Goal: Task Accomplishment & Management: Complete application form

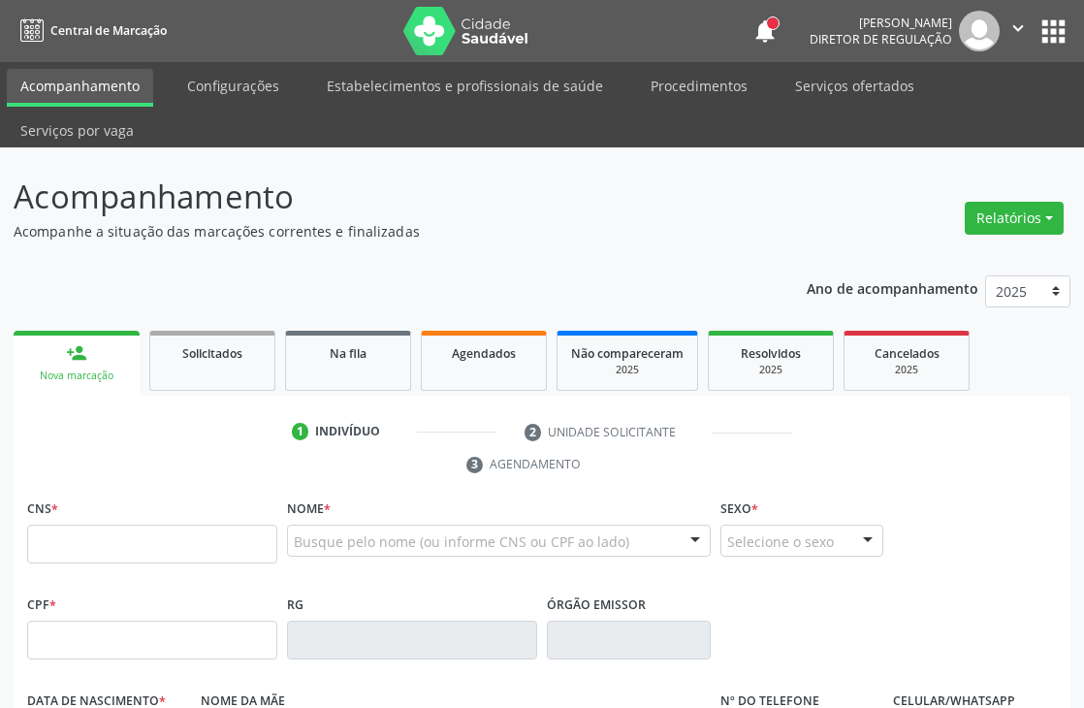
scroll to position [215, 0]
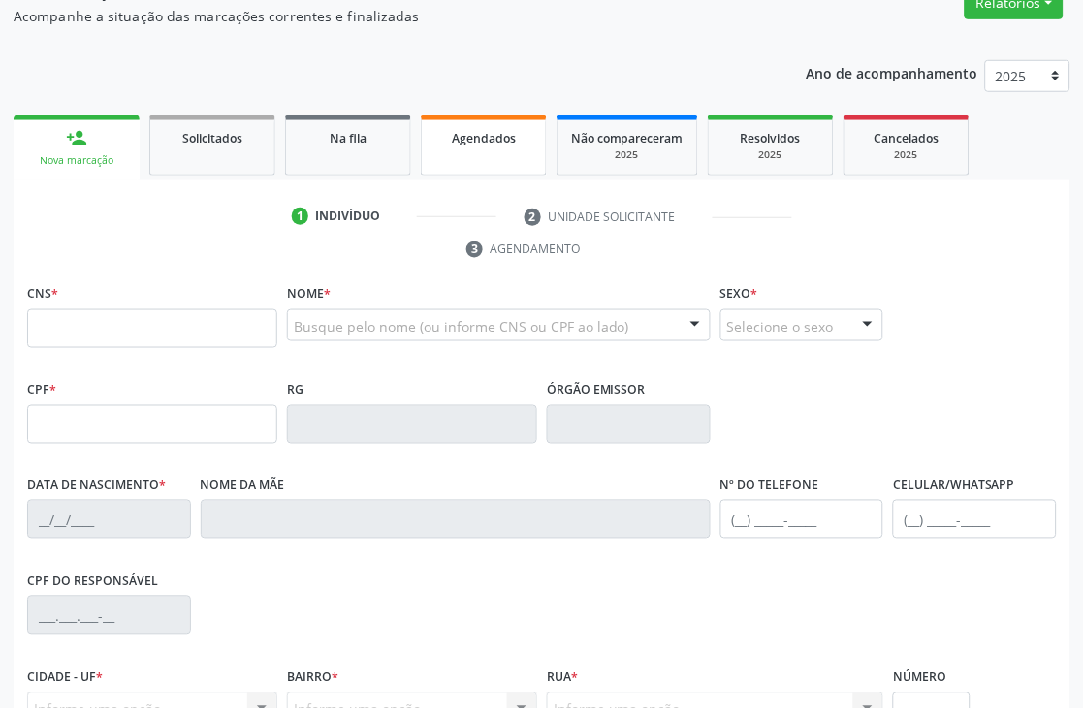
click at [514, 127] on div "Agendados" at bounding box center [483, 137] width 97 height 20
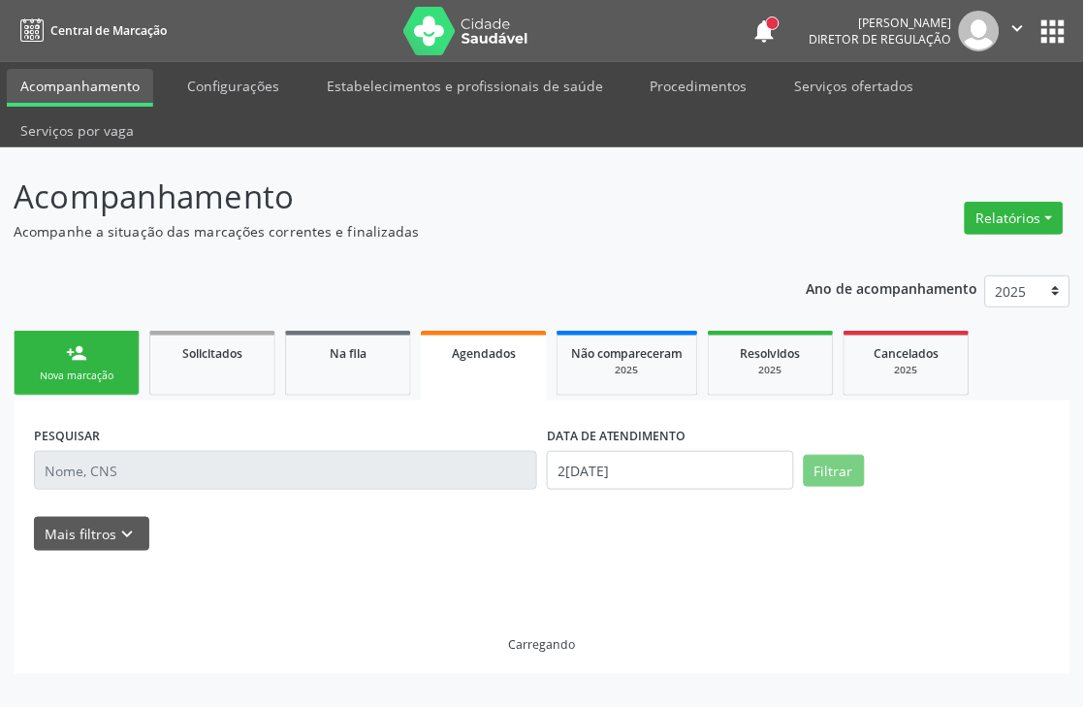
scroll to position [0, 0]
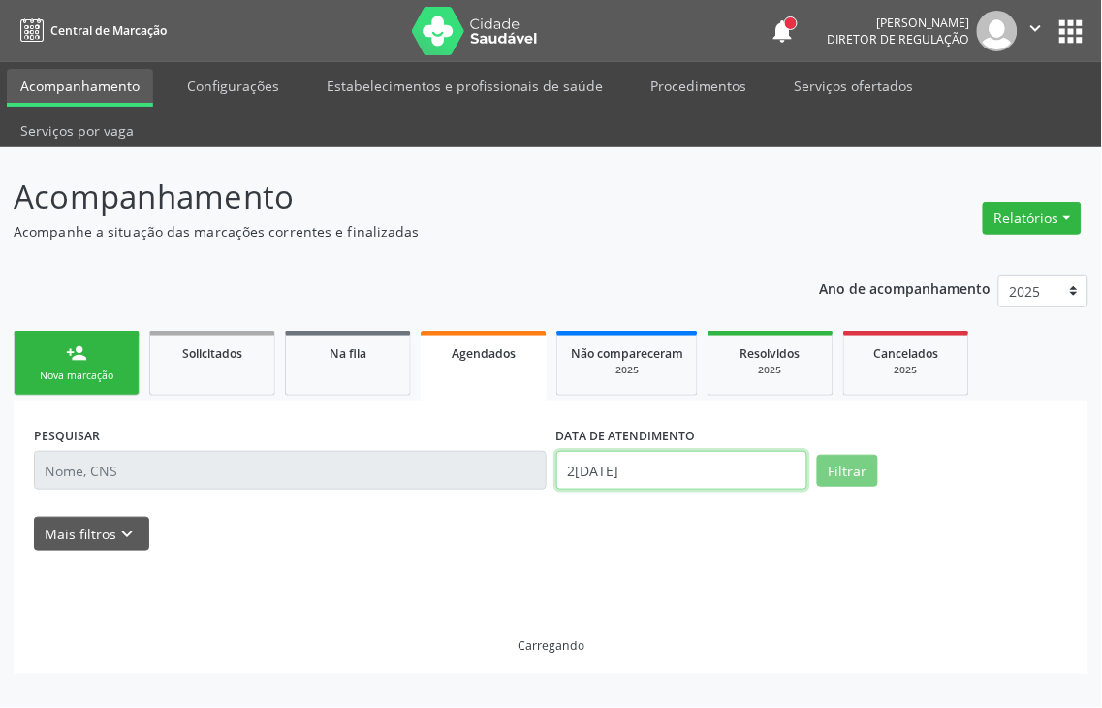
click at [691, 428] on body "Central de Marcação notifications [PERSON_NAME] Diretor de regulação  Configur…" at bounding box center [551, 354] width 1102 height 708
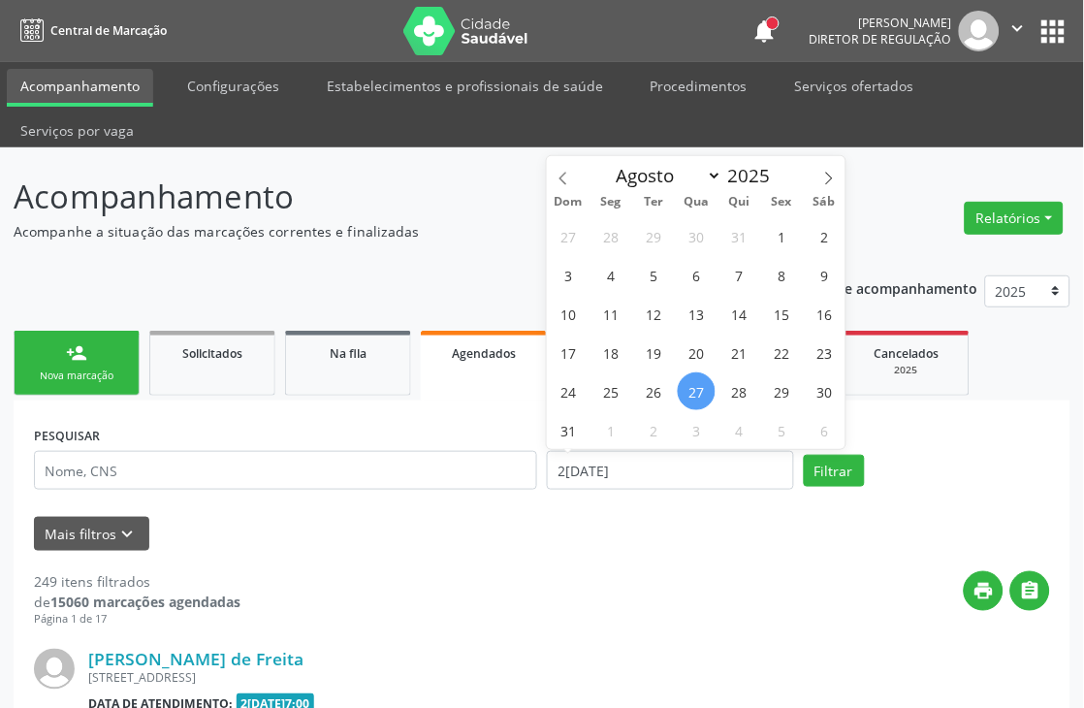
click at [926, 421] on div "PESQUISAR DATA DE ATENDIMENTO [DATE] Filtrar" at bounding box center [542, 462] width 1026 height 82
click at [583, 456] on input "2[DATE]" at bounding box center [670, 470] width 247 height 39
click at [827, 173] on icon at bounding box center [829, 179] width 14 height 14
select select "8"
click at [603, 230] on span "1" at bounding box center [611, 236] width 38 height 38
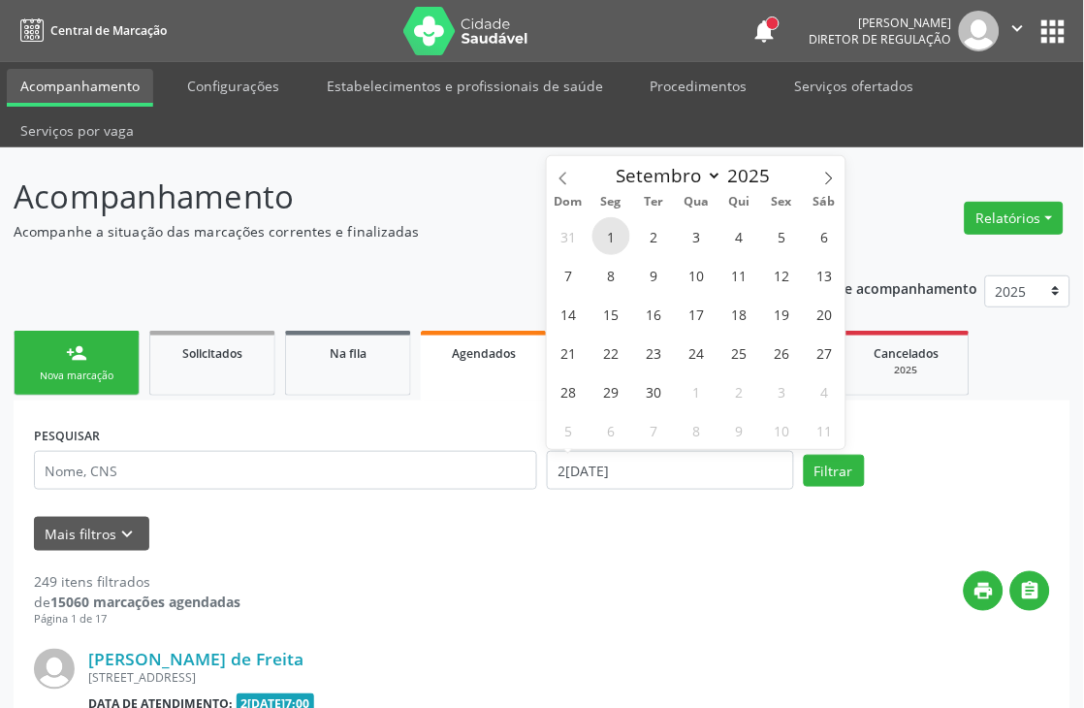
type input "0[DATE]"
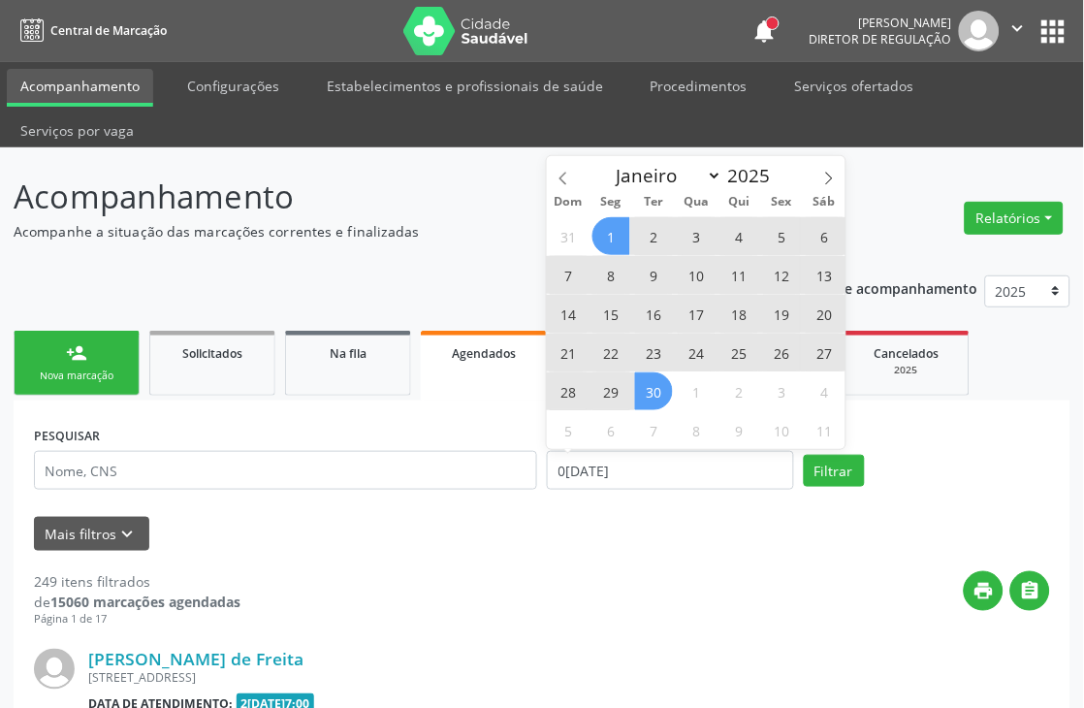
click at [655, 383] on span "30" at bounding box center [654, 391] width 38 height 38
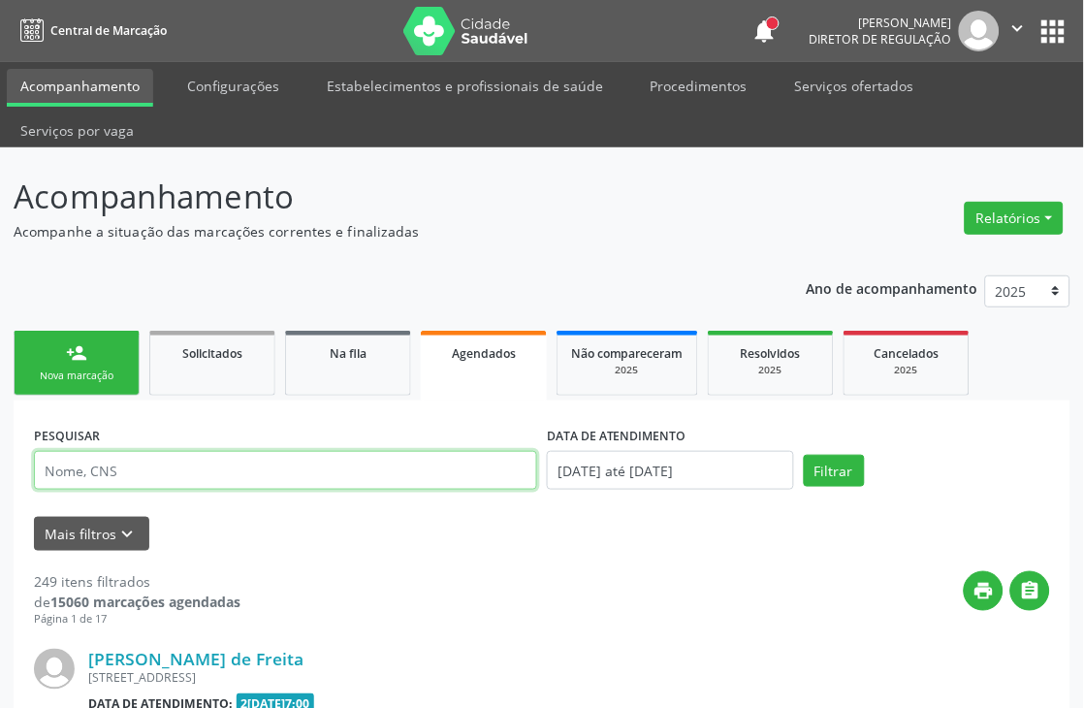
click at [204, 467] on input "text" at bounding box center [285, 470] width 503 height 39
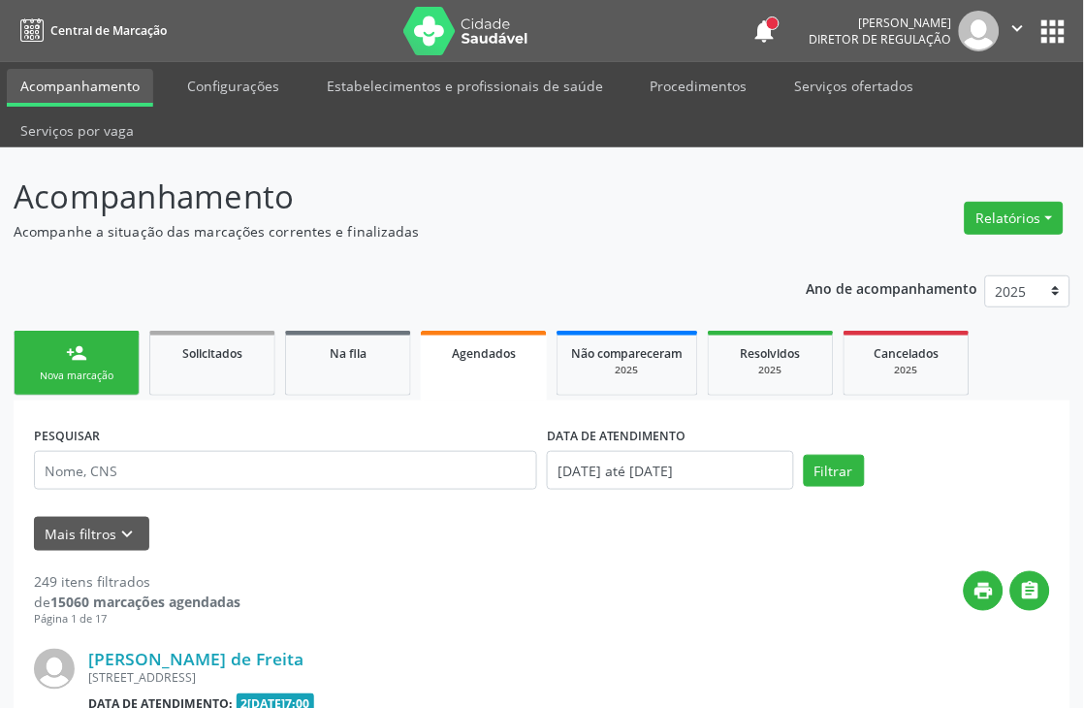
click at [111, 365] on link "person_add Nova marcação" at bounding box center [77, 363] width 126 height 65
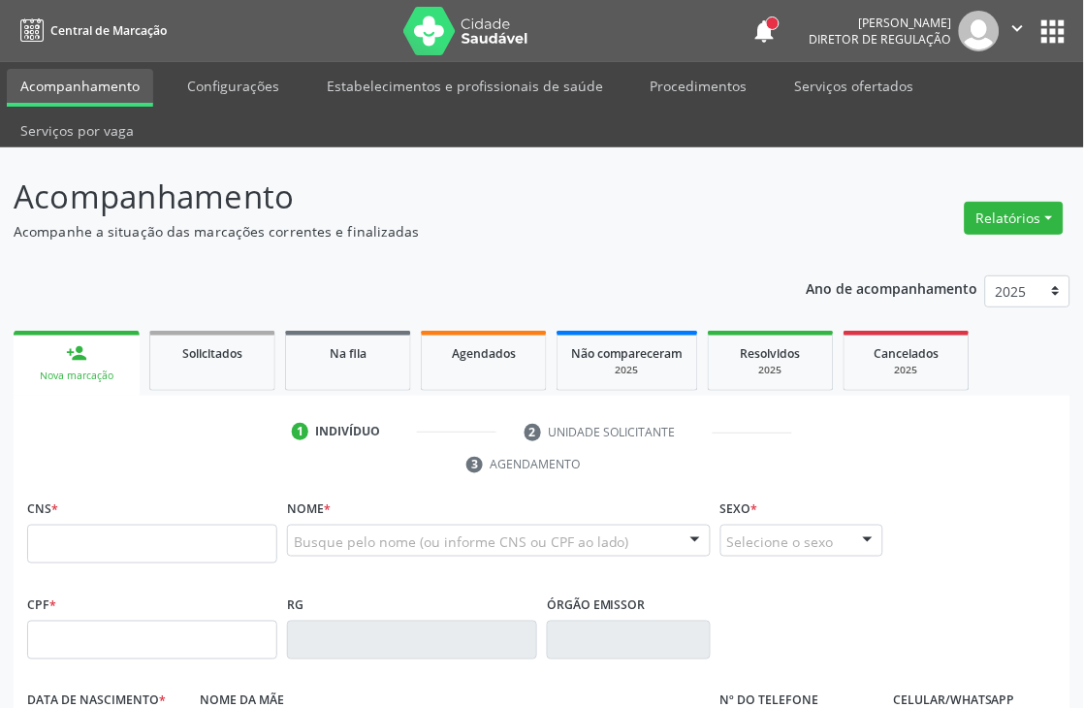
click at [111, 365] on link "person_add Nova marcação" at bounding box center [77, 363] width 126 height 65
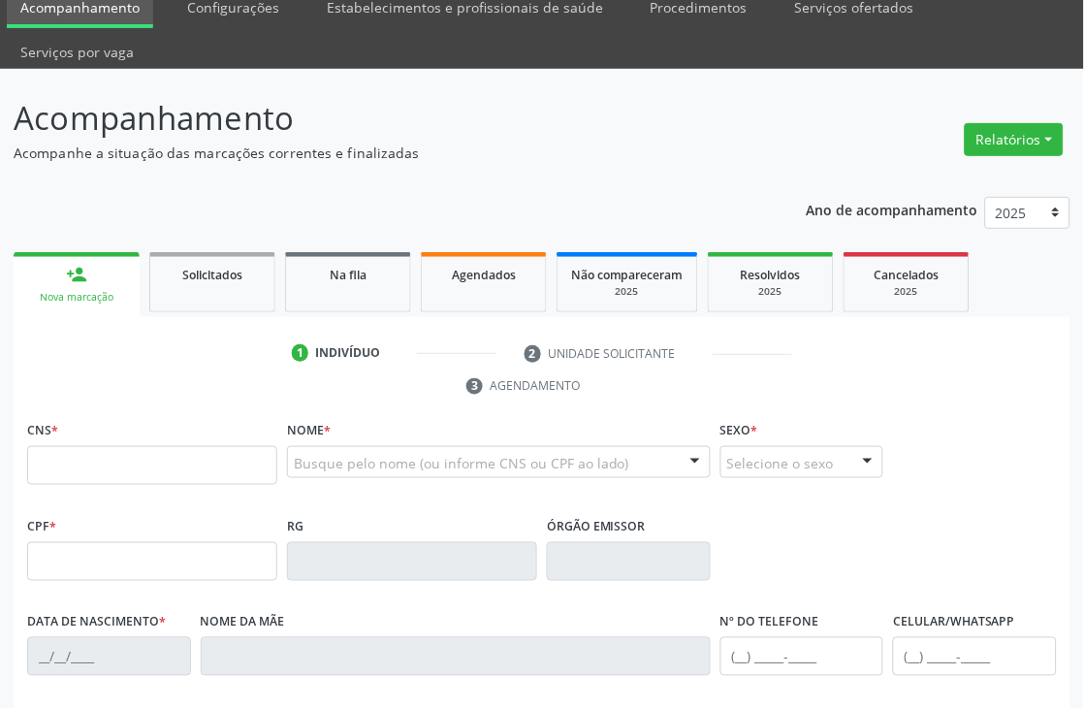
scroll to position [215, 0]
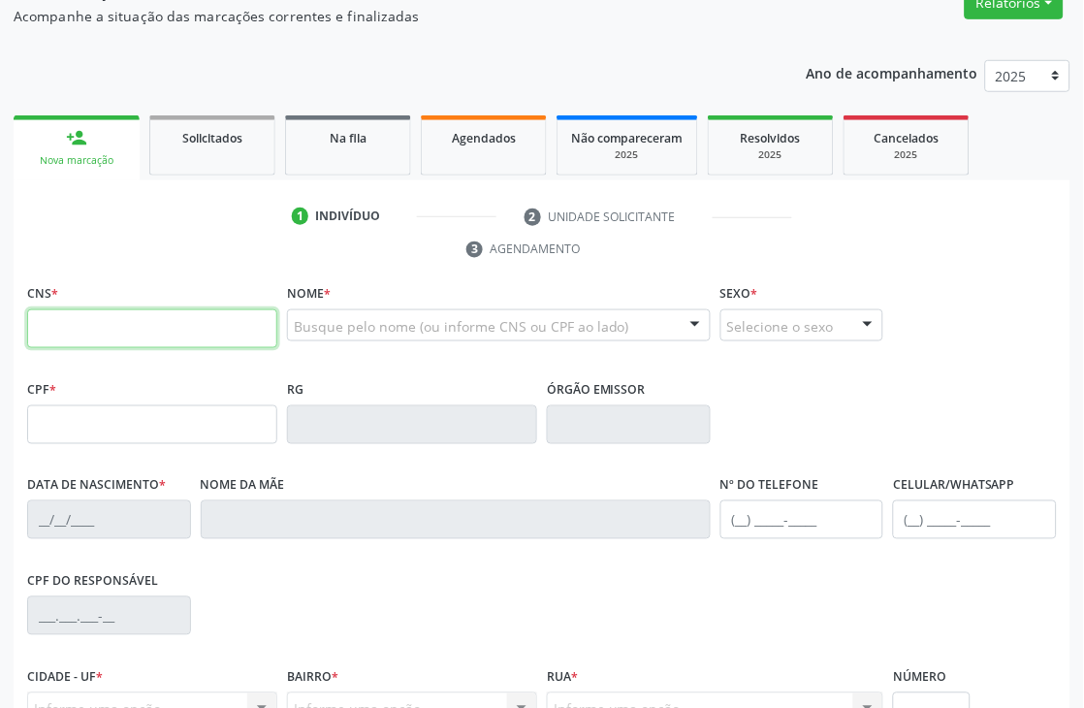
click at [189, 340] on input "text" at bounding box center [152, 328] width 250 height 39
type input "8"
type input "898 0014 9583 4214"
type input "[DATE]"
type input "[PERSON_NAME]"
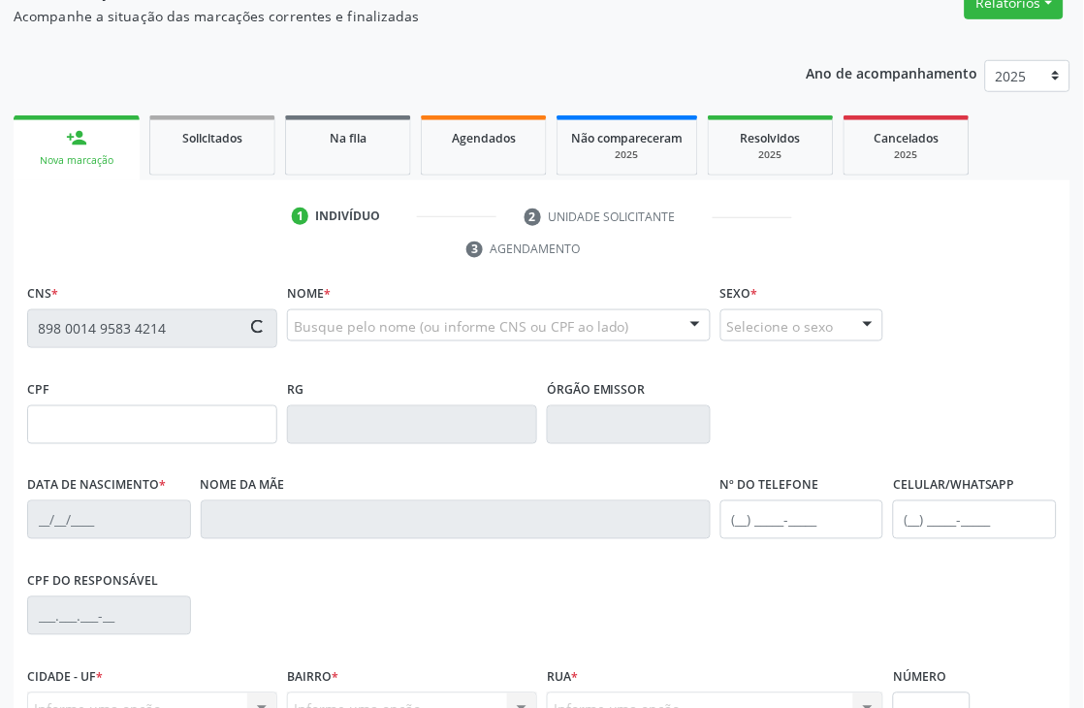
type input "[PHONE_NUMBER]"
type input "80"
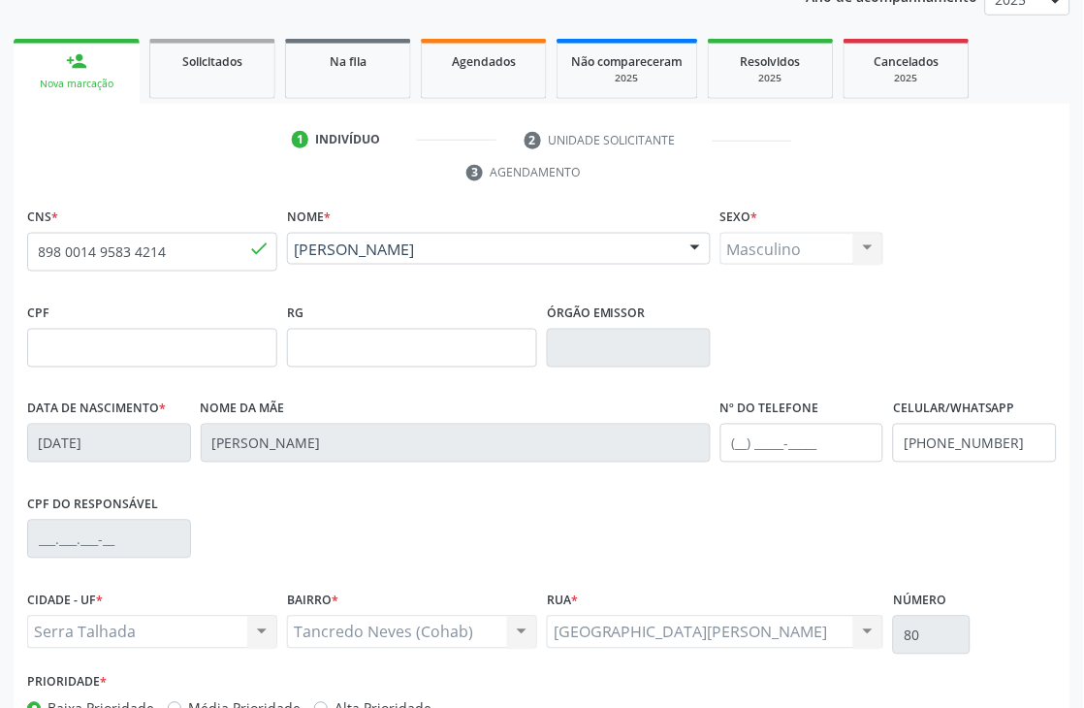
scroll to position [415, 0]
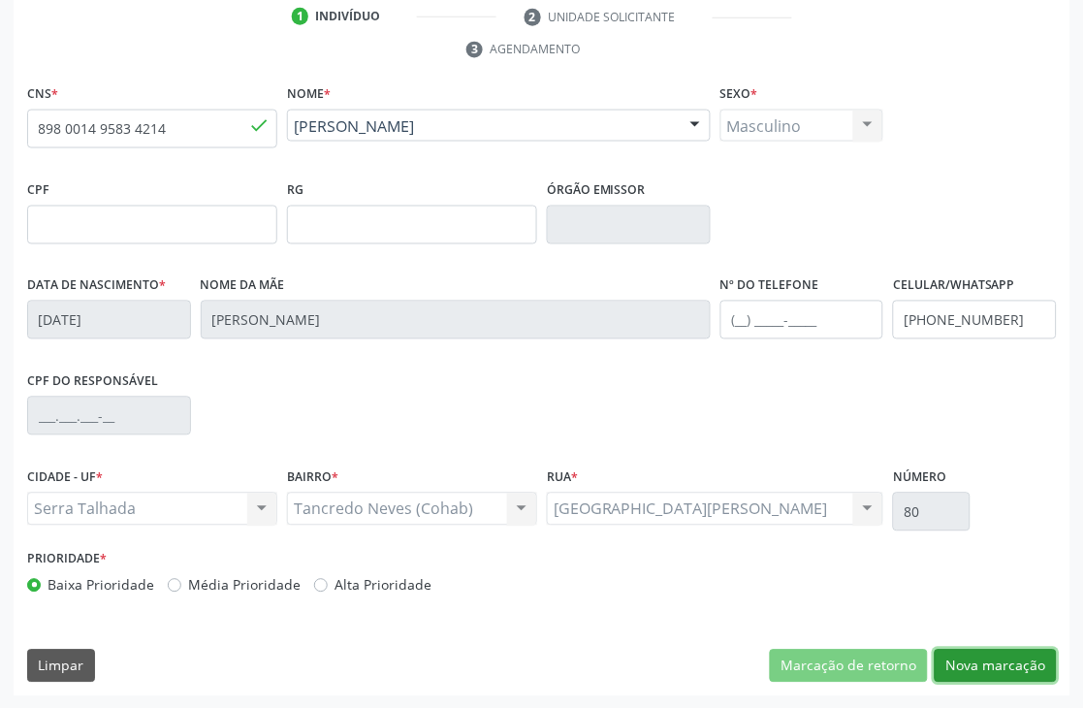
click at [1016, 671] on button "Nova marcação" at bounding box center [996, 666] width 122 height 33
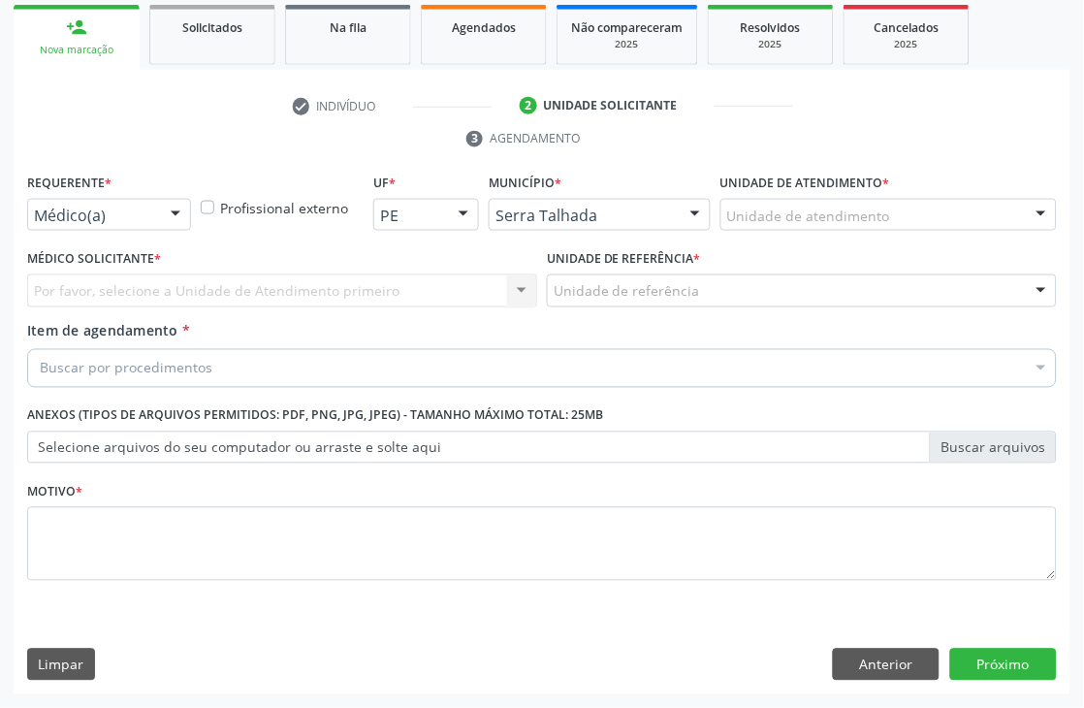
scroll to position [326, 0]
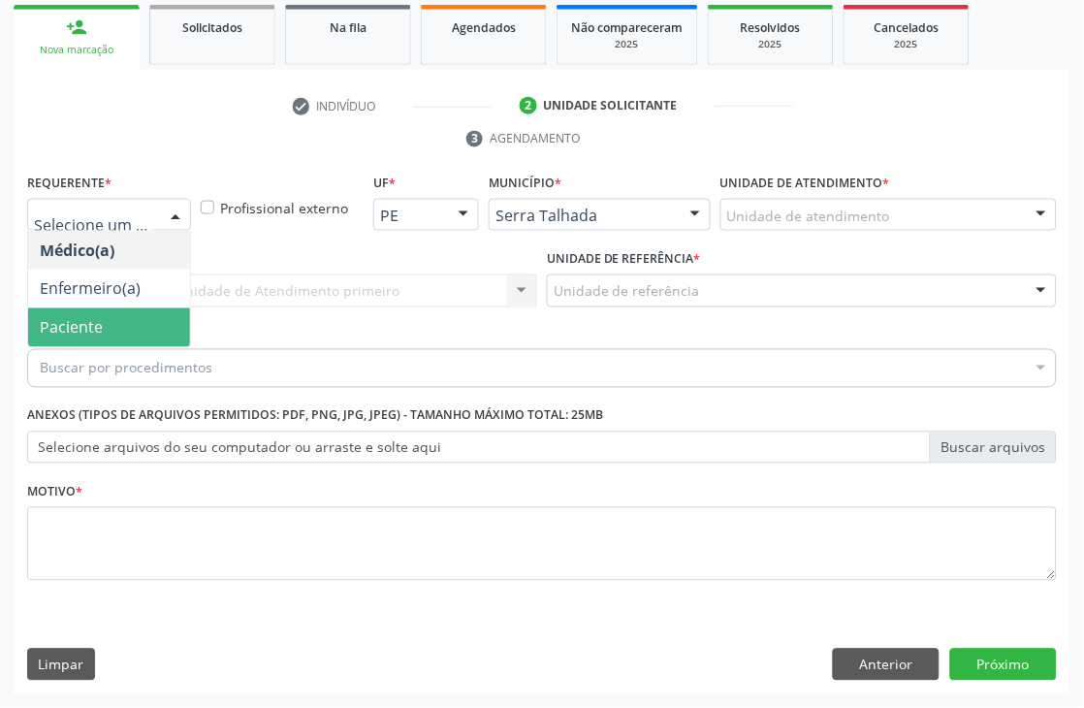
click at [92, 334] on span "Paciente" at bounding box center [71, 327] width 63 height 21
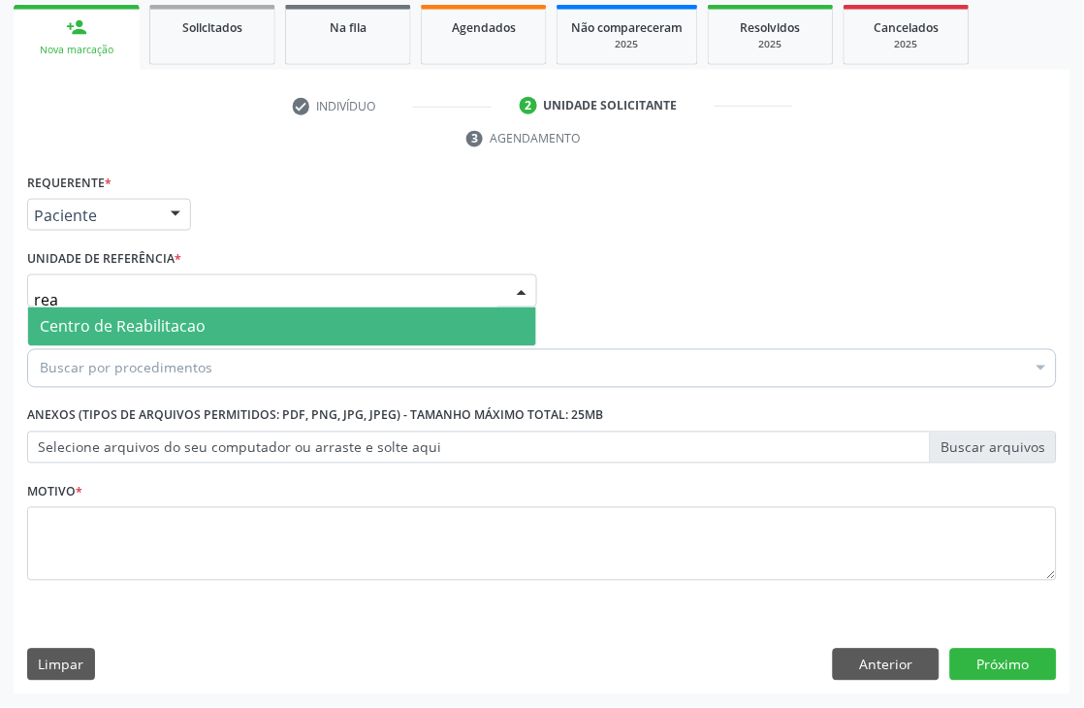
type input "reab"
click at [111, 323] on span "Centro de Reabilitacao" at bounding box center [123, 326] width 166 height 21
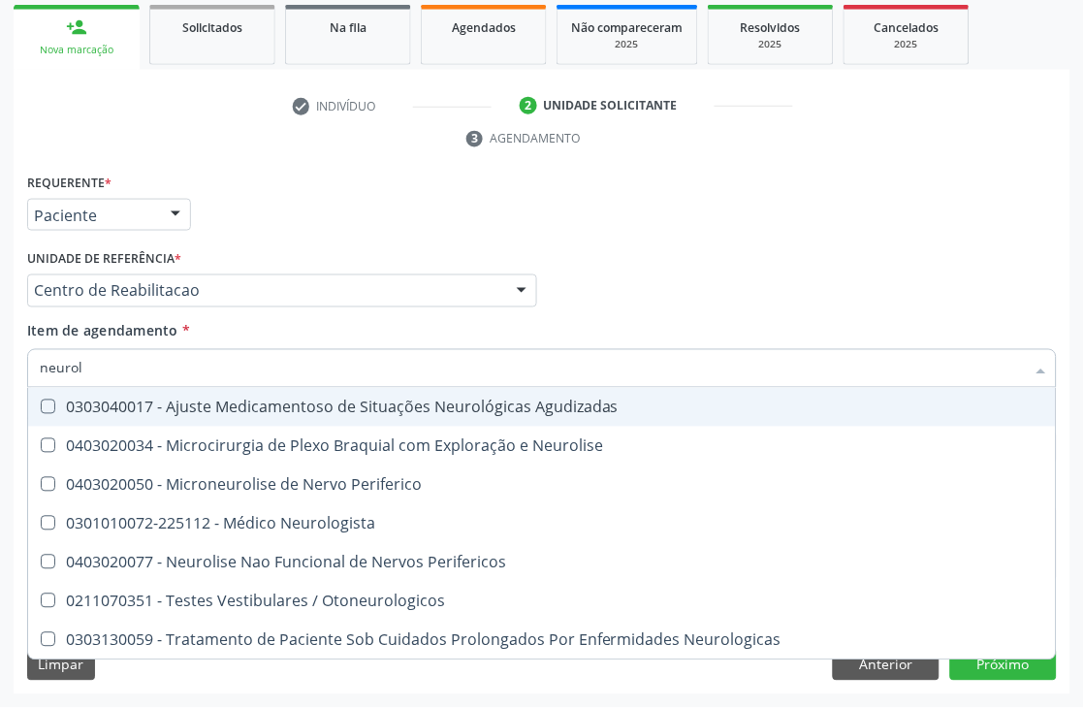
type input "neurolo"
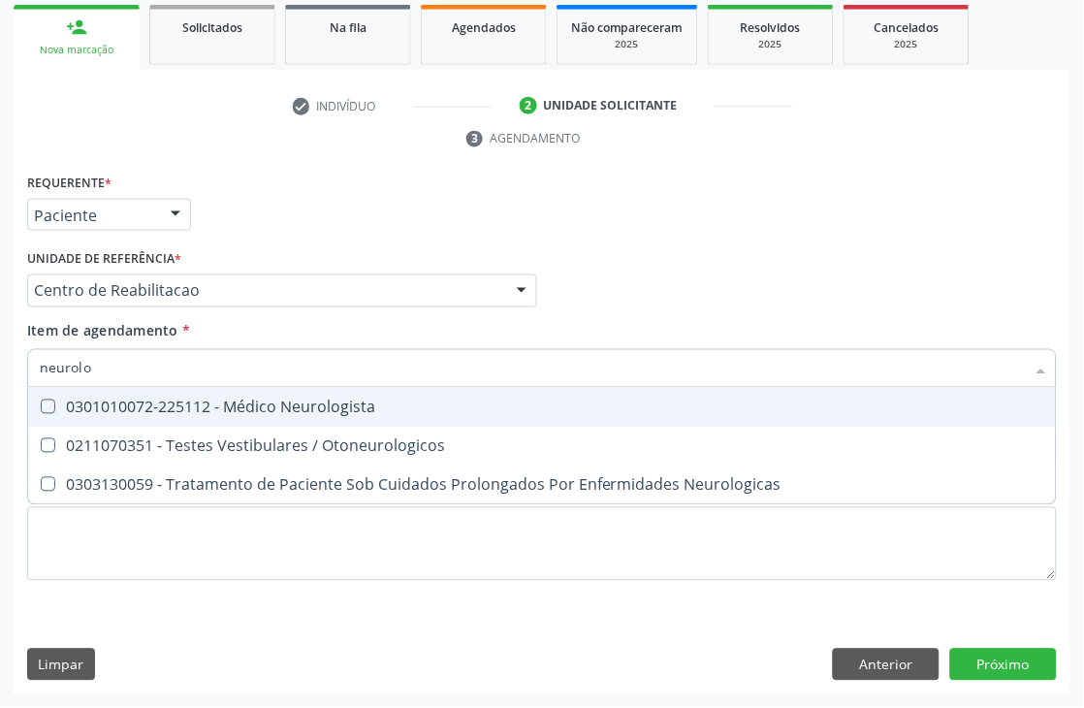
click at [165, 414] on span "0301010072-225112 - Médico Neurologista" at bounding box center [542, 407] width 1028 height 39
checkbox Neurologista "true"
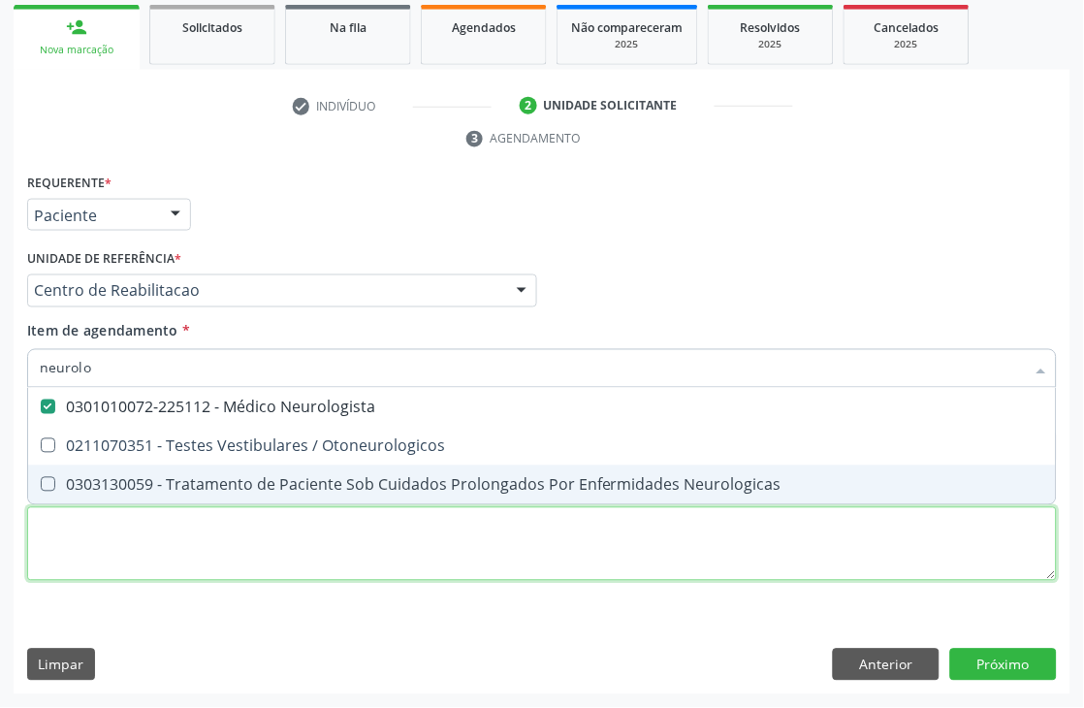
click at [180, 550] on div "Requerente * Paciente Médico(a) Enfermeiro(a) Paciente Nenhum resultado encontr…" at bounding box center [542, 388] width 1030 height 439
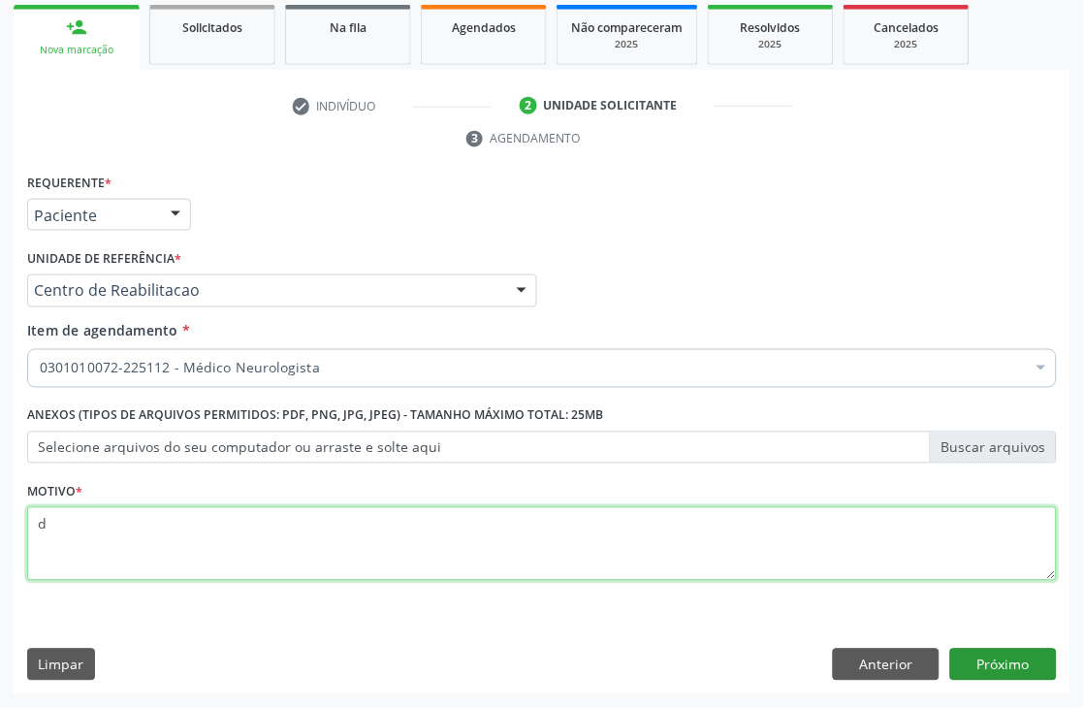
type textarea "d"
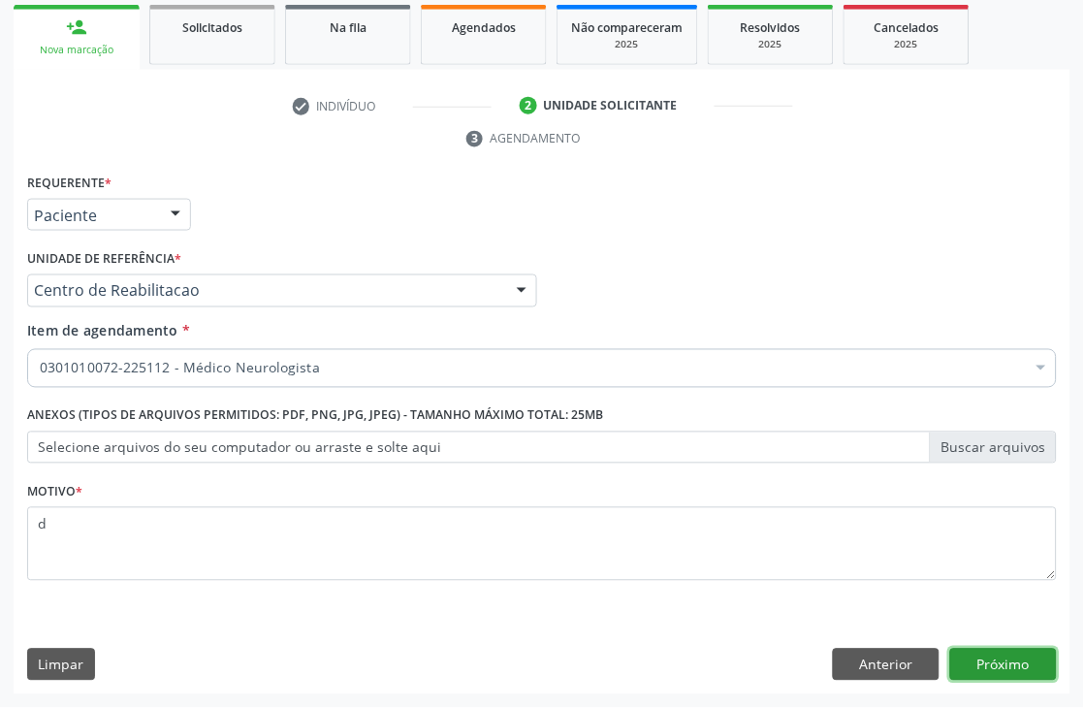
click at [976, 660] on button "Próximo" at bounding box center [1003, 665] width 107 height 33
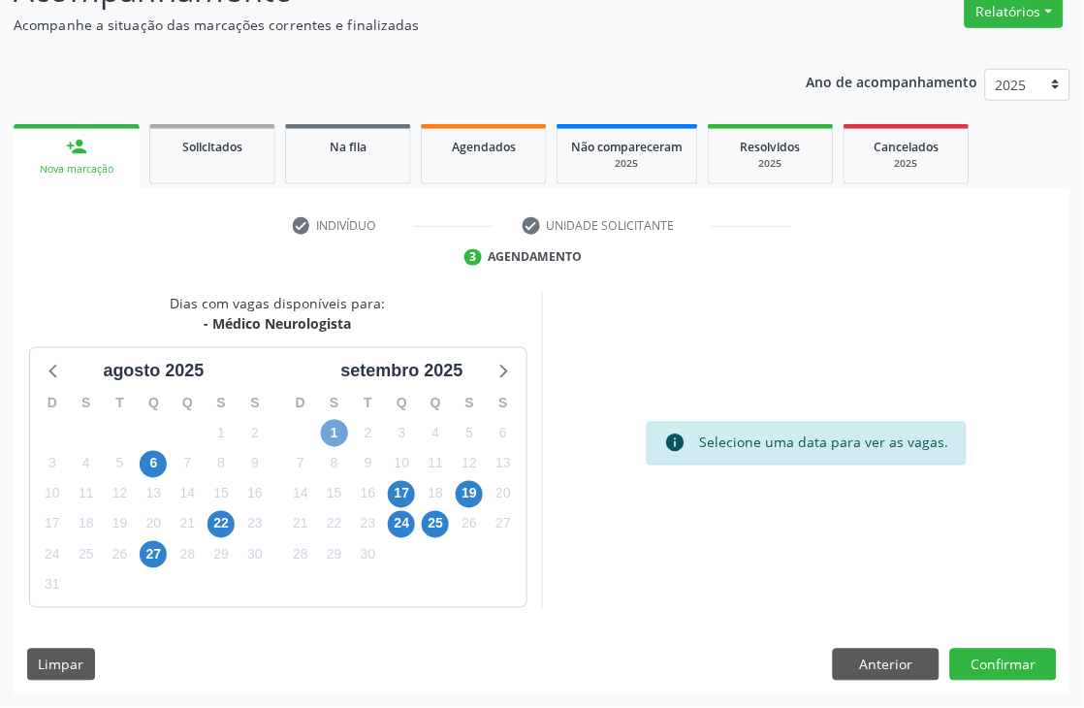
click at [331, 424] on span "1" at bounding box center [334, 433] width 27 height 27
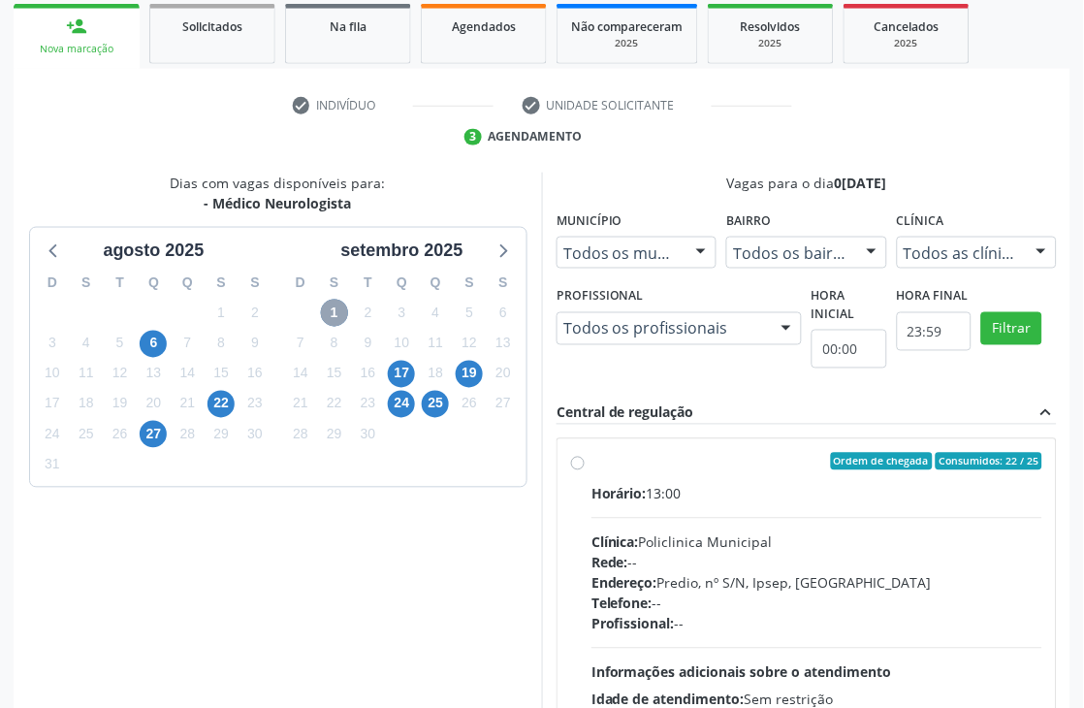
scroll to position [497, 0]
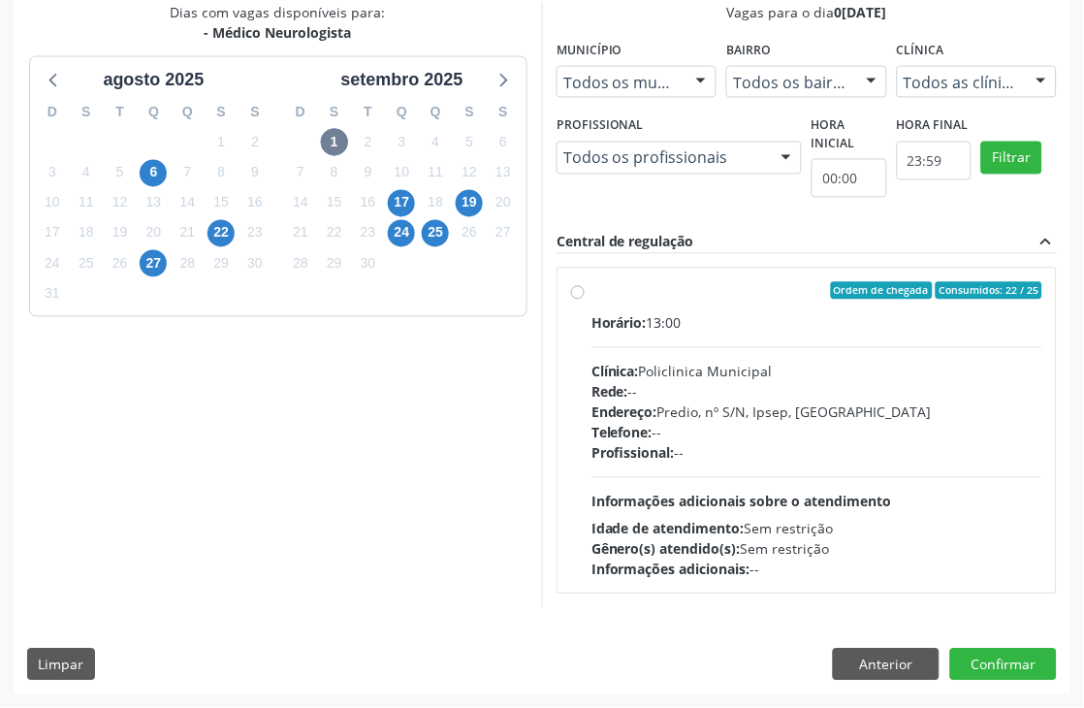
click at [743, 405] on div "Endereço: Predio, nº S/N, Ipsep, [GEOGRAPHIC_DATA]" at bounding box center [816, 412] width 451 height 20
click at [585, 300] on input "Ordem de chegada Consumidos: 22 / 25 Horário: 13:00 Clínica: Policlinica Munici…" at bounding box center [578, 290] width 14 height 17
radio input "true"
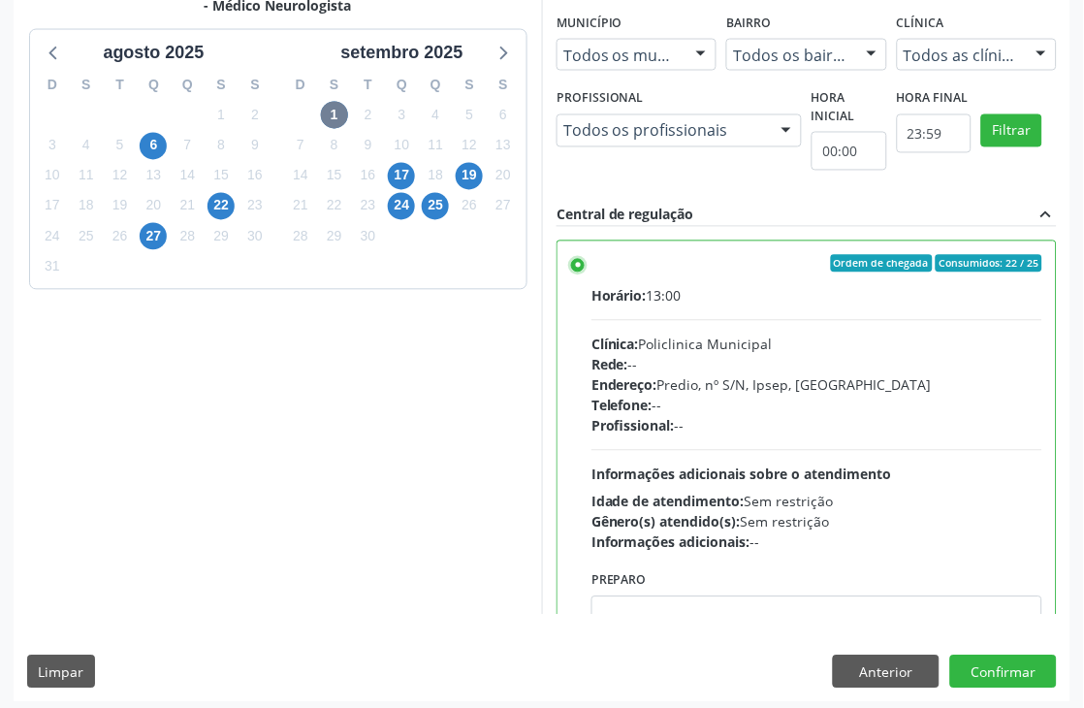
scroll to position [531, 0]
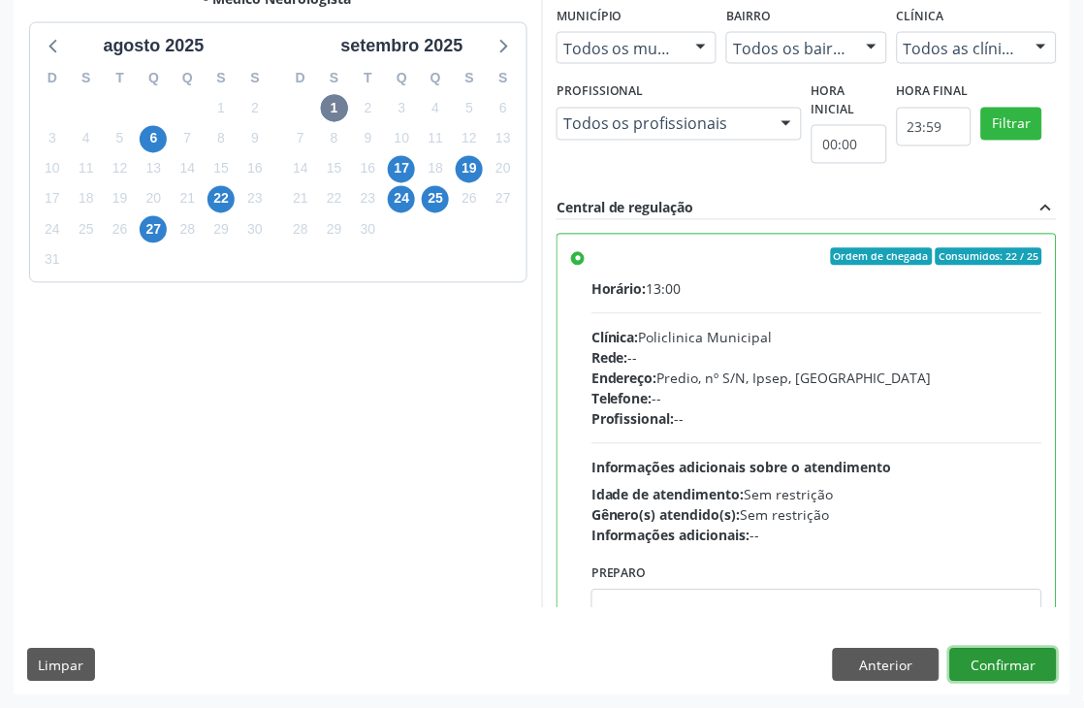
click at [1030, 657] on button "Confirmar" at bounding box center [1003, 665] width 107 height 33
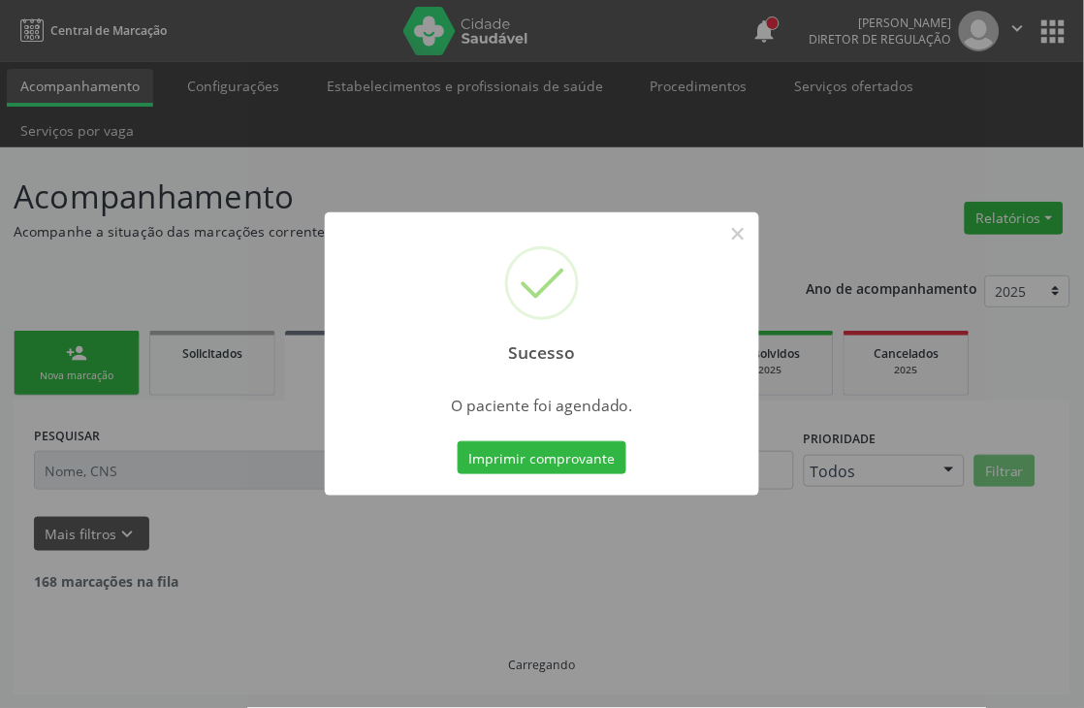
scroll to position [0, 0]
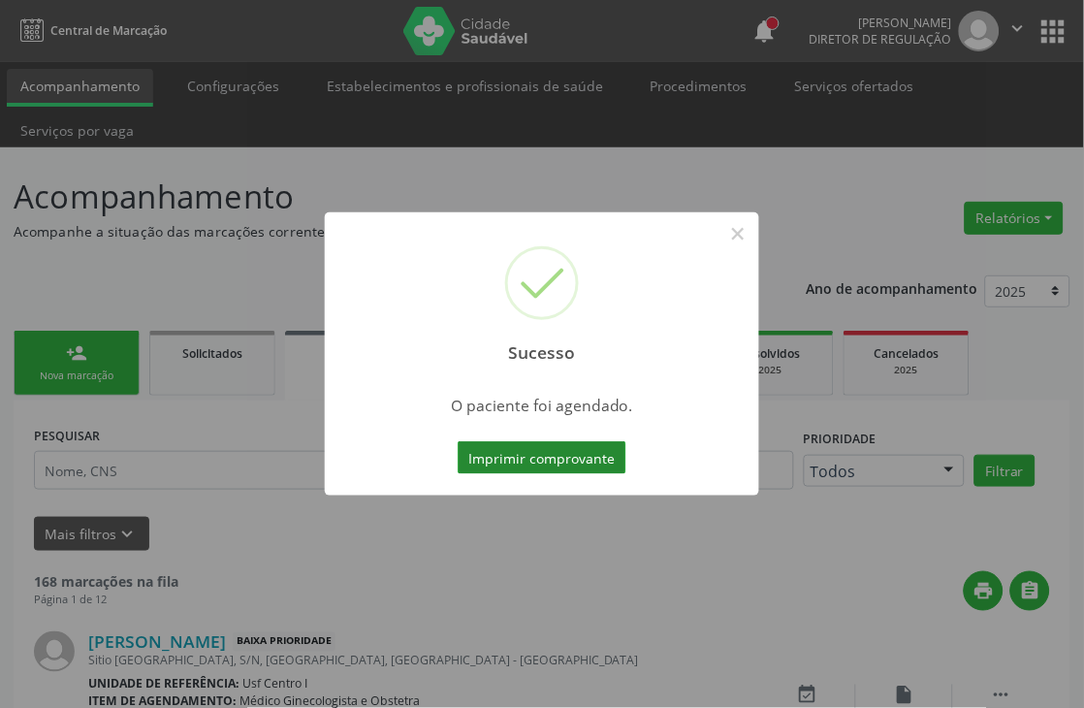
click at [566, 458] on button "Imprimir comprovante" at bounding box center [542, 457] width 169 height 33
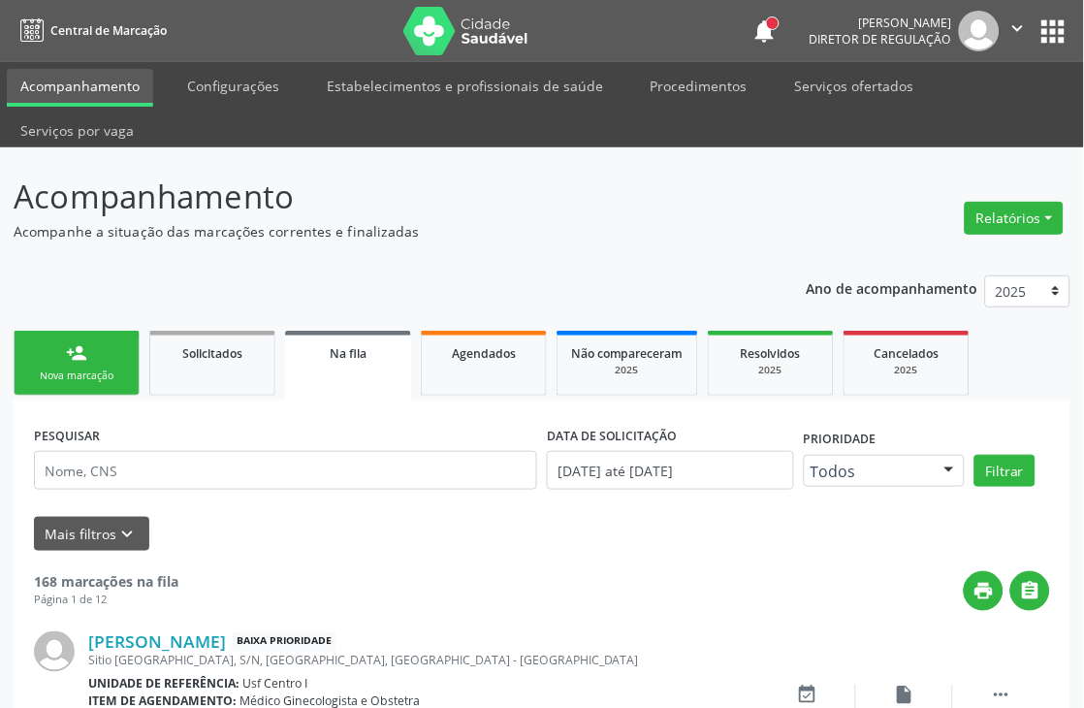
click at [114, 365] on link "person_add Nova marcação" at bounding box center [77, 363] width 126 height 65
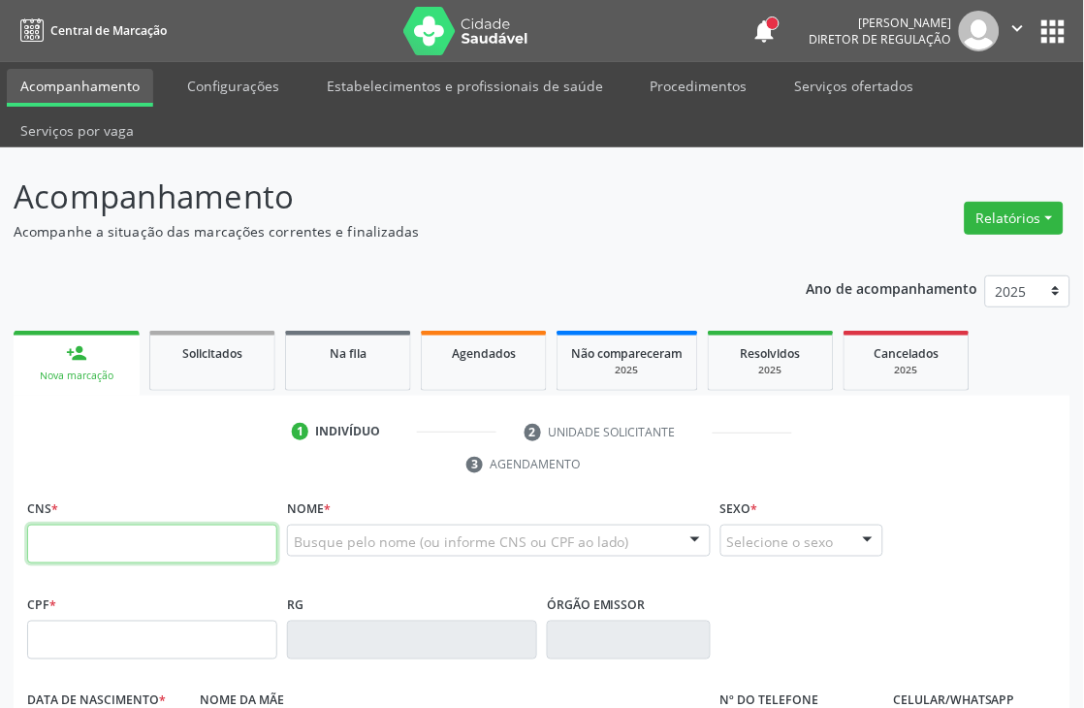
click at [98, 543] on input "text" at bounding box center [152, 543] width 250 height 39
type input "1"
type input "162 5257 5799 0009"
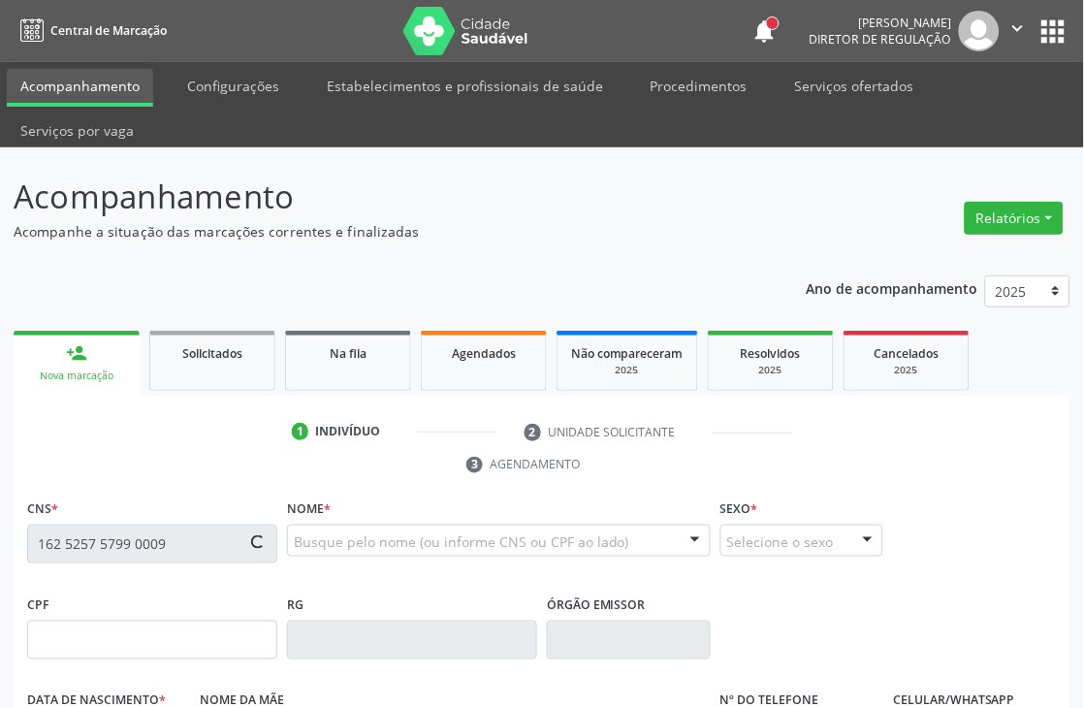
type input "097.712.294-86"
type input "1[DATE]"
type input "Risolane [PERSON_NAME]"
type input "[PHONE_NUMBER]"
type input "106.891.624-99"
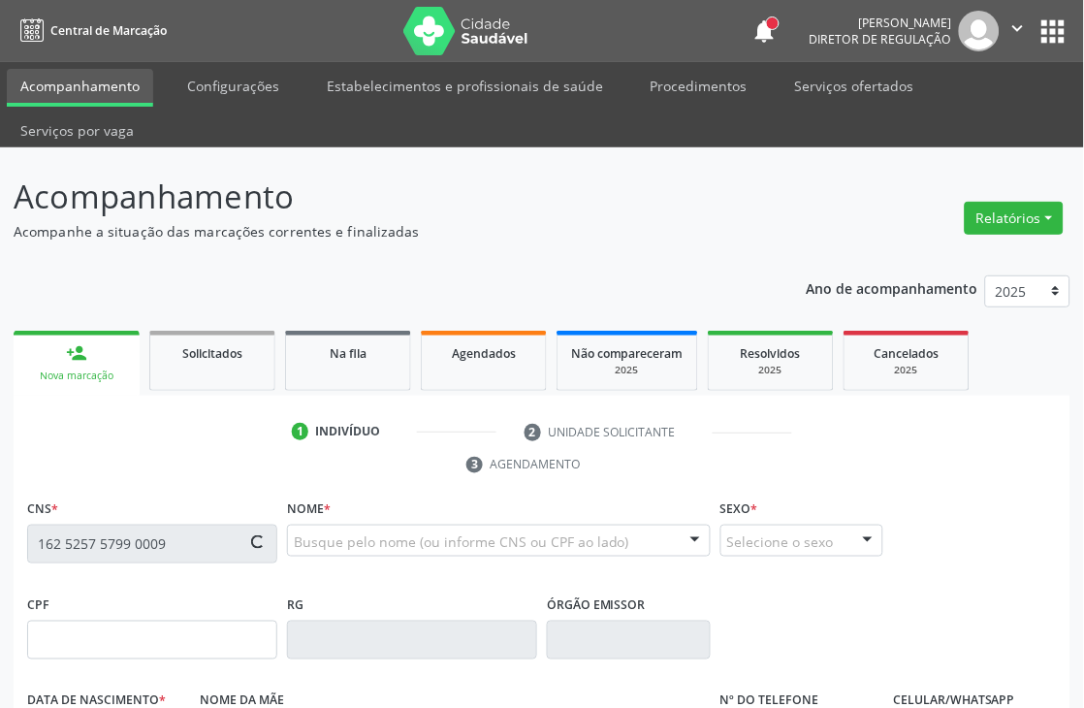
type input "1540"
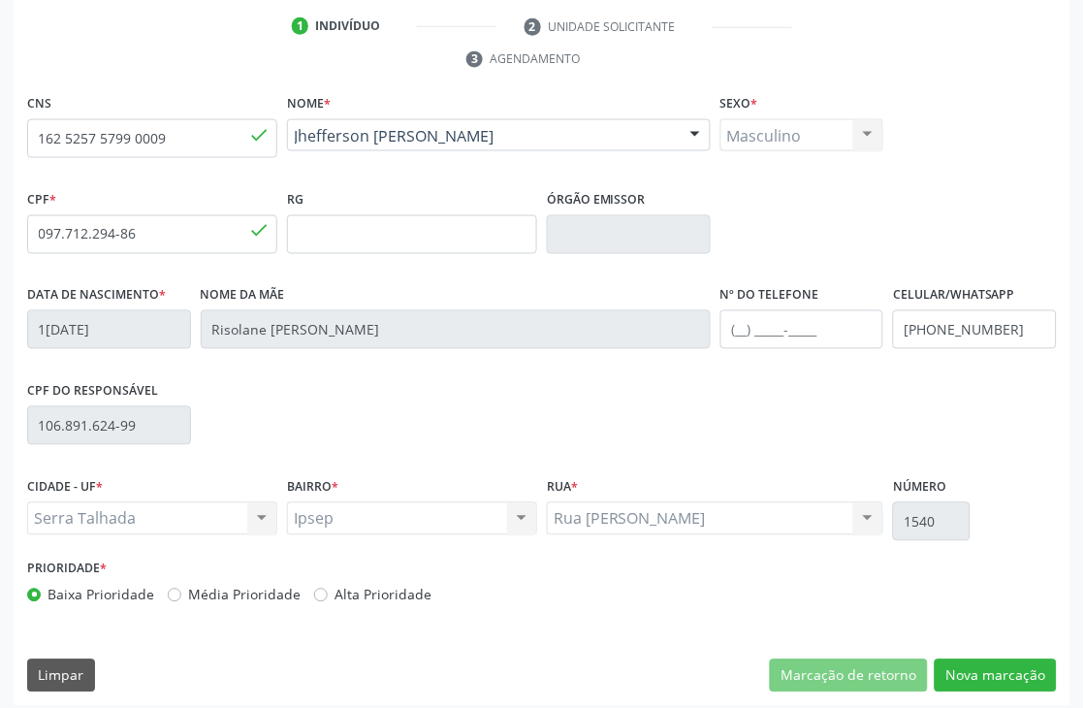
scroll to position [415, 0]
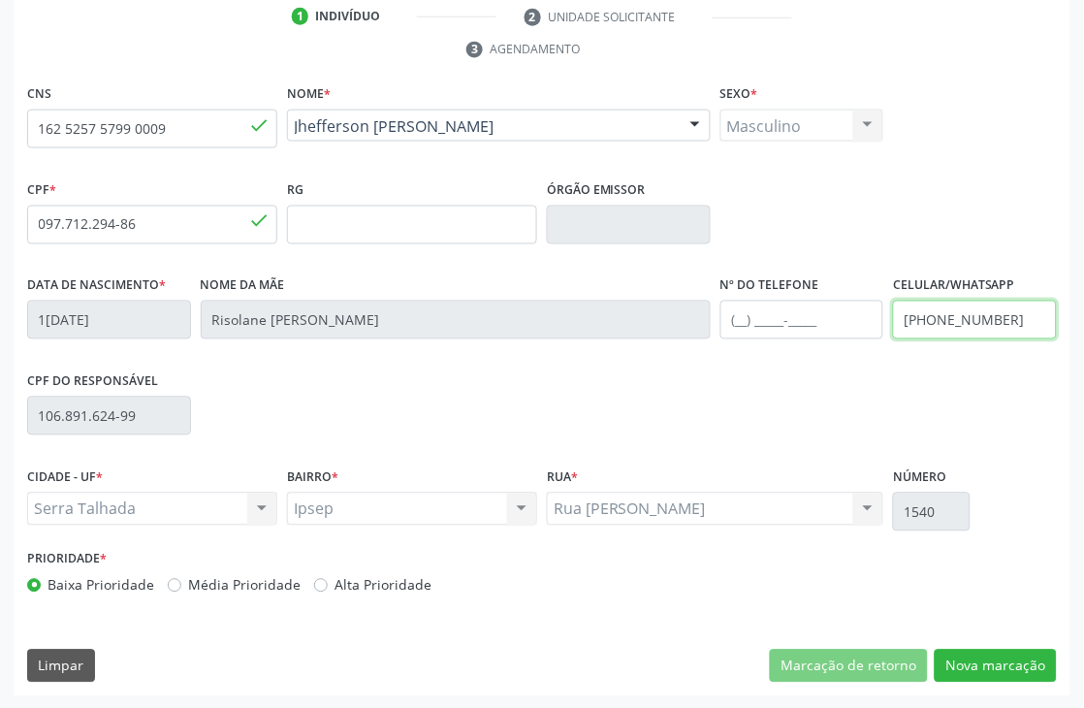
click at [970, 328] on input "[PHONE_NUMBER]" at bounding box center [975, 320] width 164 height 39
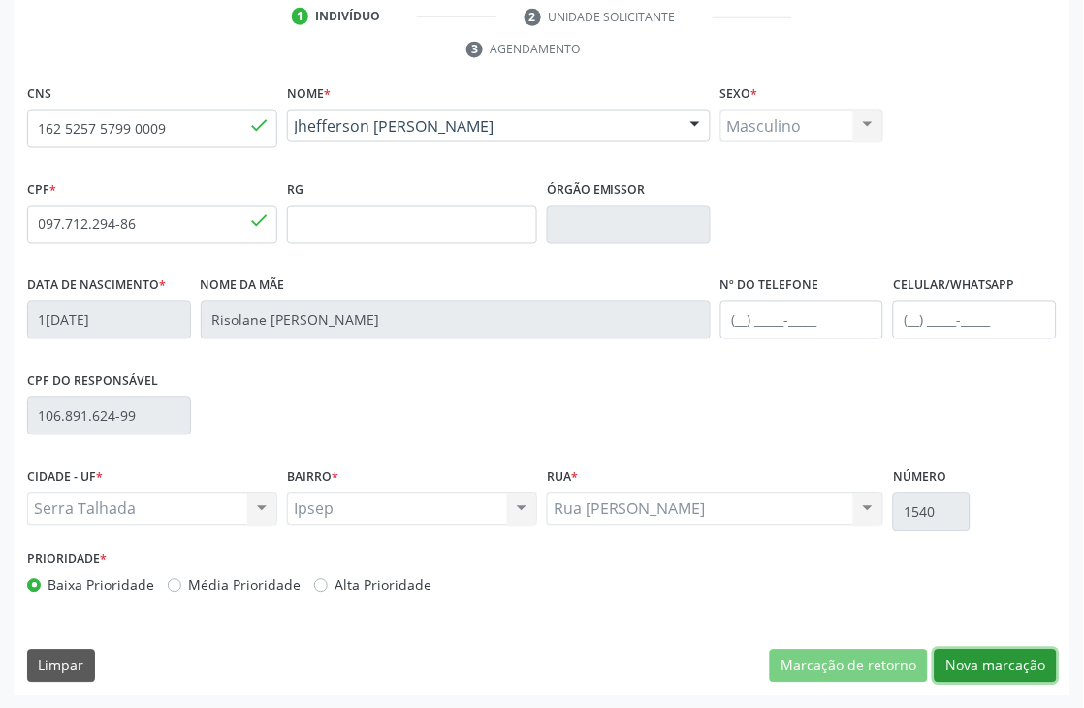
click at [1005, 653] on button "Nova marcação" at bounding box center [996, 666] width 122 height 33
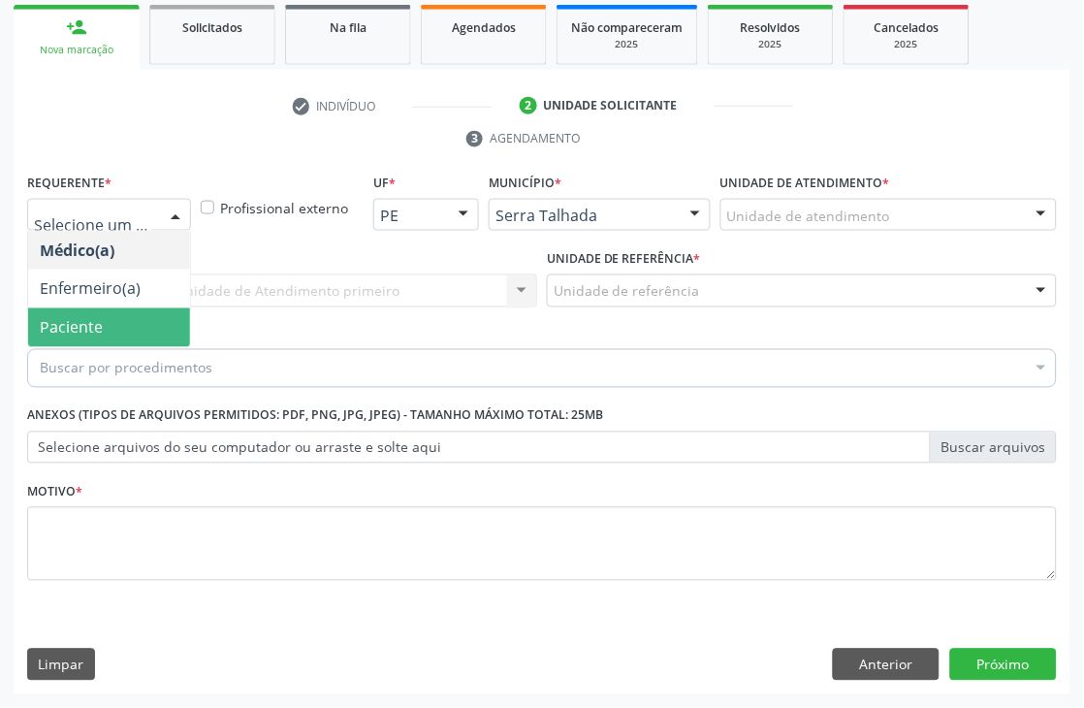
click at [83, 313] on span "Paciente" at bounding box center [109, 327] width 162 height 39
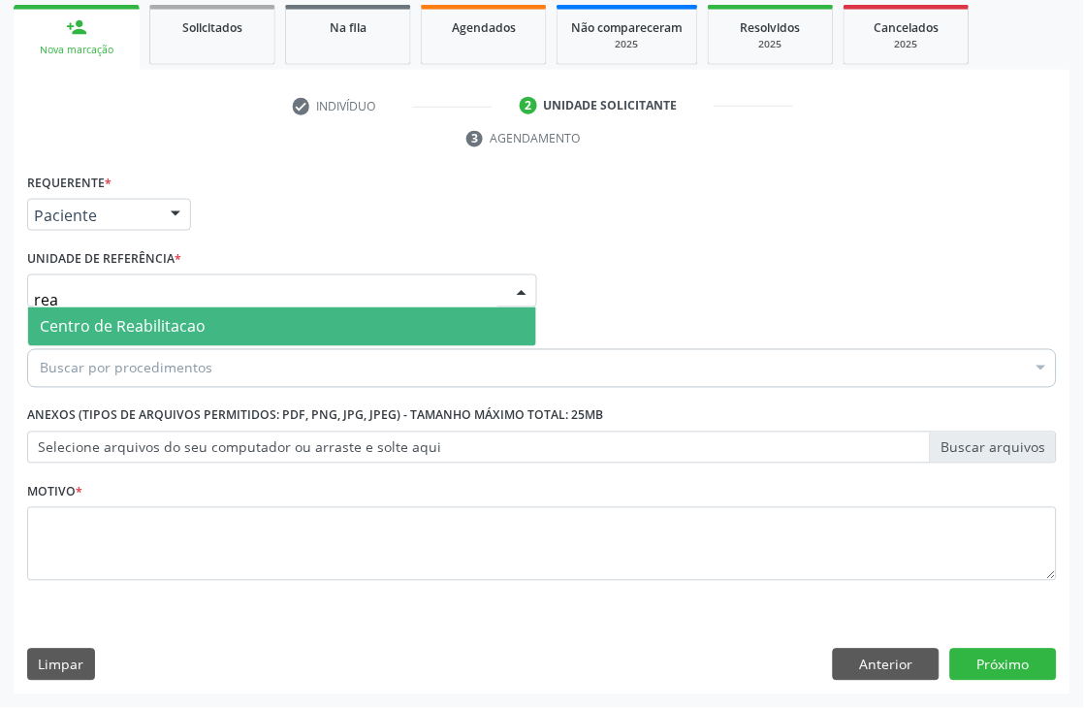
type input "reab"
click at [98, 325] on span "Centro de Reabilitacao" at bounding box center [123, 326] width 166 height 21
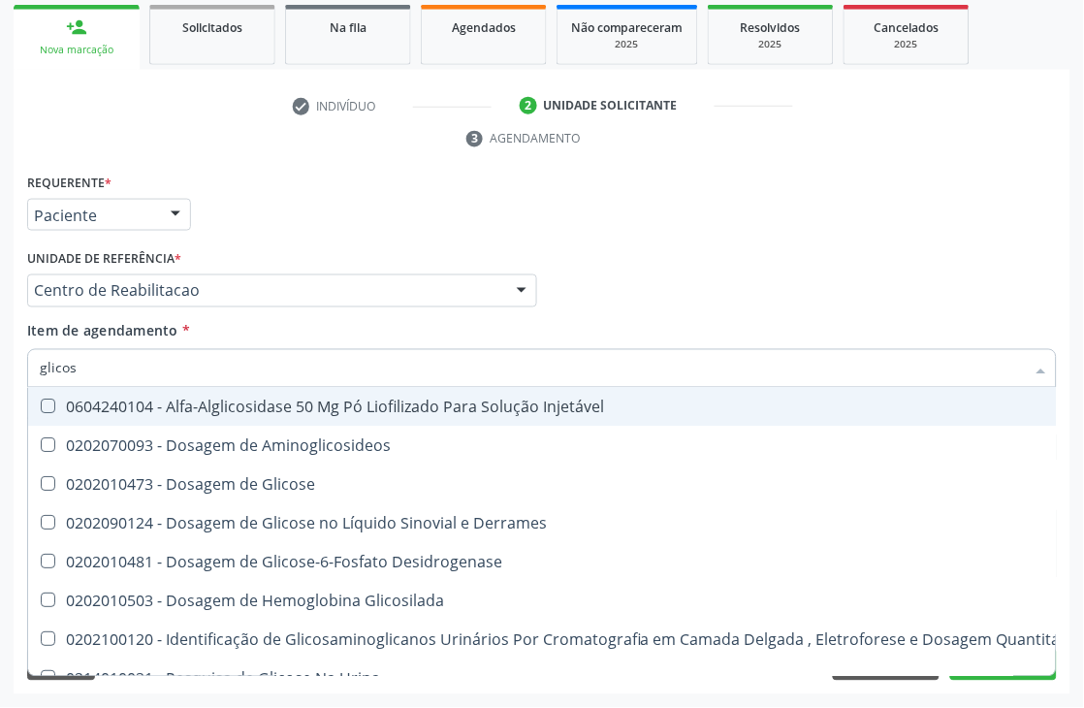
type input "glicose"
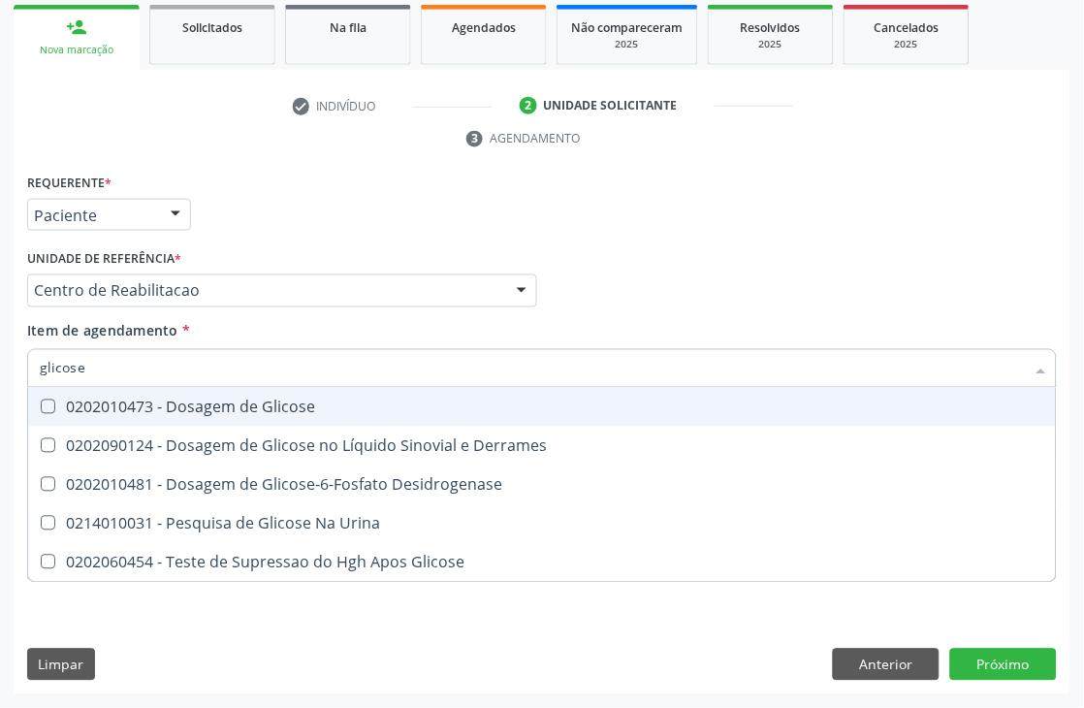
click at [104, 399] on div "0202010473 - Dosagem de Glicose" at bounding box center [542, 407] width 1004 height 16
checkbox Glicose "true"
click at [102, 369] on input "glicose" at bounding box center [532, 368] width 985 height 39
checkbox Glicose "false"
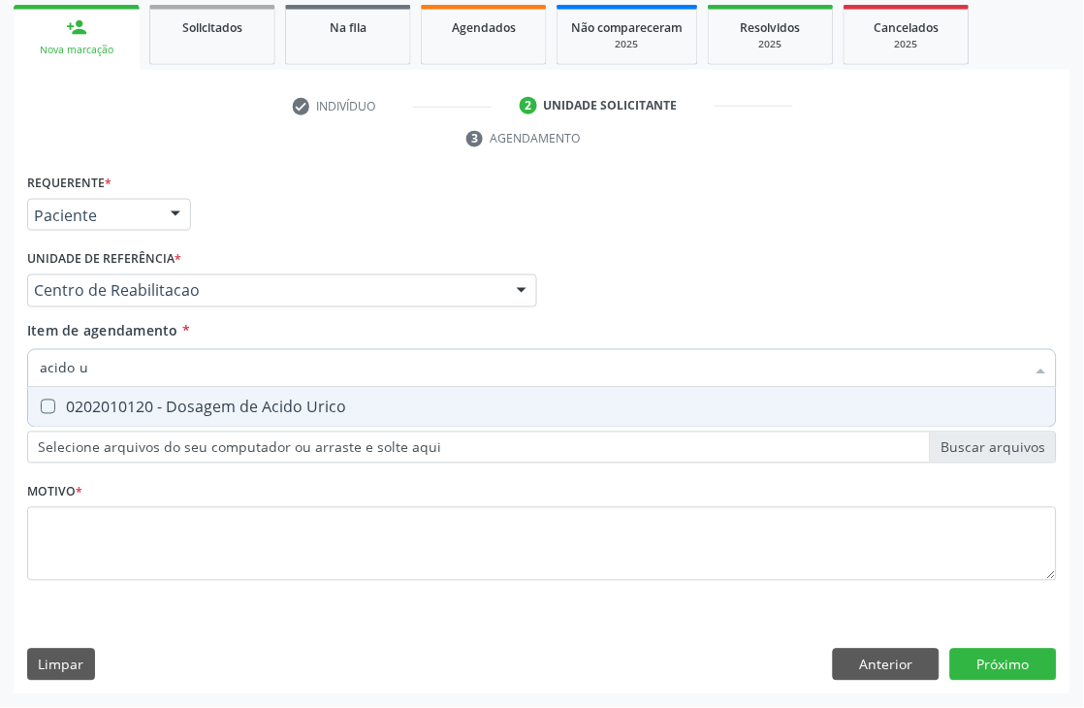
type input "acido ur"
click at [111, 393] on span "0202010120 - Dosagem de Acido Urico" at bounding box center [542, 407] width 1028 height 39
checkbox Urico "true"
click at [111, 362] on input "acido ur" at bounding box center [532, 368] width 985 height 39
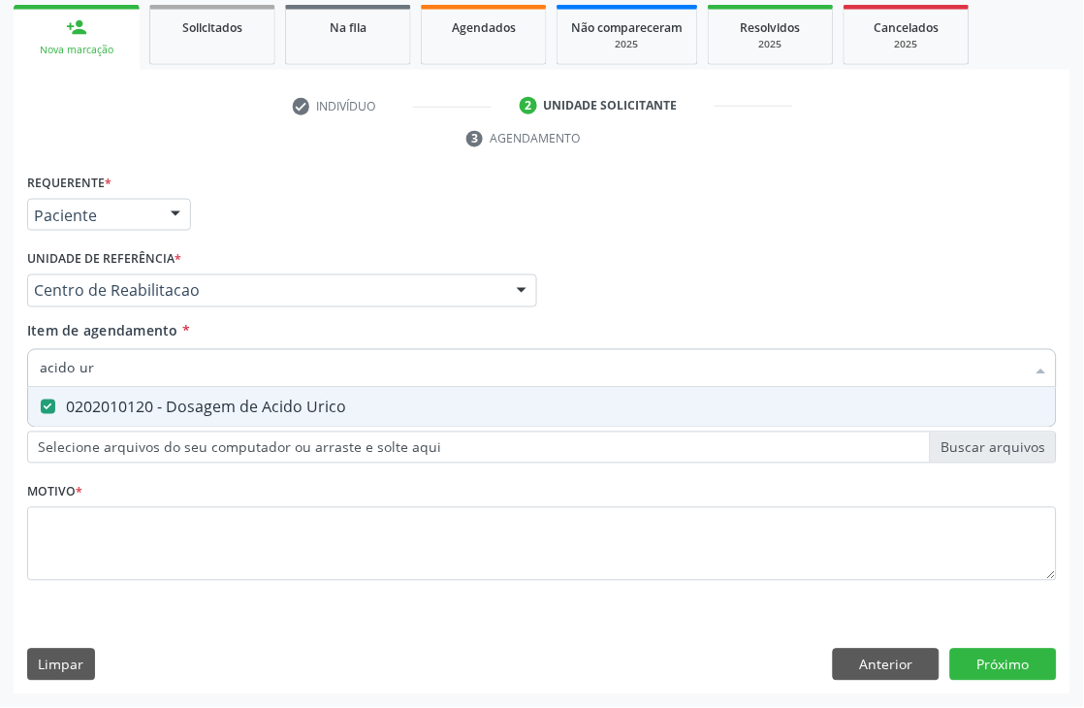
click at [111, 362] on input "acido ur" at bounding box center [532, 368] width 985 height 39
checkbox Urico "false"
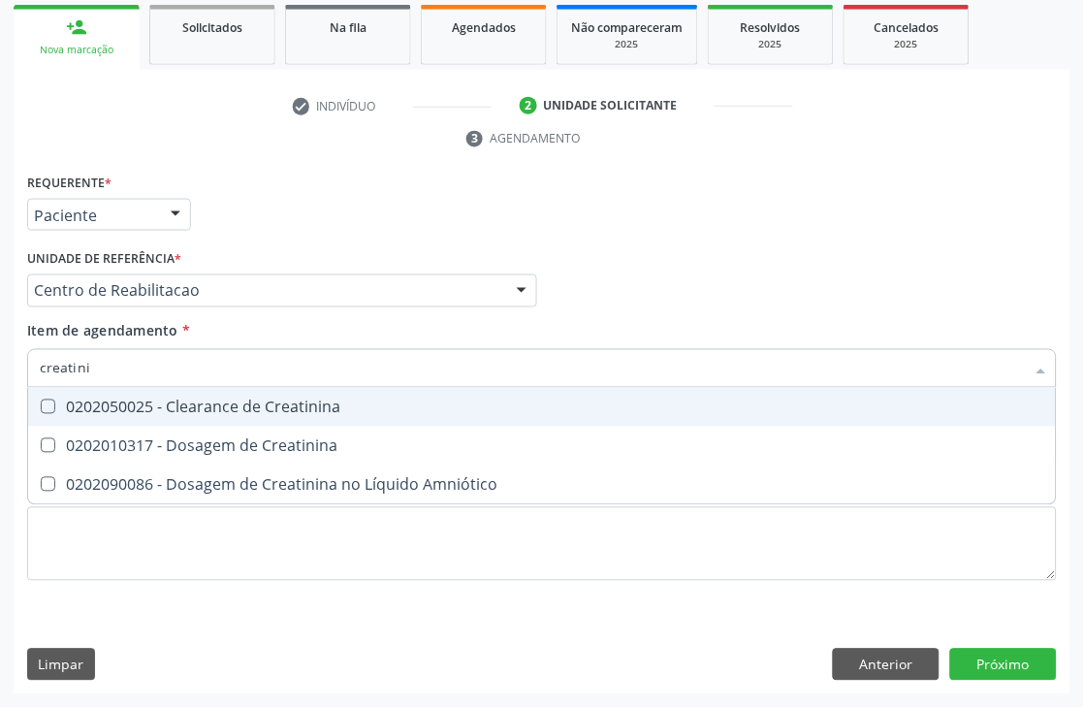
type input "creatinin"
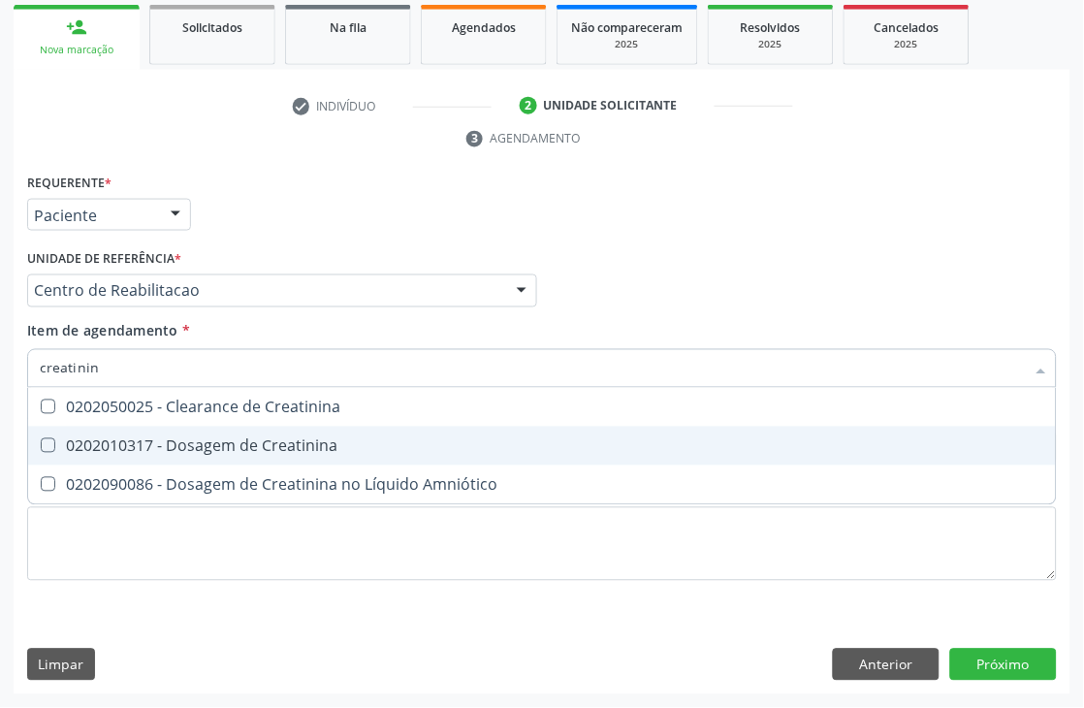
click at [109, 442] on div "0202010317 - Dosagem de Creatinina" at bounding box center [542, 446] width 1004 height 16
checkbox Creatinina "true"
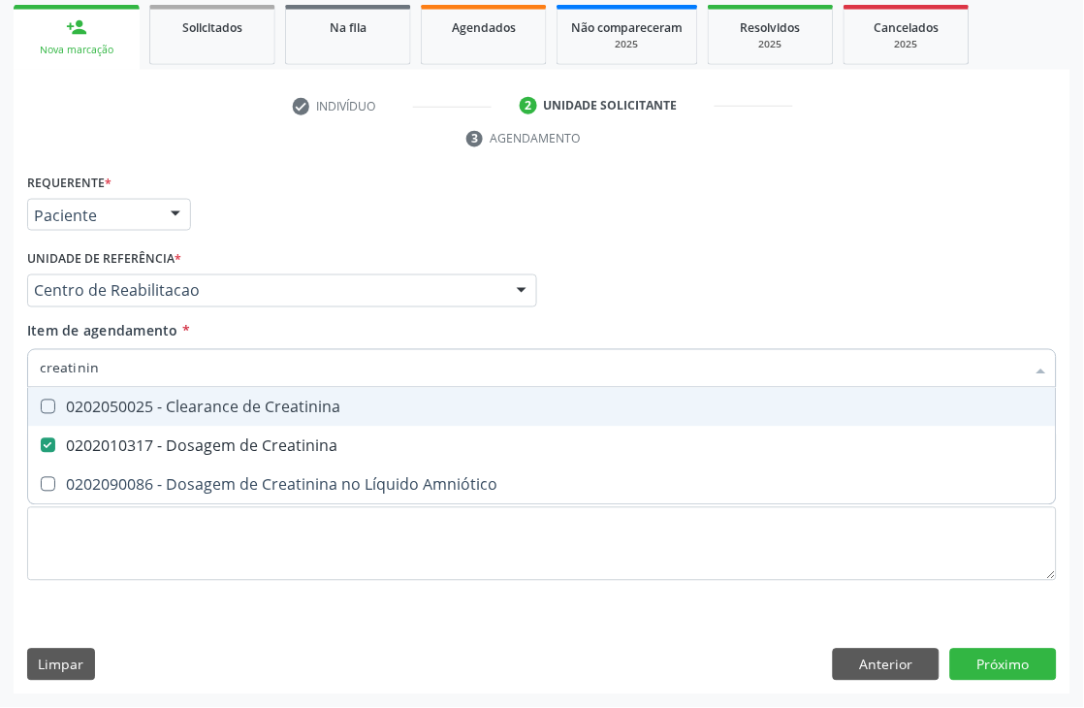
click at [122, 366] on input "creatinin" at bounding box center [532, 368] width 985 height 39
checkbox Creatinina "false"
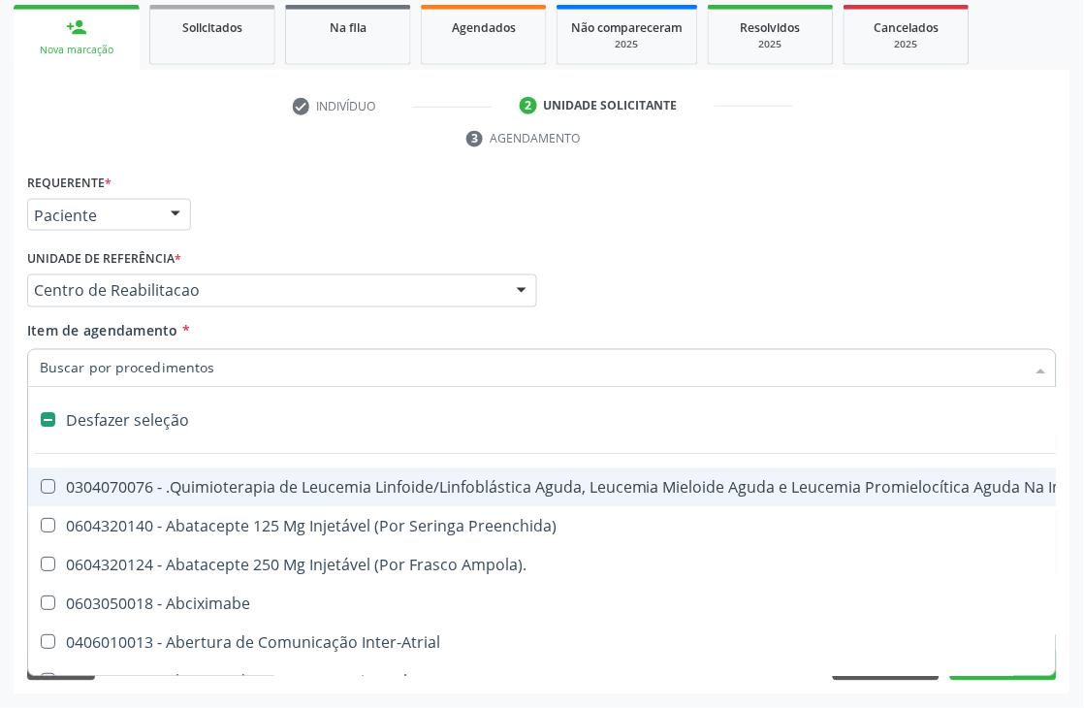
type input "u"
checkbox Cistorrafia "true"
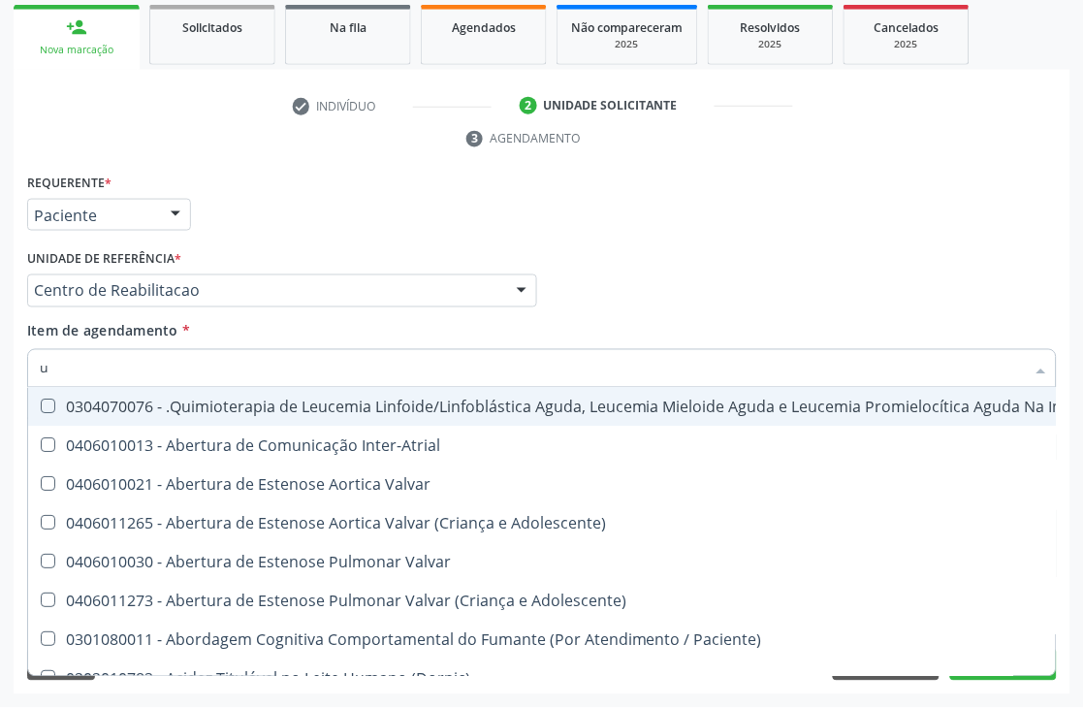
type input "ur"
checkbox B "true"
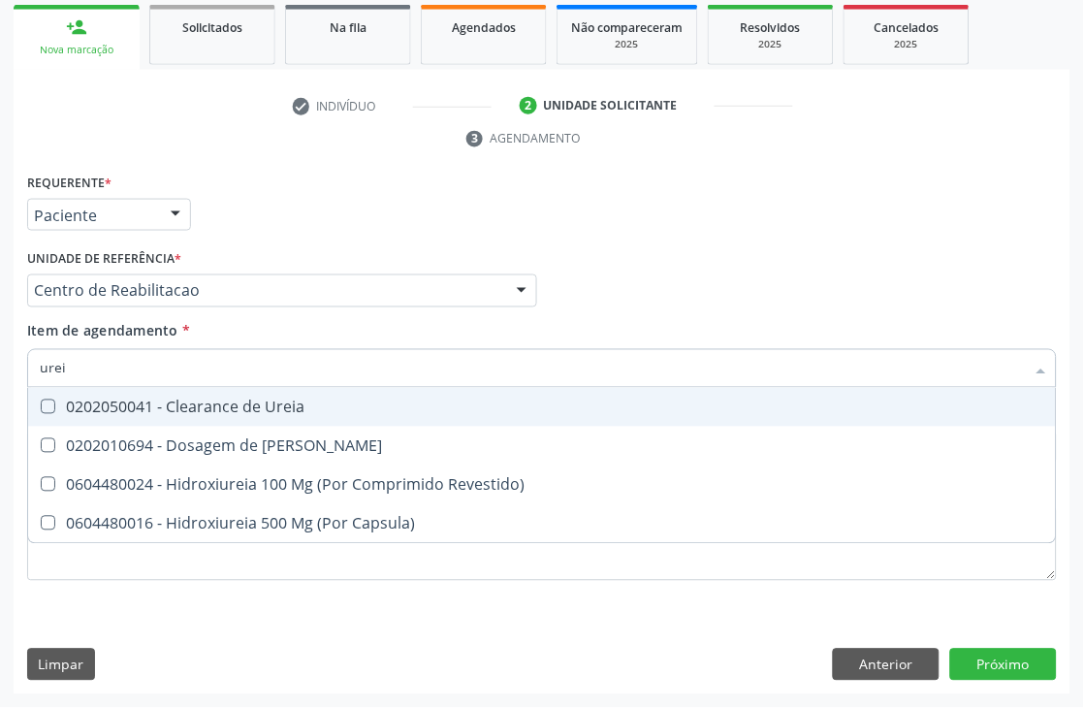
type input "ureia"
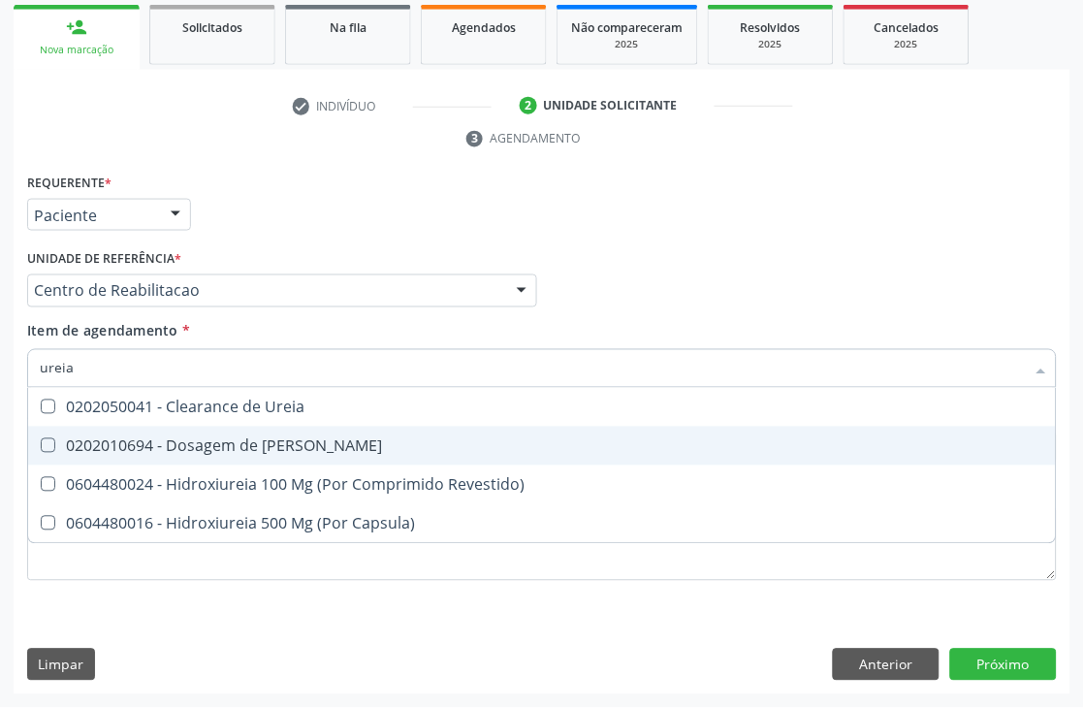
click at [139, 438] on div "0202010694 - Dosagem de [PERSON_NAME]" at bounding box center [542, 446] width 1004 height 16
checkbox Ureia "true"
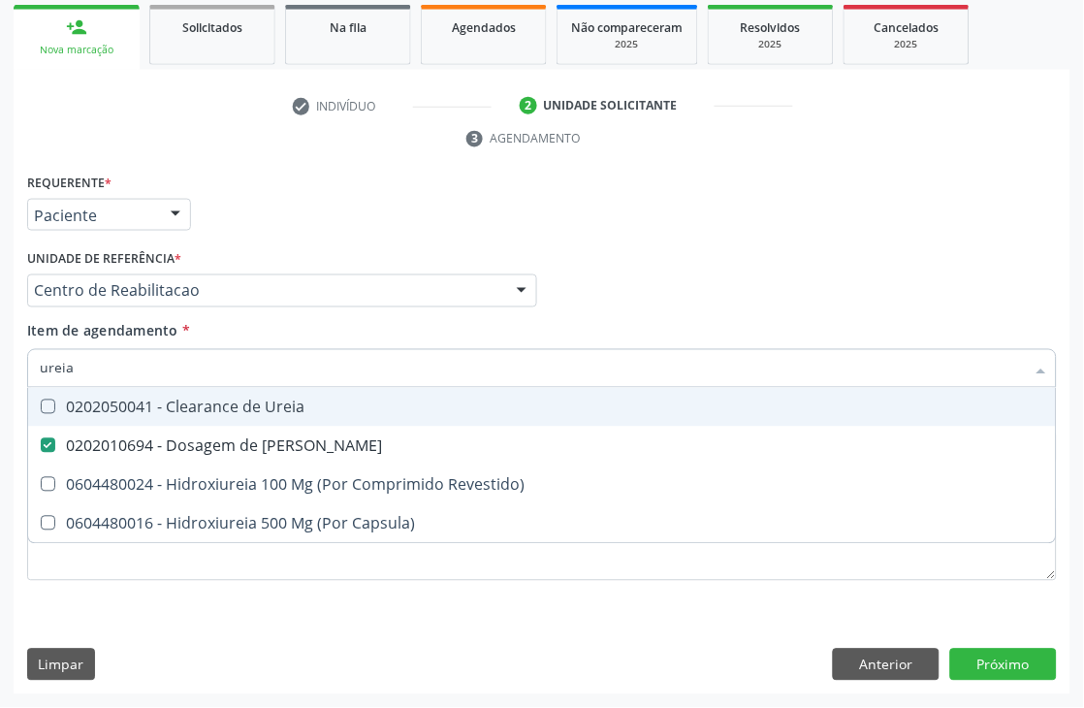
click at [123, 365] on input "ureia" at bounding box center [532, 368] width 985 height 39
type input "c"
checkbox Ureia "false"
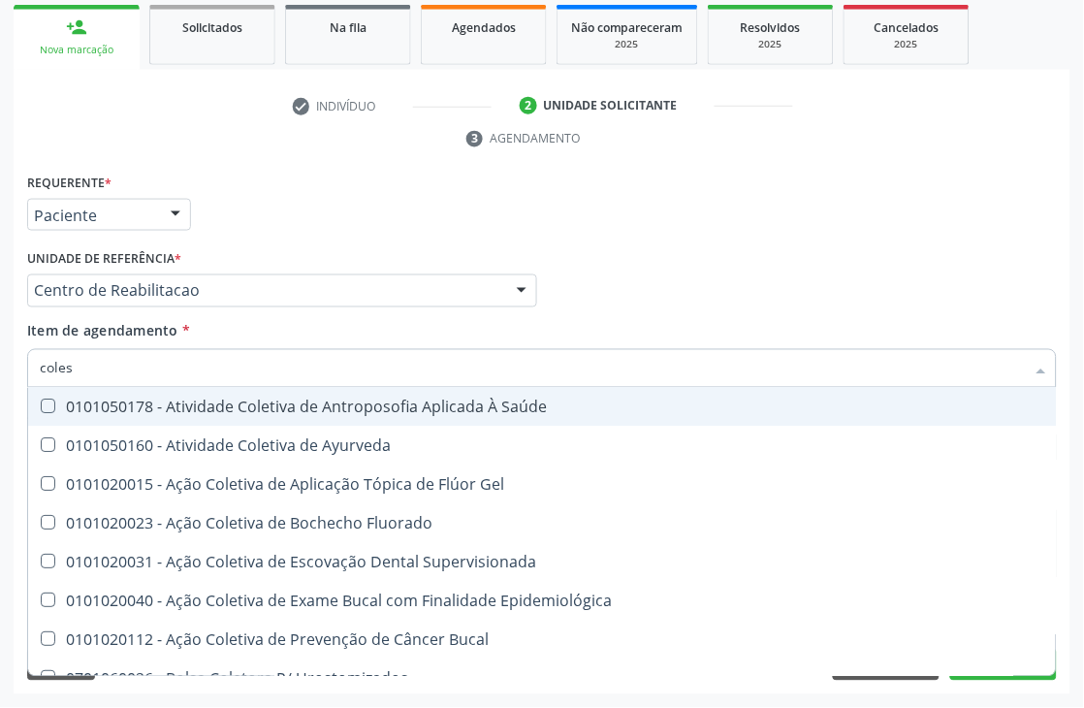
type input "colest"
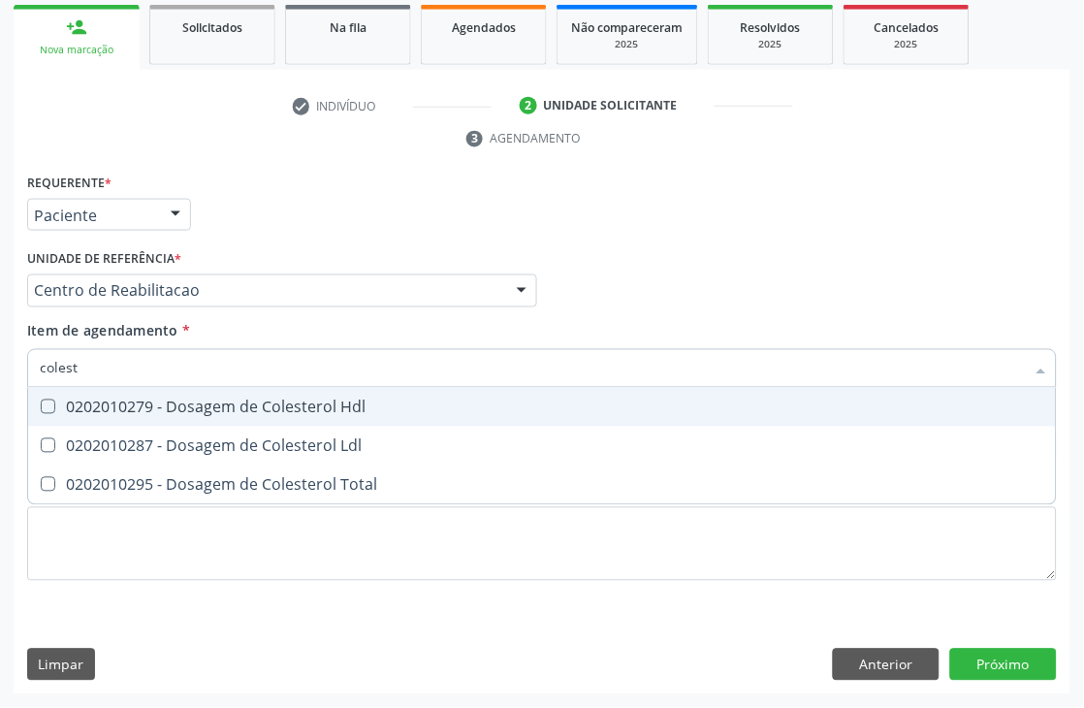
click at [134, 399] on div "0202010279 - Dosagem de Colesterol Hdl" at bounding box center [542, 407] width 1004 height 16
checkbox Hdl "true"
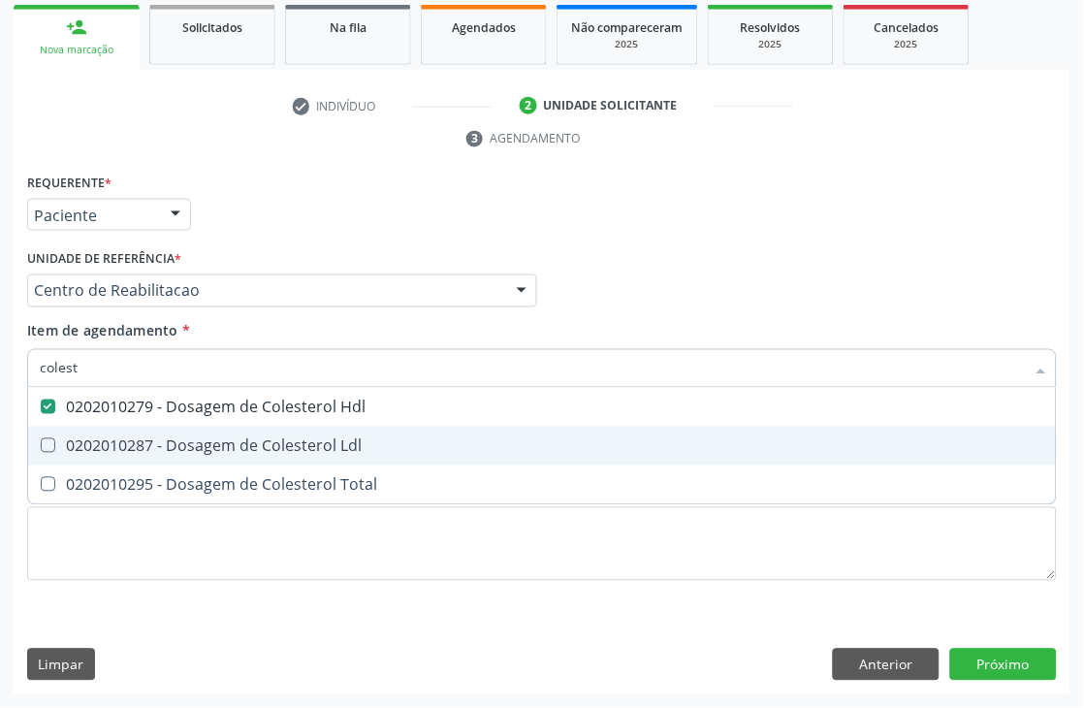
click at [81, 438] on div "0202010287 - Dosagem de Colesterol Ldl" at bounding box center [542, 446] width 1004 height 16
checkbox Ldl "true"
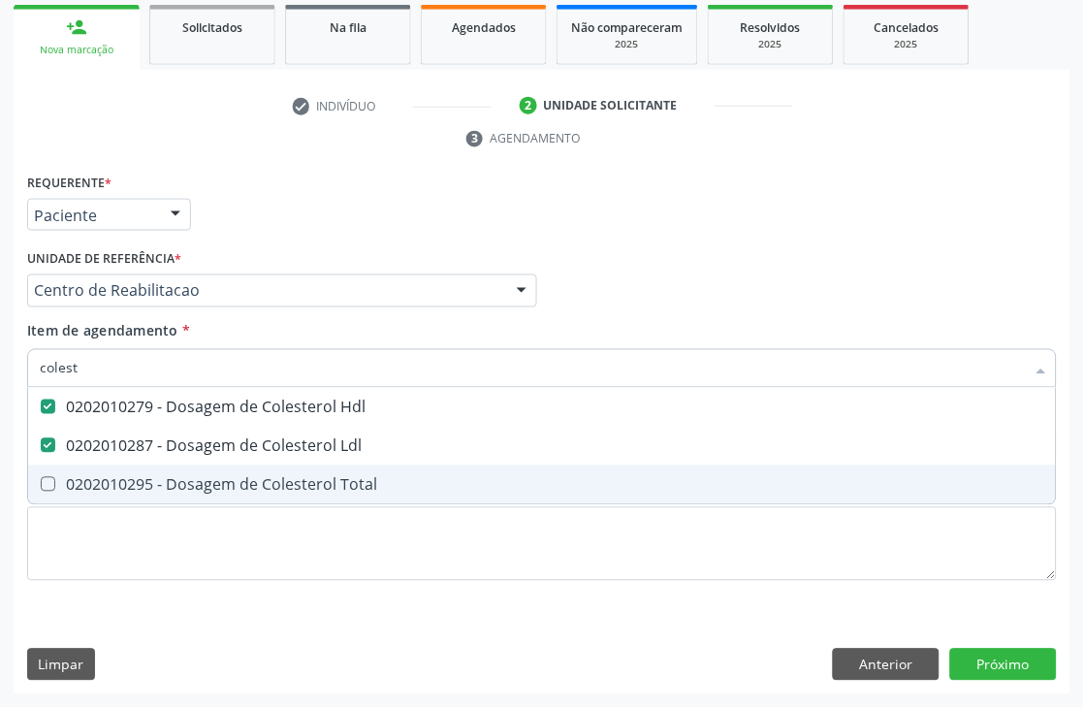
click at [79, 490] on div "0202010295 - Dosagem de Colesterol Total" at bounding box center [542, 485] width 1004 height 16
checkbox Total "true"
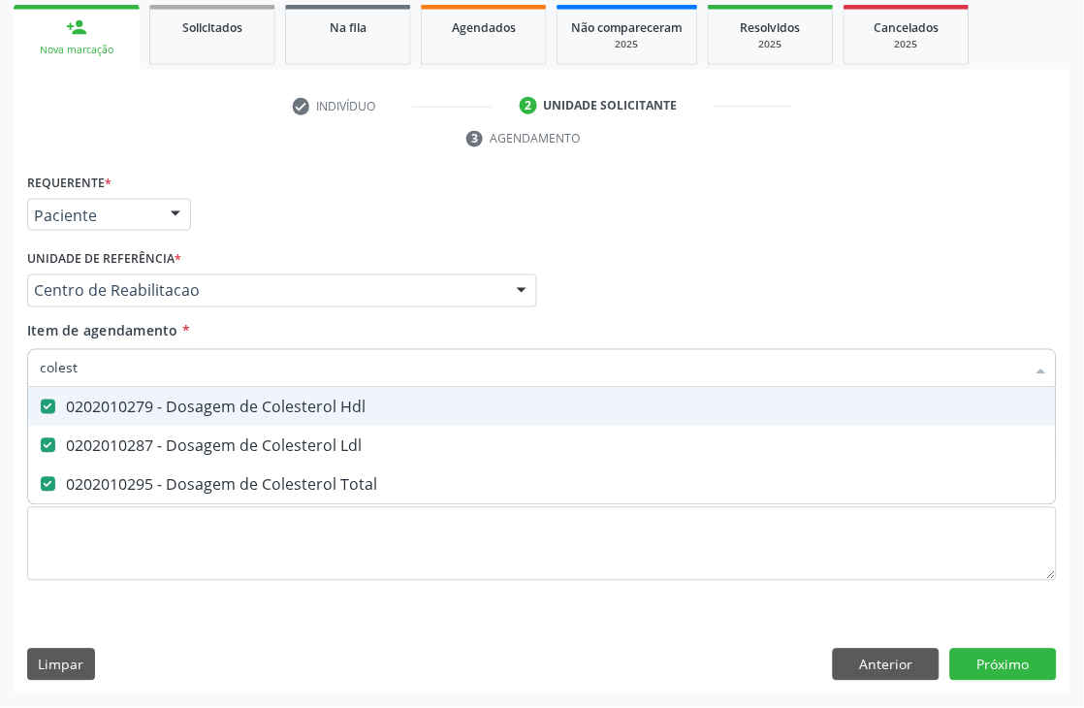
click at [93, 375] on input "colest" at bounding box center [532, 368] width 985 height 39
checkbox Hdl "false"
checkbox Ldl "false"
checkbox Total "false"
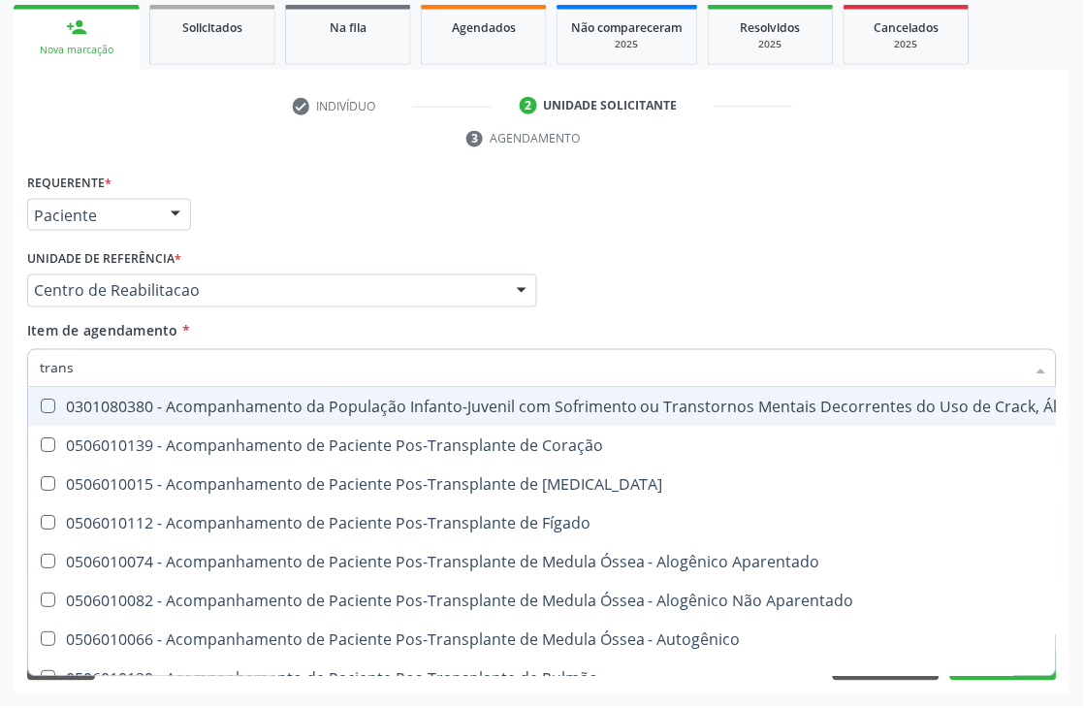
type input "transa"
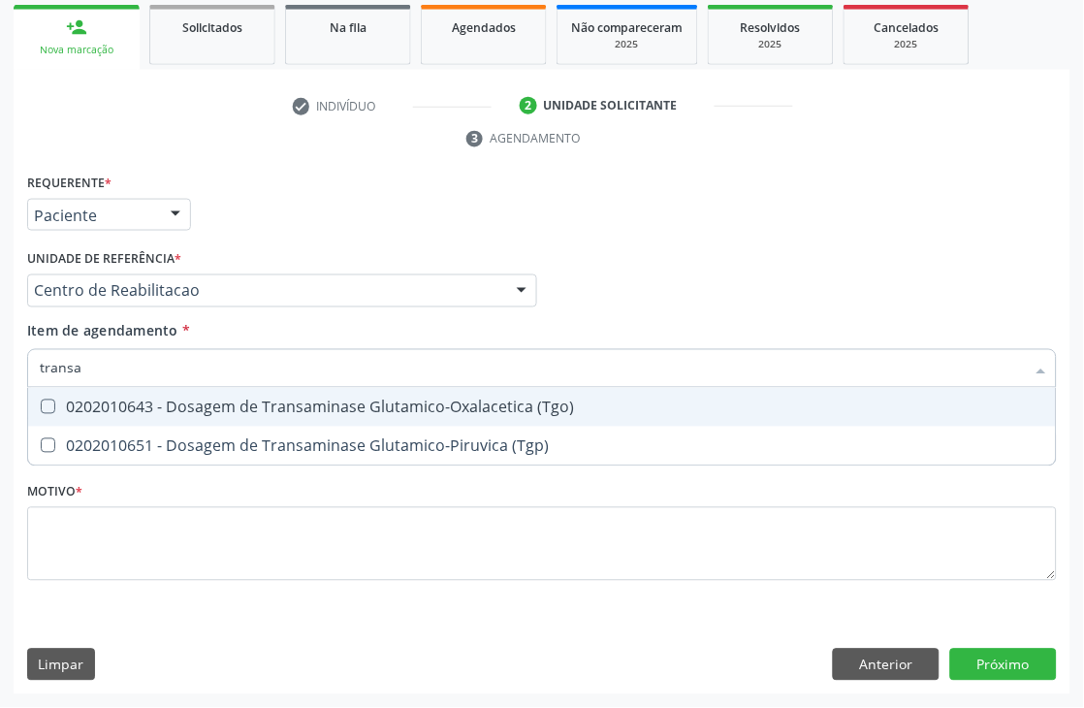
click at [101, 391] on span "0202010643 - Dosagem de Transaminase Glutamico-Oxalacetica (Tgo)" at bounding box center [542, 407] width 1028 height 39
checkbox \(Tgo\) "true"
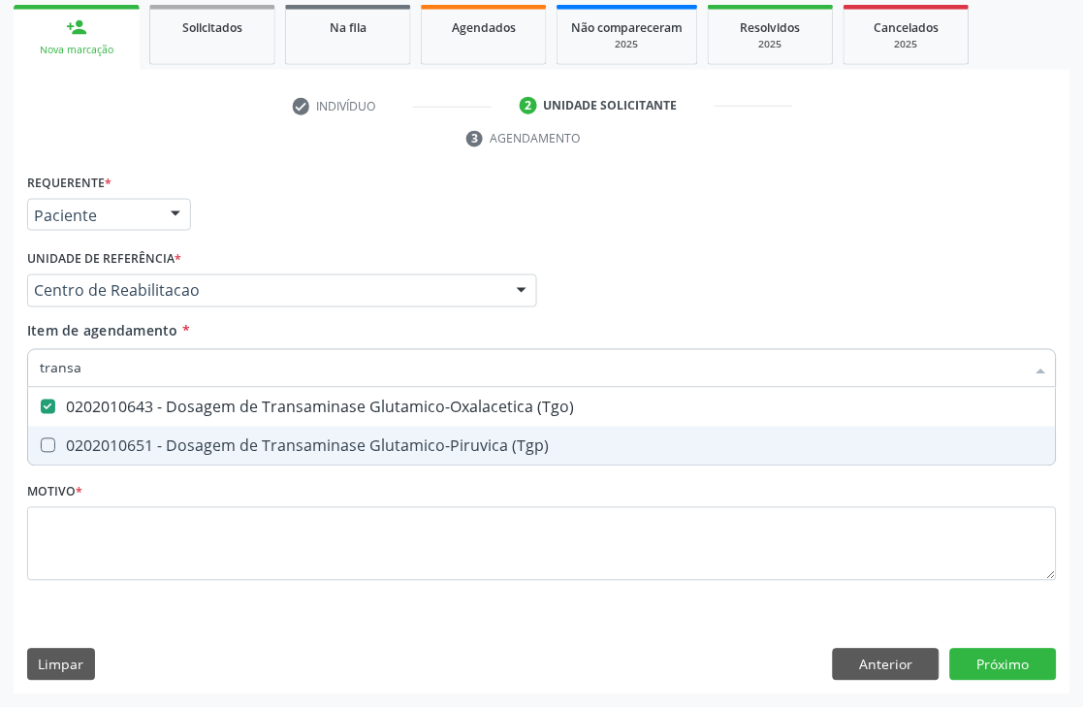
click at [76, 441] on div "0202010651 - Dosagem de Transaminase Glutamico-Piruvica (Tgp)" at bounding box center [542, 446] width 1004 height 16
checkbox \(Tgp\) "true"
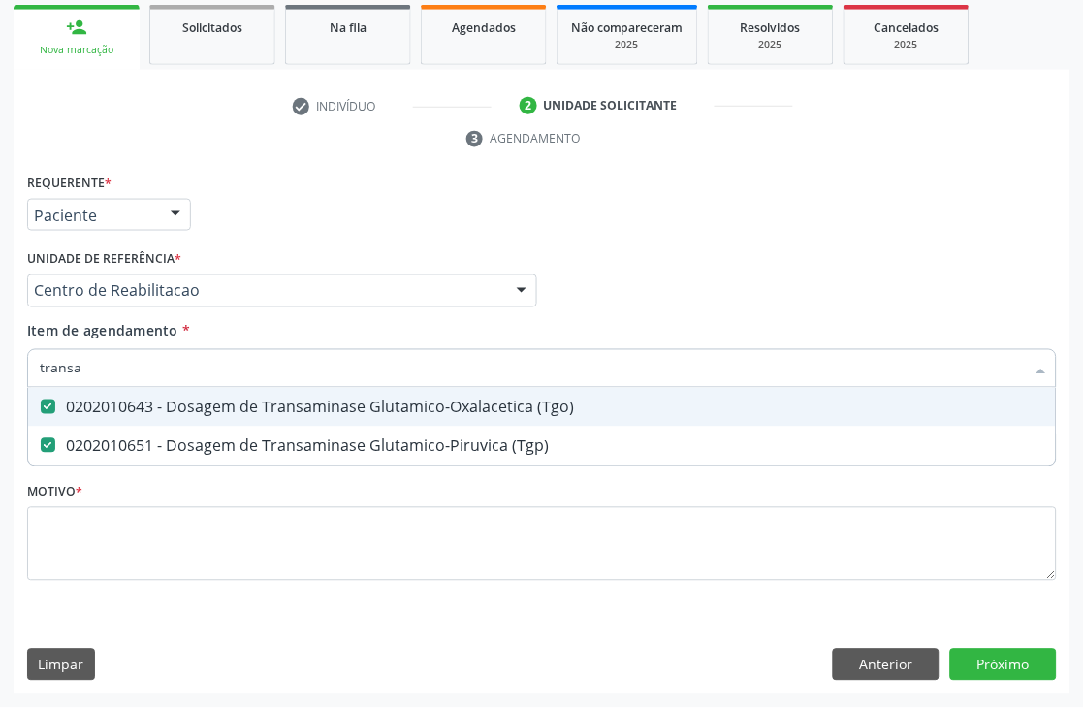
click at [99, 365] on input "transa" at bounding box center [532, 368] width 985 height 39
checkbox \(Tgo\) "false"
checkbox \(Tgp\) "false"
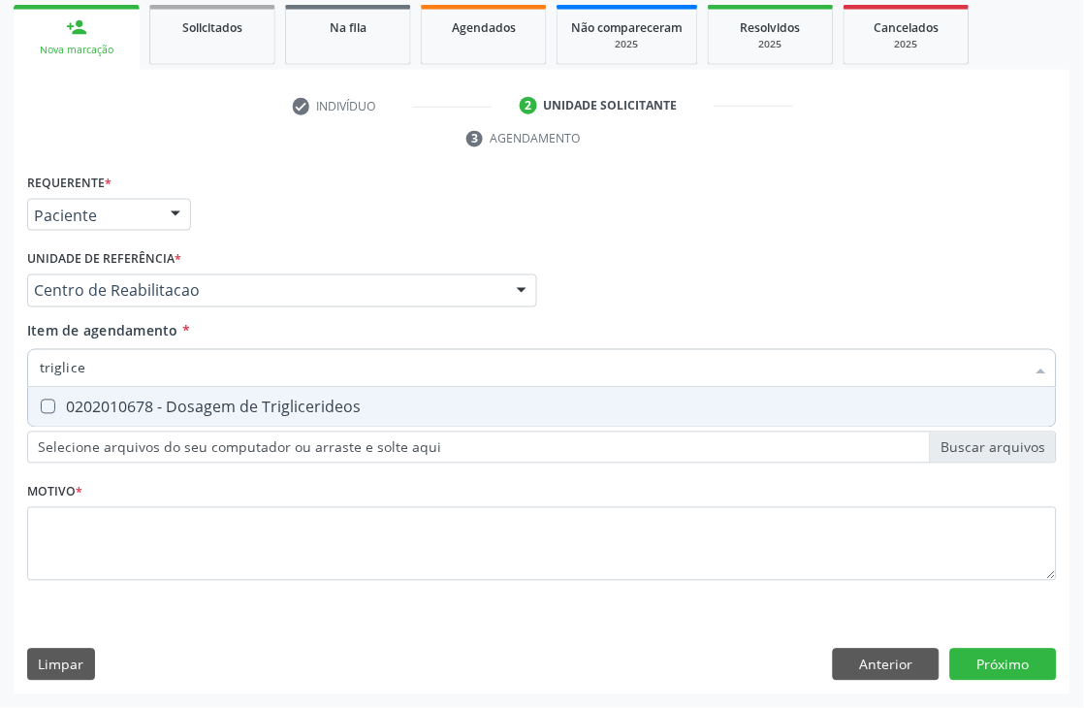
type input "triglicer"
click at [93, 410] on div "0202010678 - Dosagem de Triglicerideos" at bounding box center [542, 407] width 1004 height 16
checkbox Triglicerideos "true"
click at [100, 379] on input "triglicer" at bounding box center [532, 368] width 985 height 39
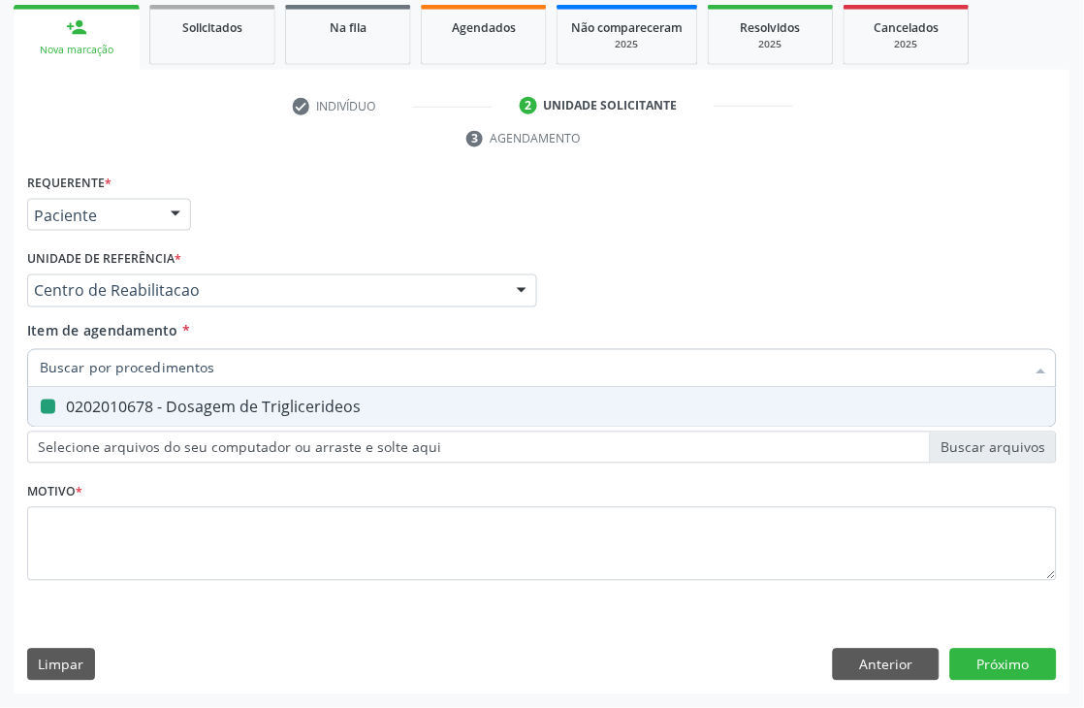
checkbox Triglicerideos "false"
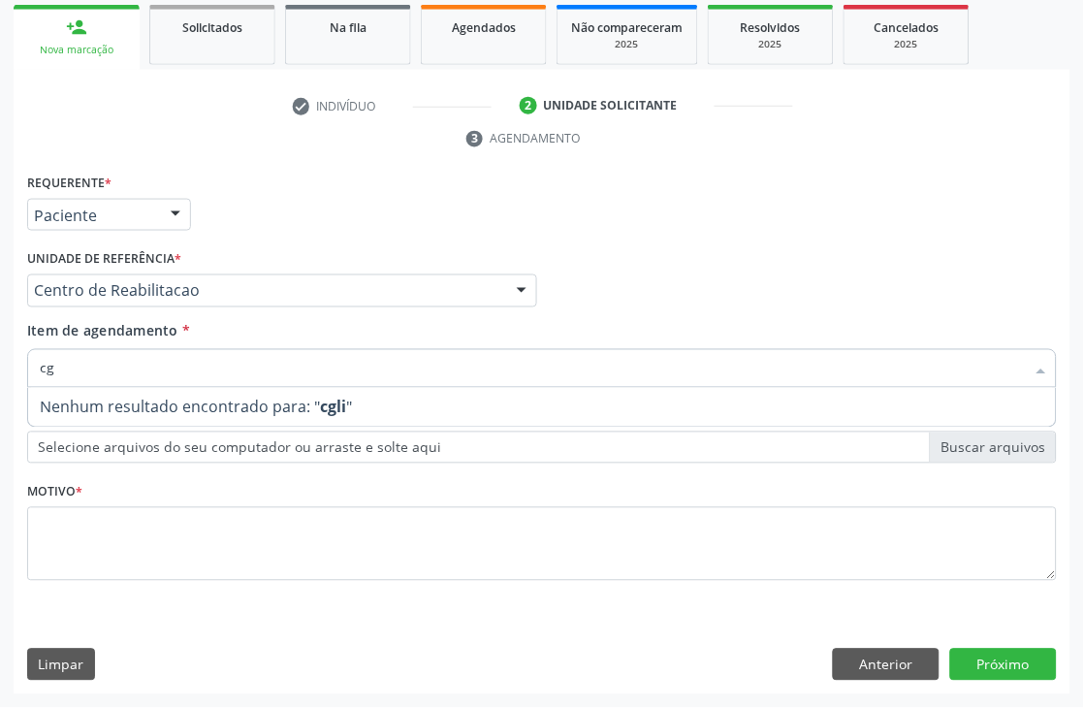
type input "c"
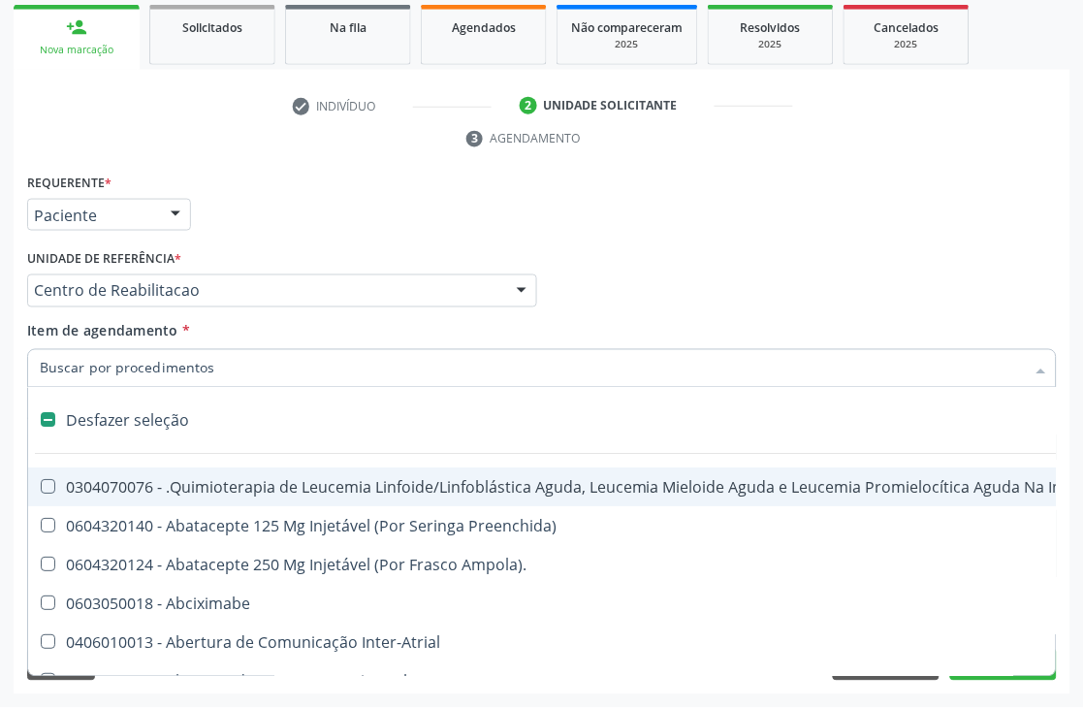
type input "g"
checkbox \(Unilateral\) "true"
checkbox Linha "true"
checkbox Infusão "true"
checkbox Urostomizados "true"
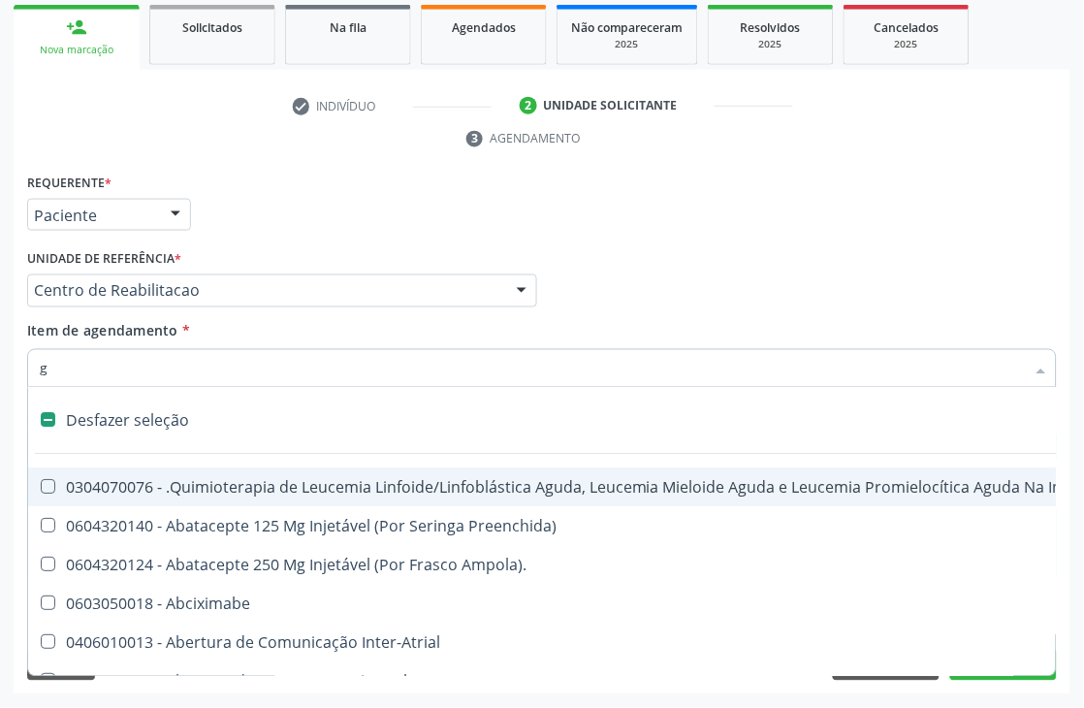
checkbox Revestido\) "true"
checkbox Capsula\) "true"
checkbox Ml\) "true"
checkbox Capsula\) "true"
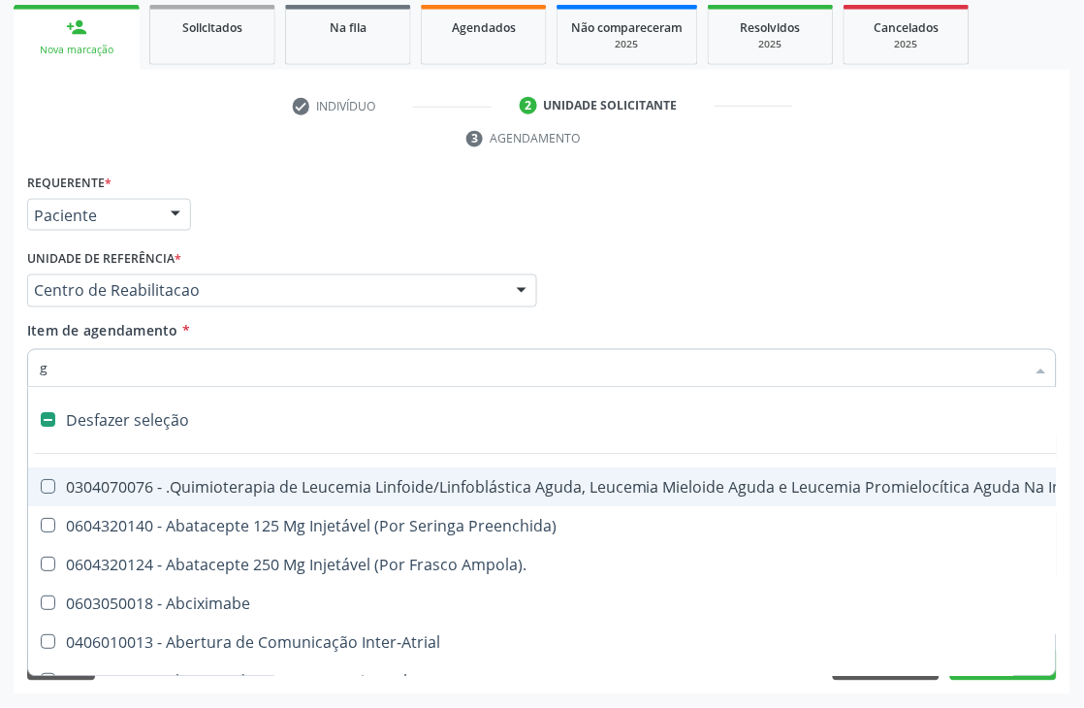
checkbox Capsula\) "true"
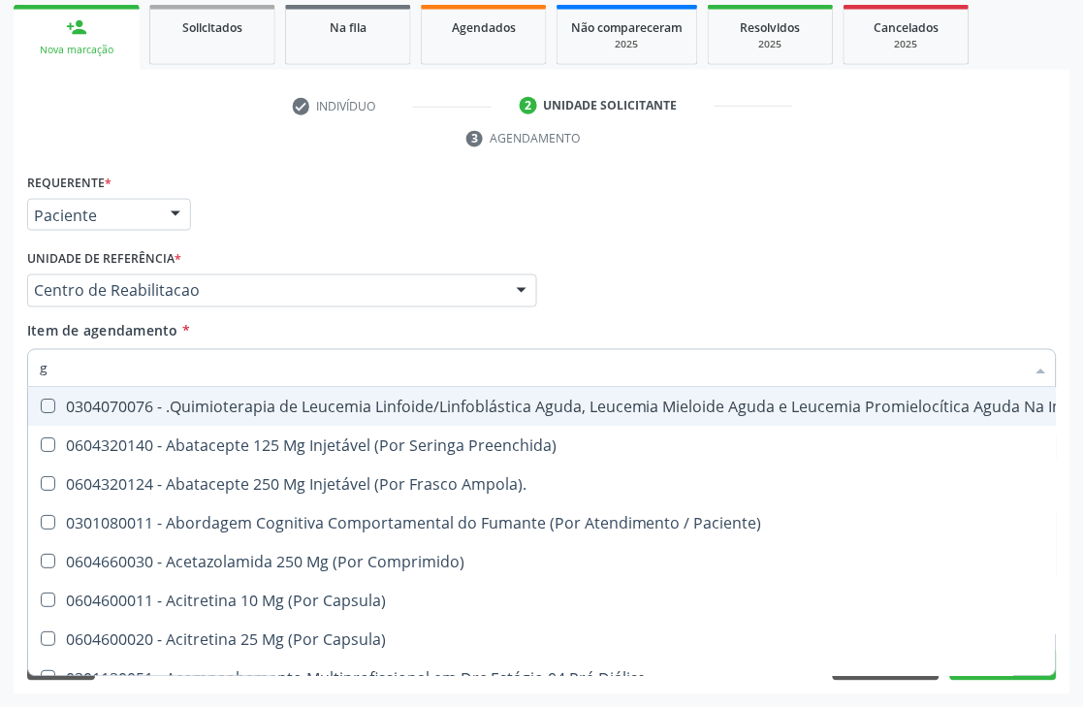
type input "gi"
checkbox Urico "false"
checkbox Hdl "false"
checkbox Ldl "false"
checkbox Total "false"
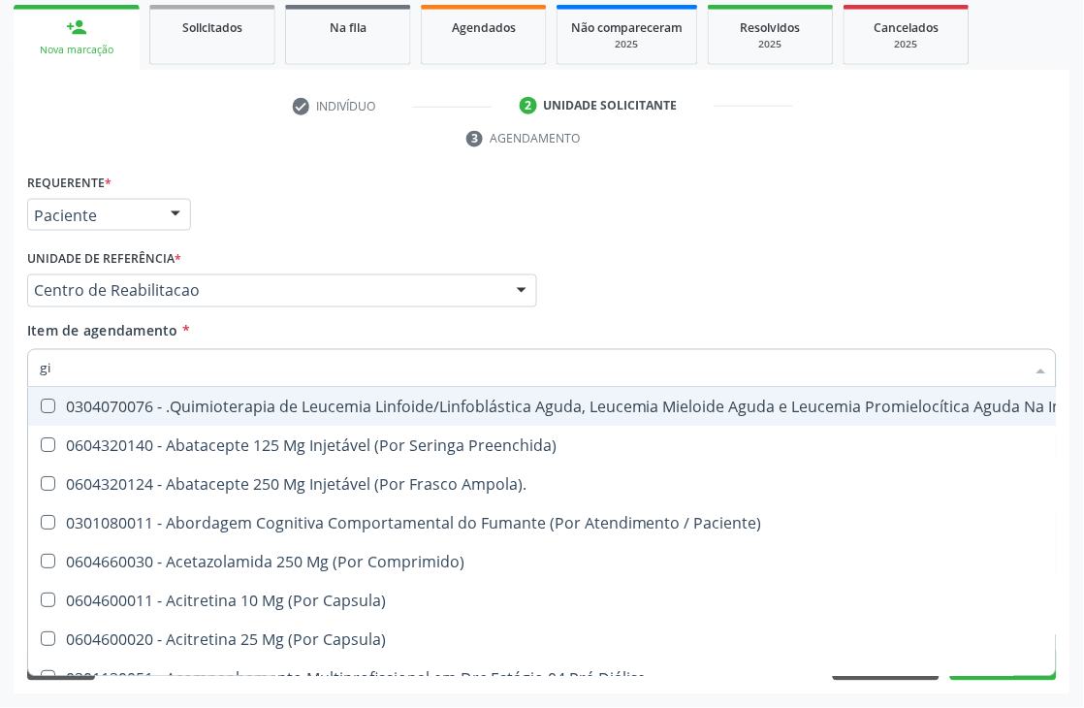
checkbox Creatinina "false"
checkbox Glicose "false"
checkbox \(Tgo\) "false"
checkbox \(Tgp\) "false"
checkbox Triglicerideos "false"
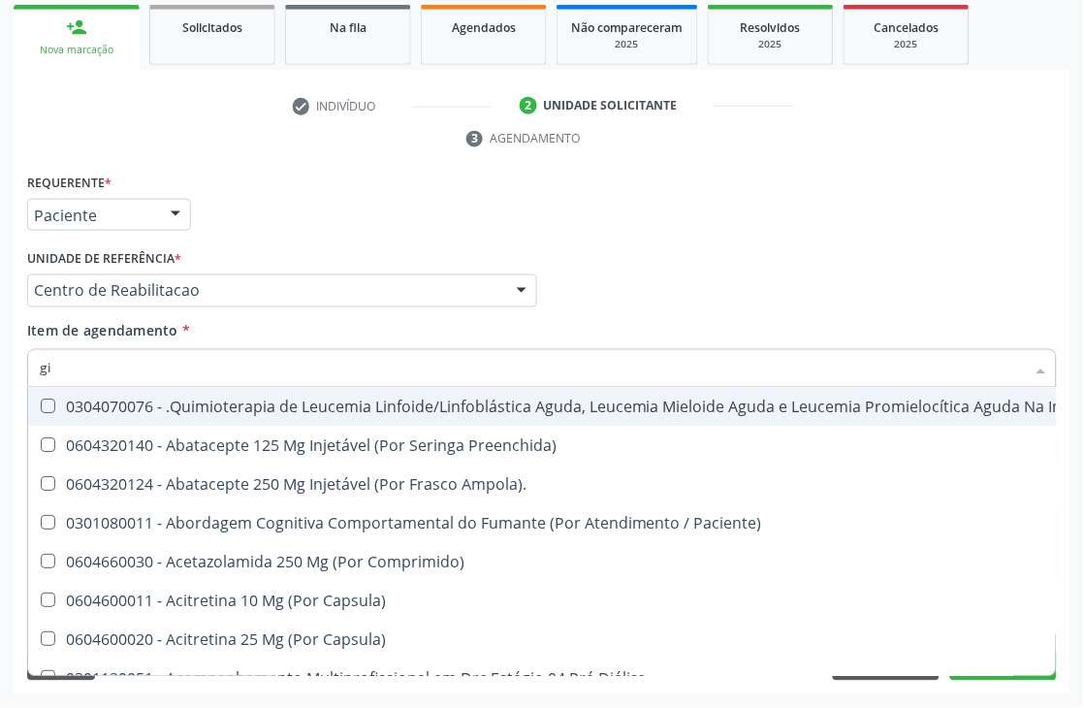
checkbox Ureia "false"
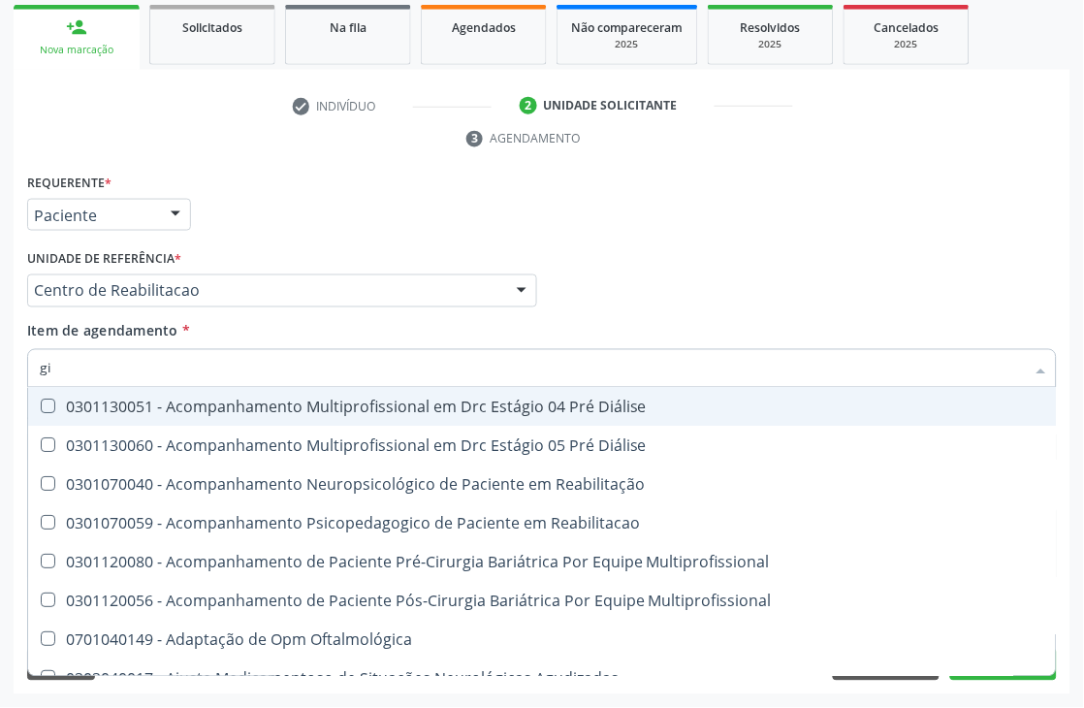
type input "g"
checkbox Cotovelo "true"
checkbox Níveis "true"
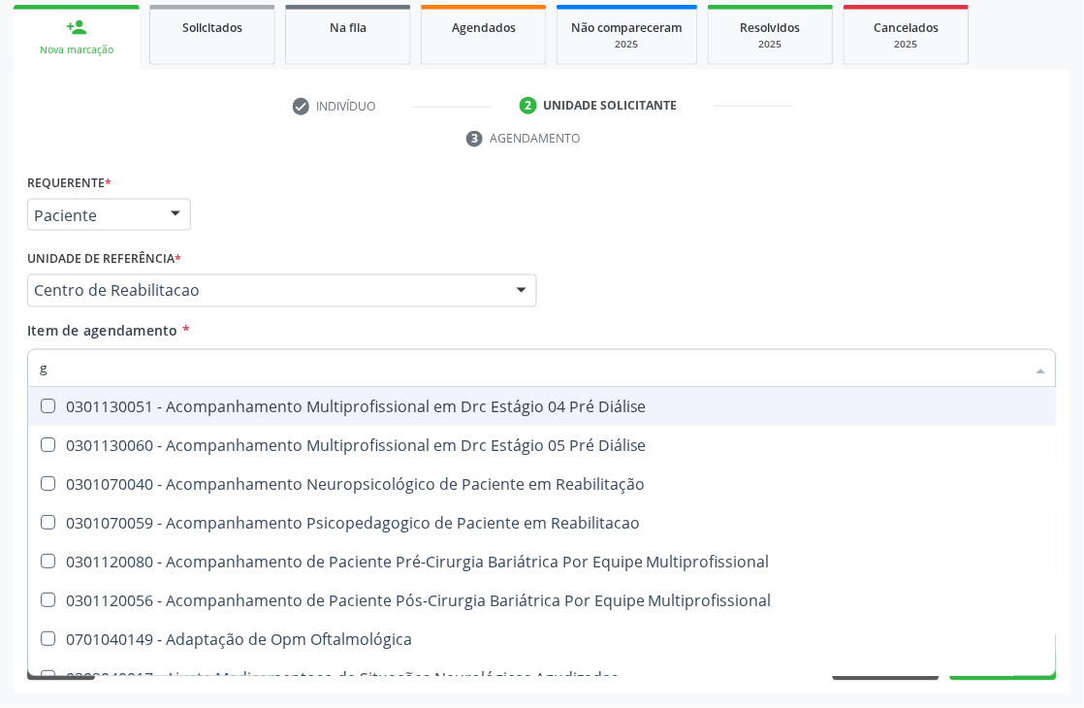
checkbox Níveis "true"
checkbox Dentária "true"
checkbox Fêmur "true"
checkbox Pé "true"
checkbox Joelho "true"
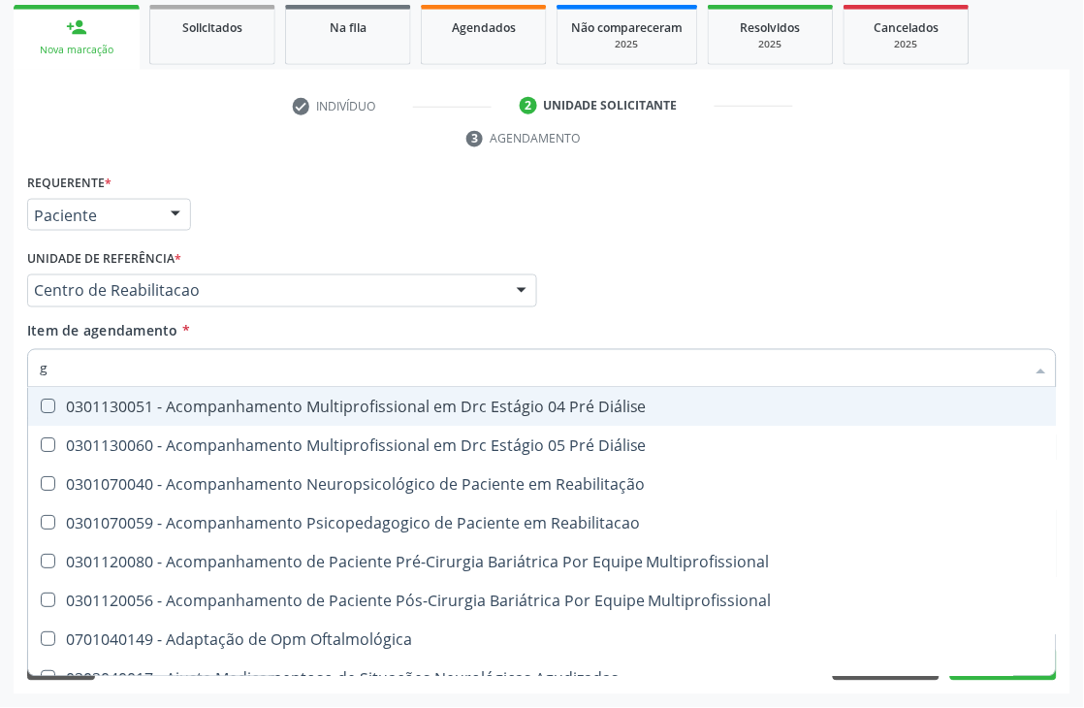
checkbox Cavo "true"
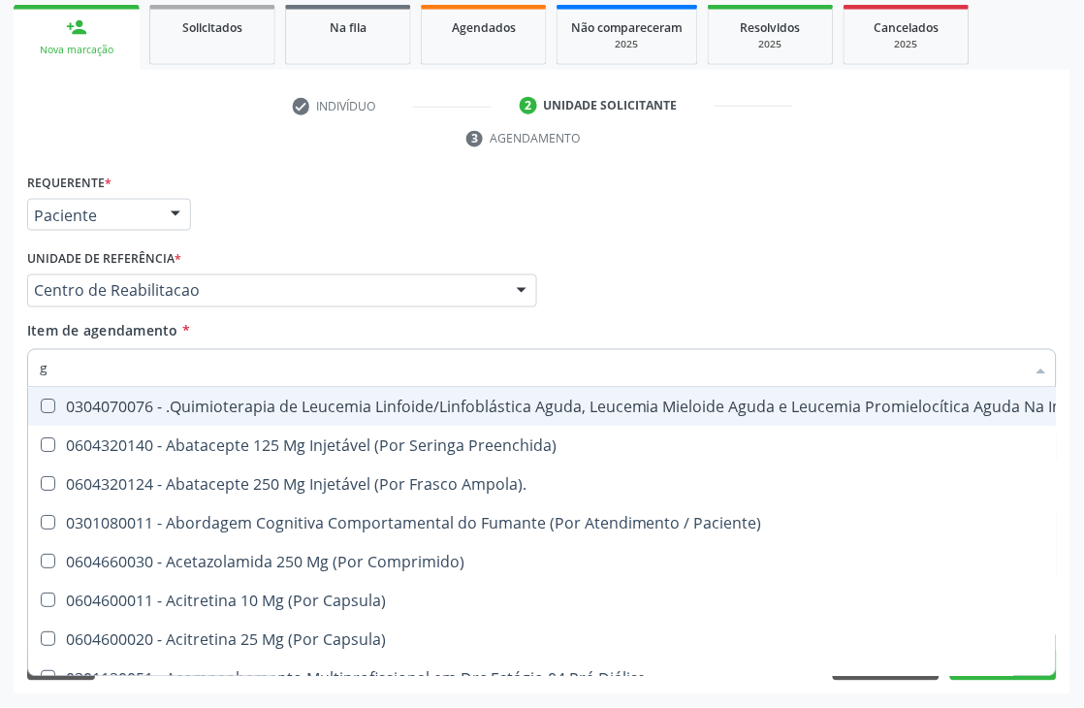
type input "gl"
checkbox Oftalmológica "true"
checkbox 5Ml\) "true"
checkbox Miotendinoso "true"
checkbox Pé "true"
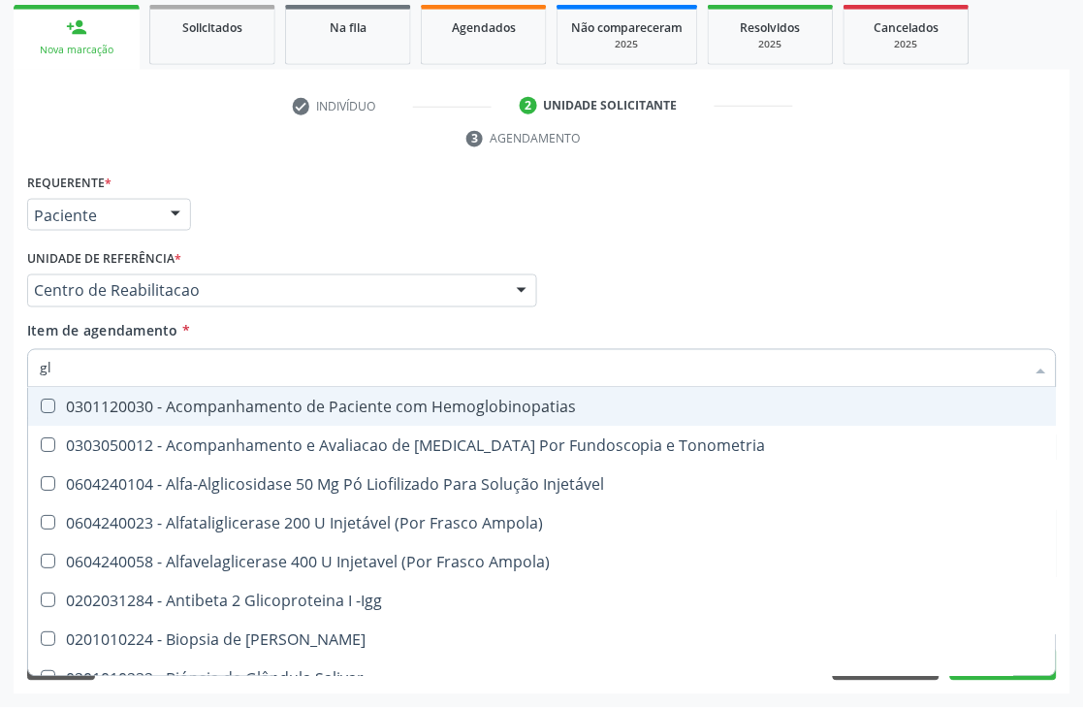
type input "gli"
checkbox \(Confirmatorio\) "true"
checkbox Glomerular "true"
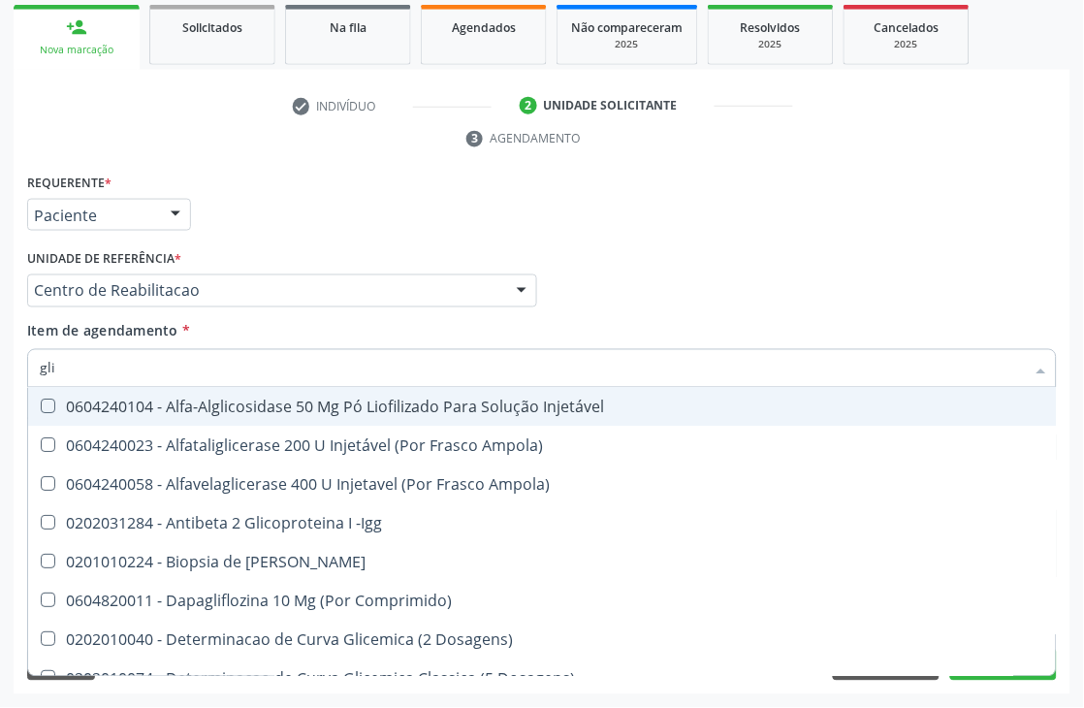
type input "glic"
checkbox Aminoglicosideos "true"
checkbox Glicose "false"
checkbox Derrames "true"
checkbox Triglicerideos "false"
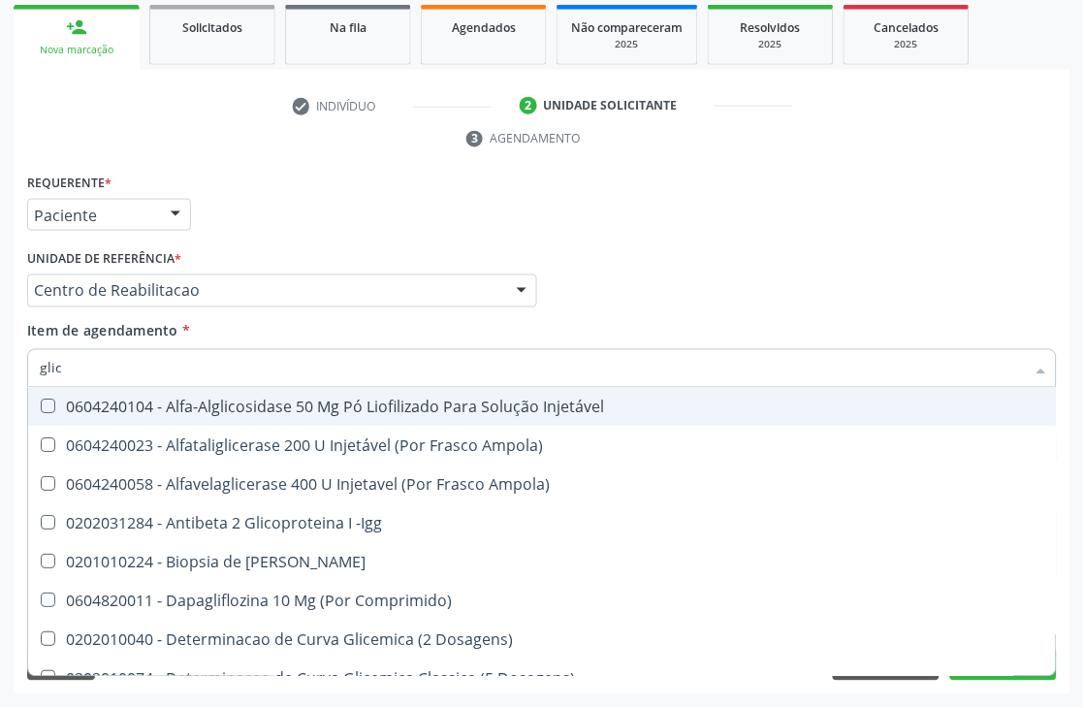
type input "glico"
checkbox Comprimido\) "true"
checkbox Aminoglicosideos "false"
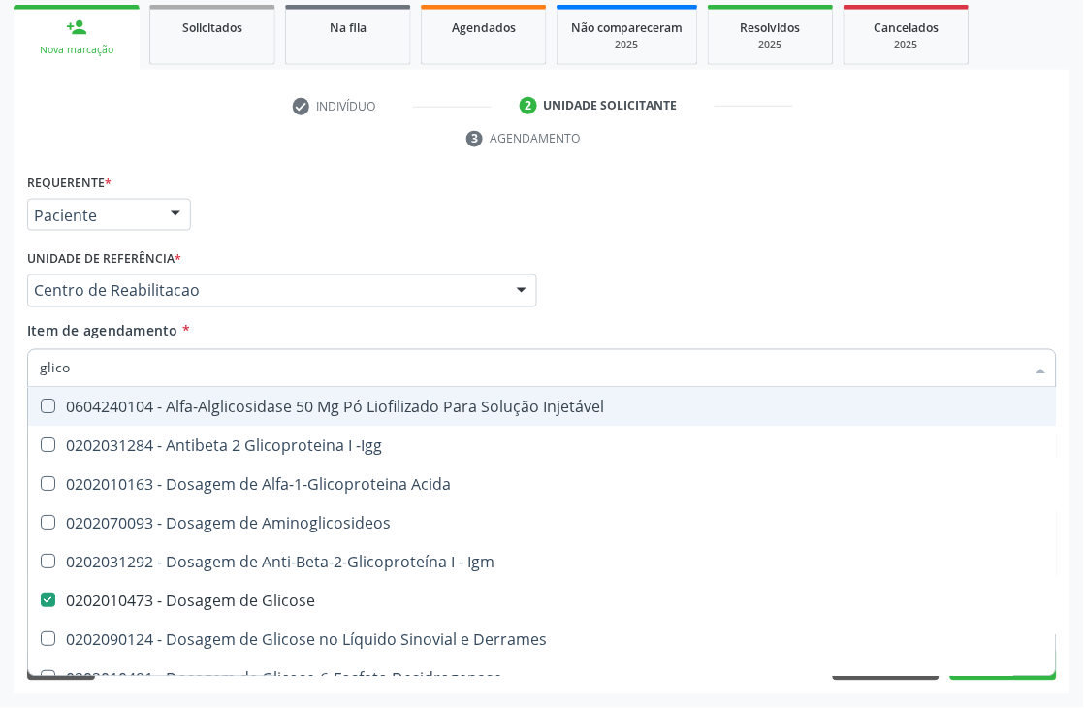
type input "glicos"
checkbox Acida "true"
checkbox Glicose "false"
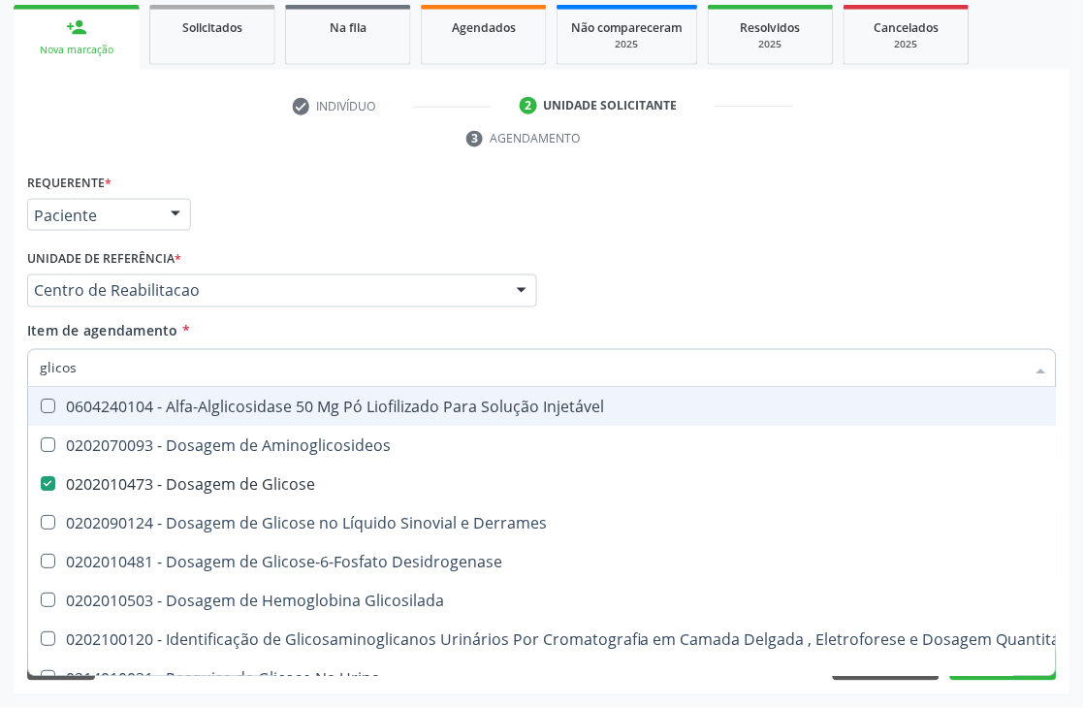
type input "glicosi"
checkbox Glicose "false"
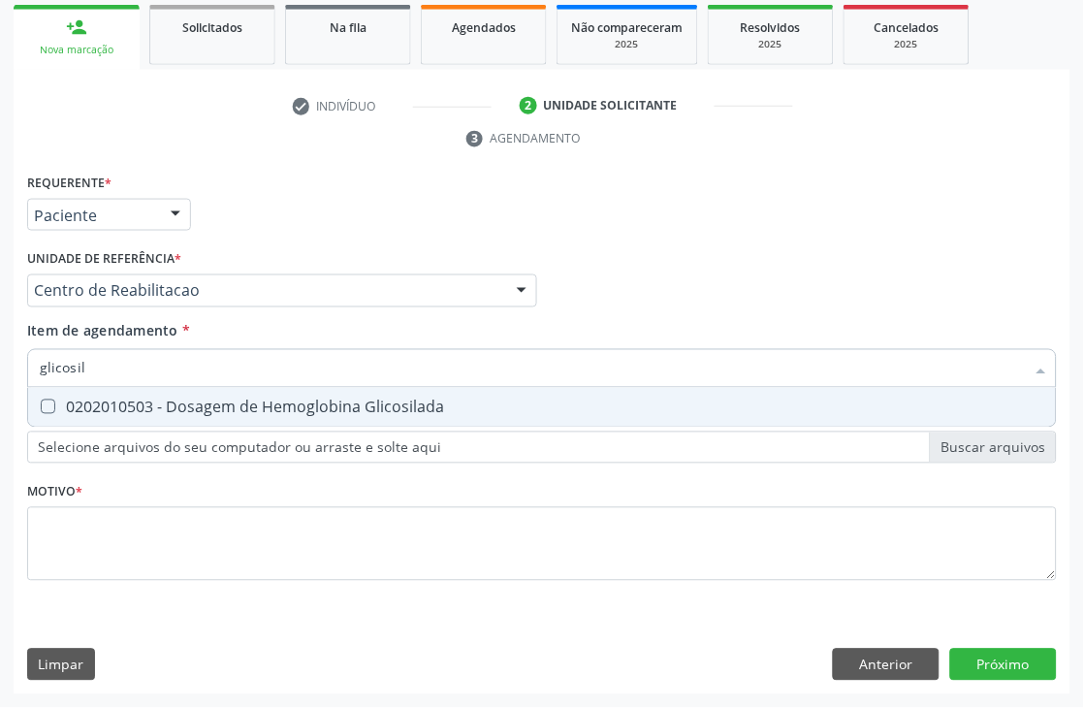
type input "glicosila"
click at [91, 393] on span "0202010503 - Dosagem de Hemoglobina Glicosilada" at bounding box center [542, 407] width 1028 height 39
checkbox Glicosilada "true"
click at [98, 371] on input "glicosila" at bounding box center [532, 368] width 985 height 39
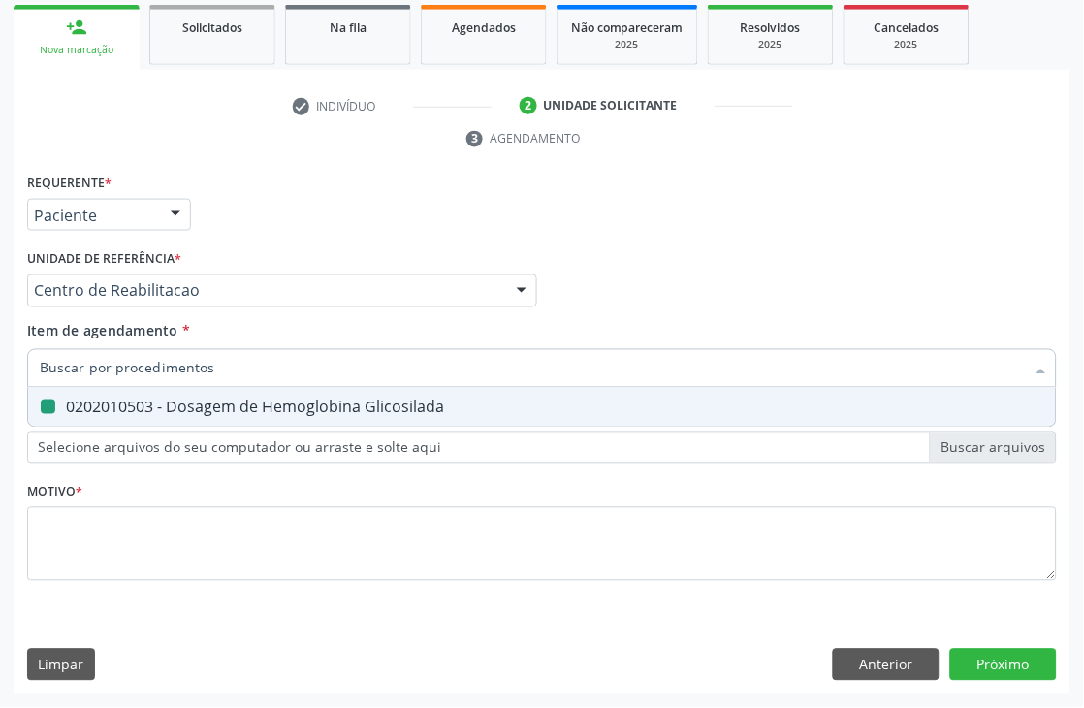
checkbox Glicosilada "false"
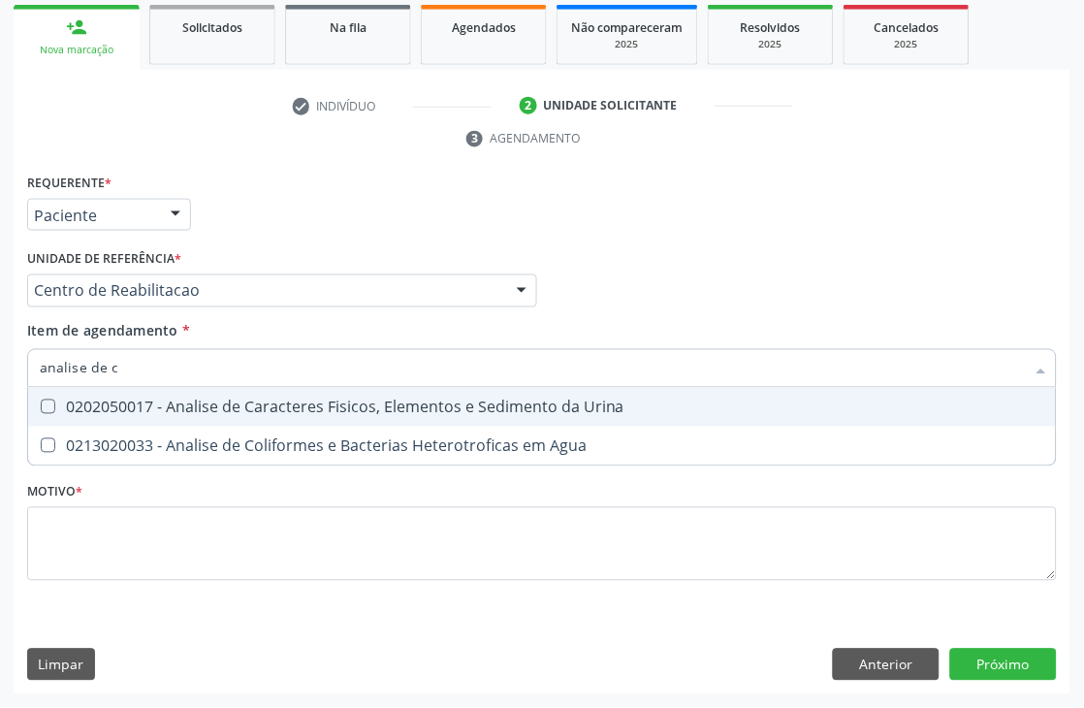
type input "analise de ca"
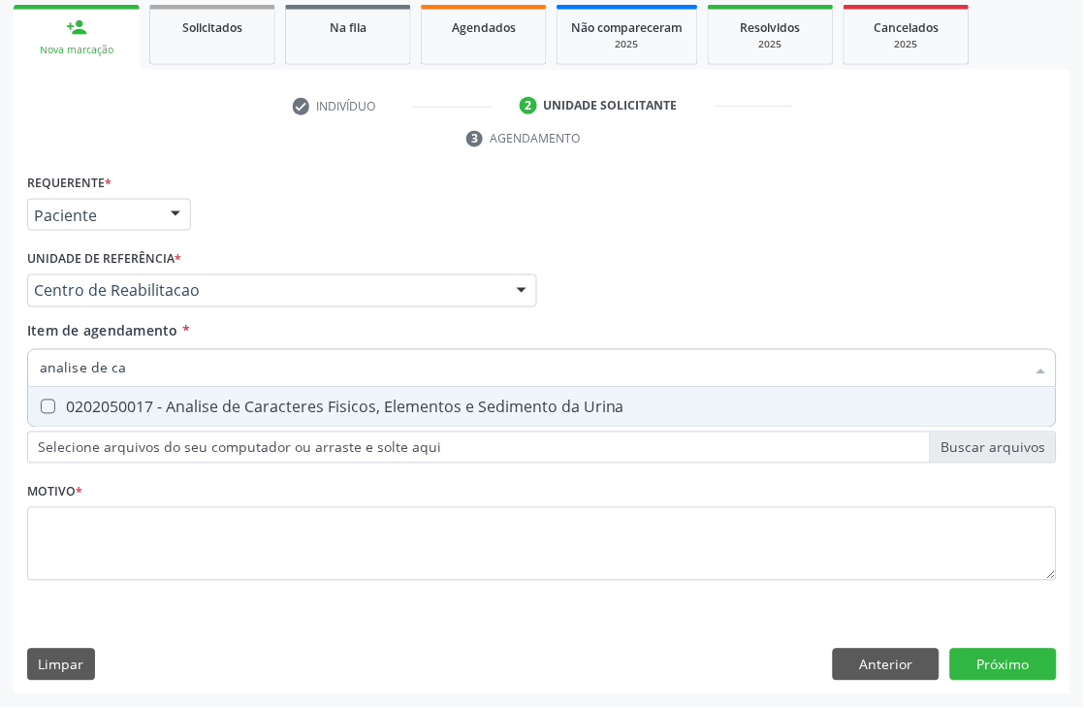
click at [126, 409] on div "0202050017 - Analise de Caracteres Fisicos, Elementos e Sedimento da Urina" at bounding box center [542, 407] width 1004 height 16
checkbox Urina "true"
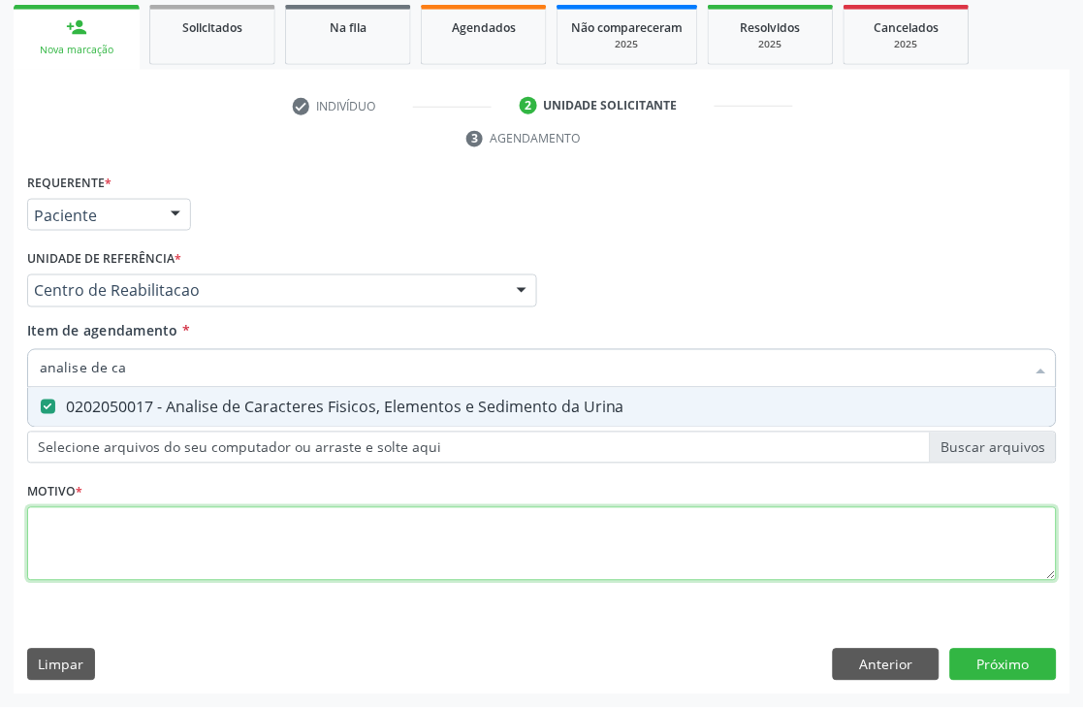
click at [92, 515] on div "Requerente * Paciente Médico(a) Enfermeiro(a) Paciente Nenhum resultado encontr…" at bounding box center [542, 388] width 1030 height 439
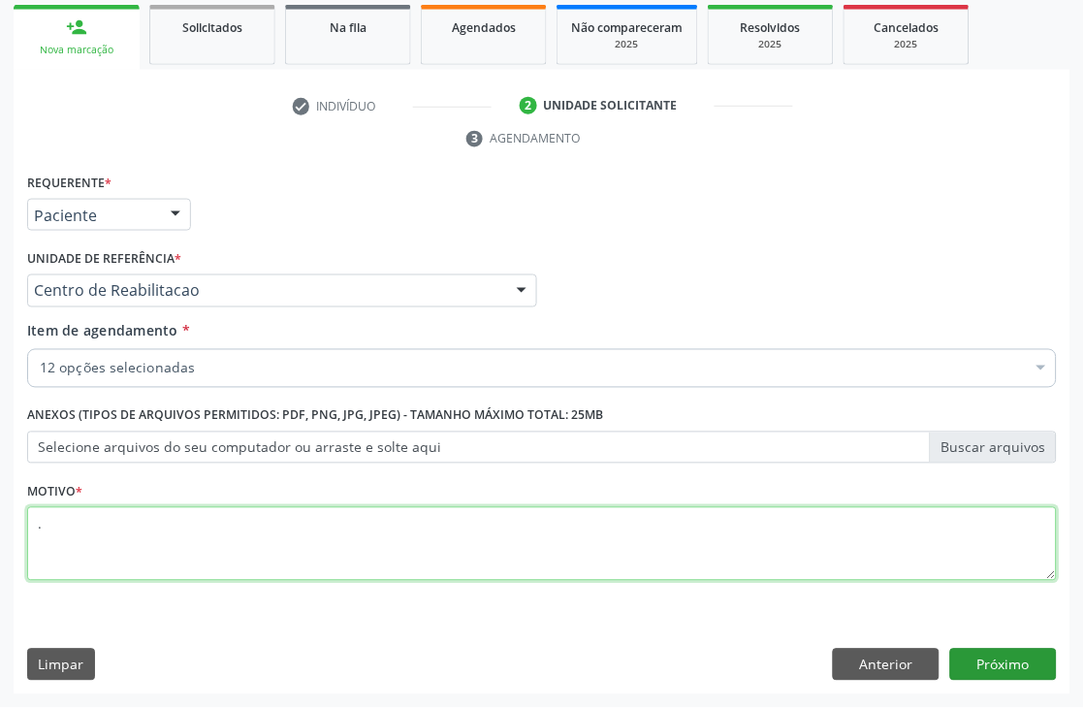
type textarea "."
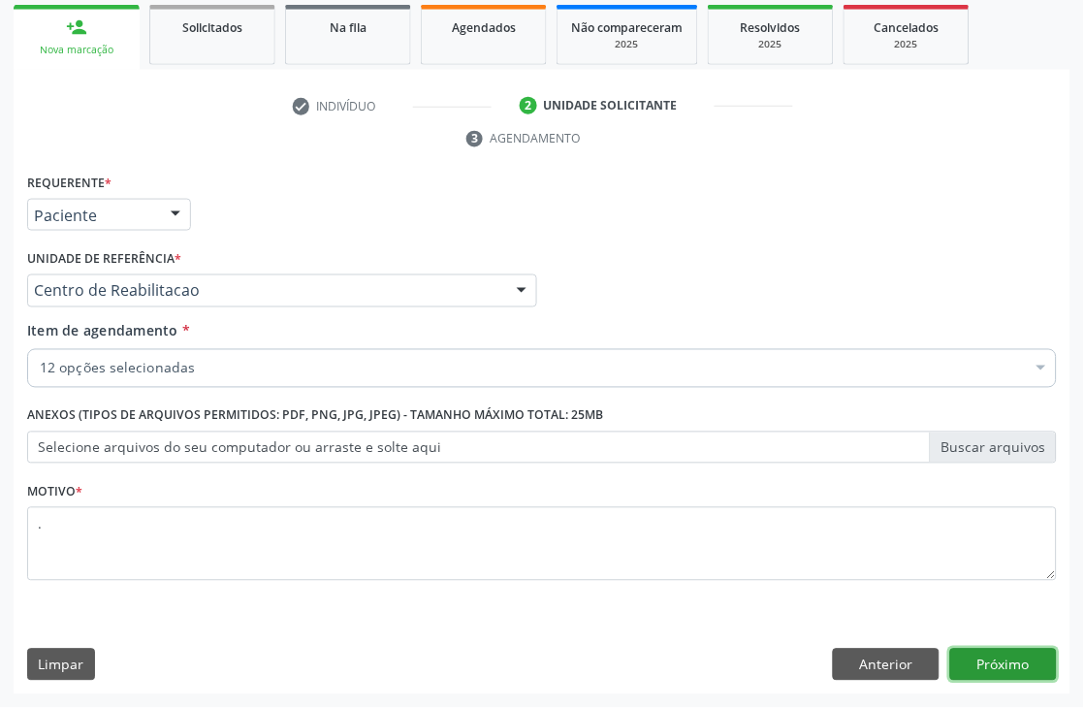
click at [1030, 671] on button "Próximo" at bounding box center [1003, 665] width 107 height 33
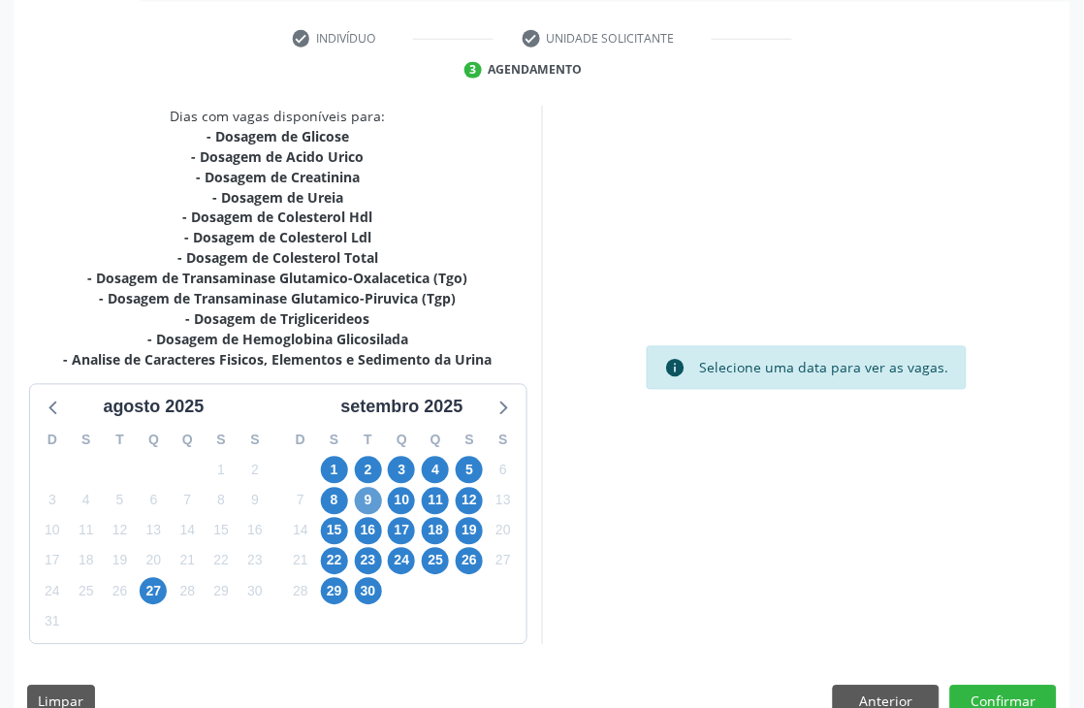
scroll to position [430, 0]
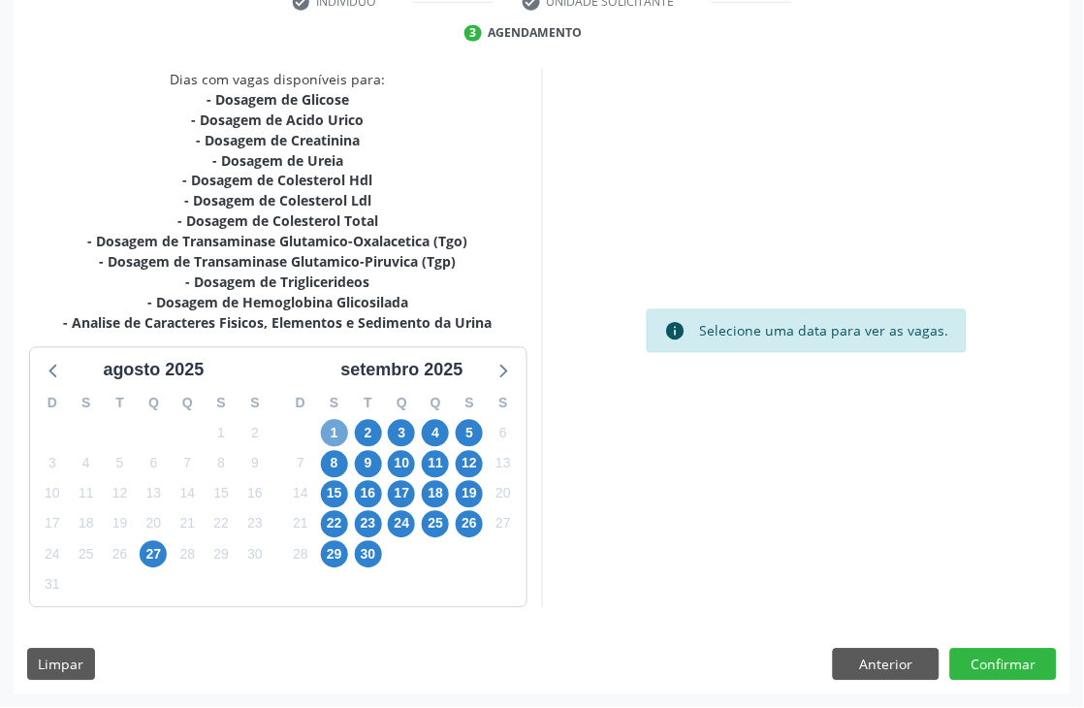
click at [330, 431] on span "1" at bounding box center [334, 433] width 27 height 27
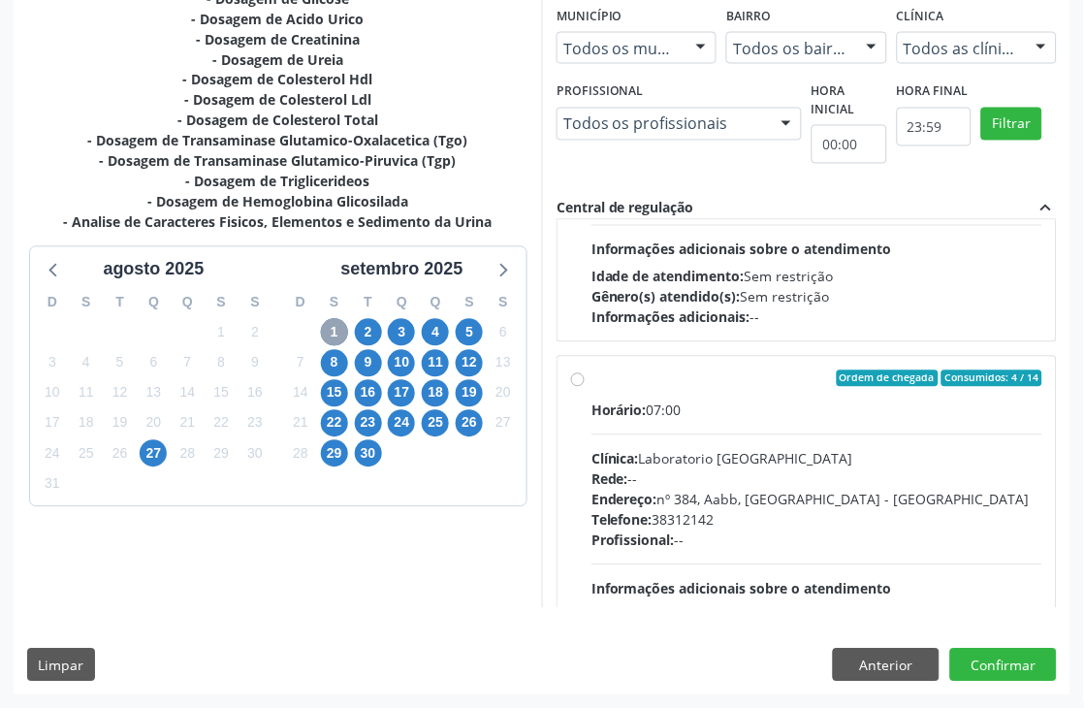
scroll to position [323, 0]
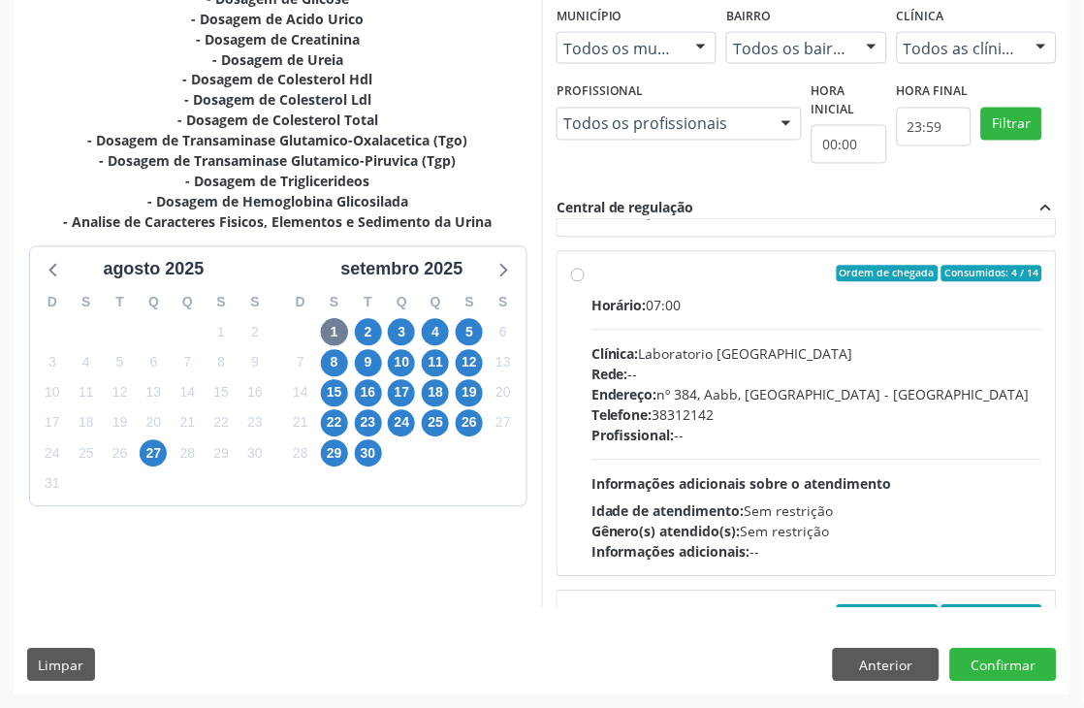
click at [695, 344] on div "Clínica: Laboratorio [GEOGRAPHIC_DATA]" at bounding box center [816, 354] width 451 height 20
click at [585, 283] on input "Ordem de chegada Consumidos: 4 / 14 Horário: 07:00 Clínica: Laboratorio [GEOGRA…" at bounding box center [578, 274] width 14 height 17
radio input "true"
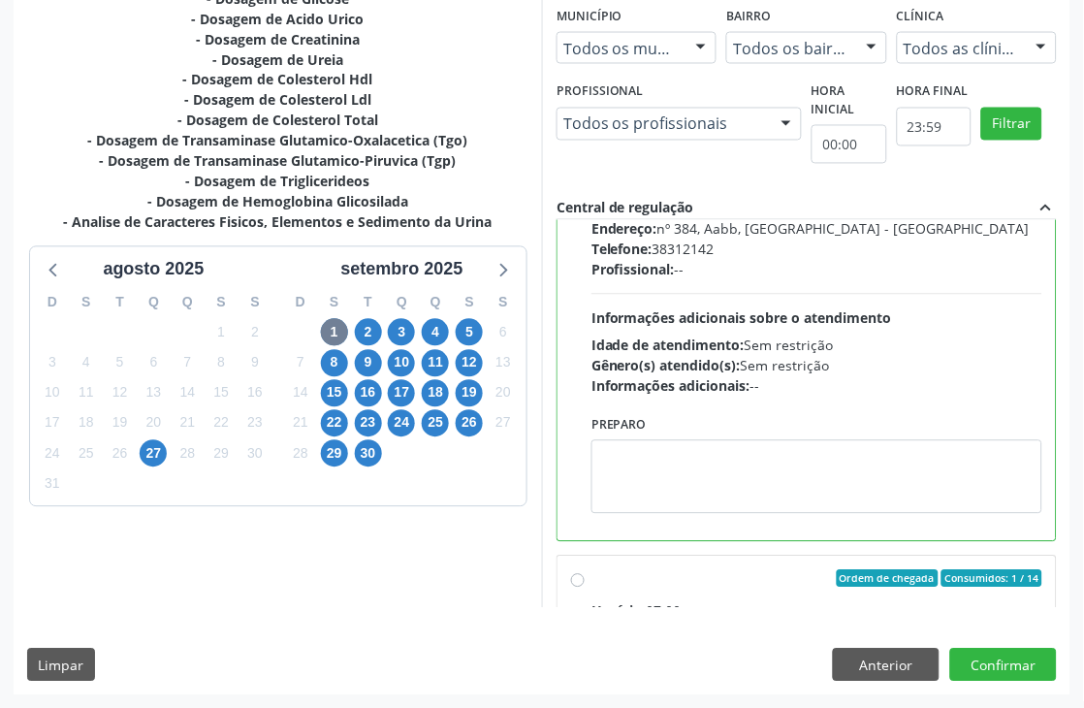
scroll to position [538, 0]
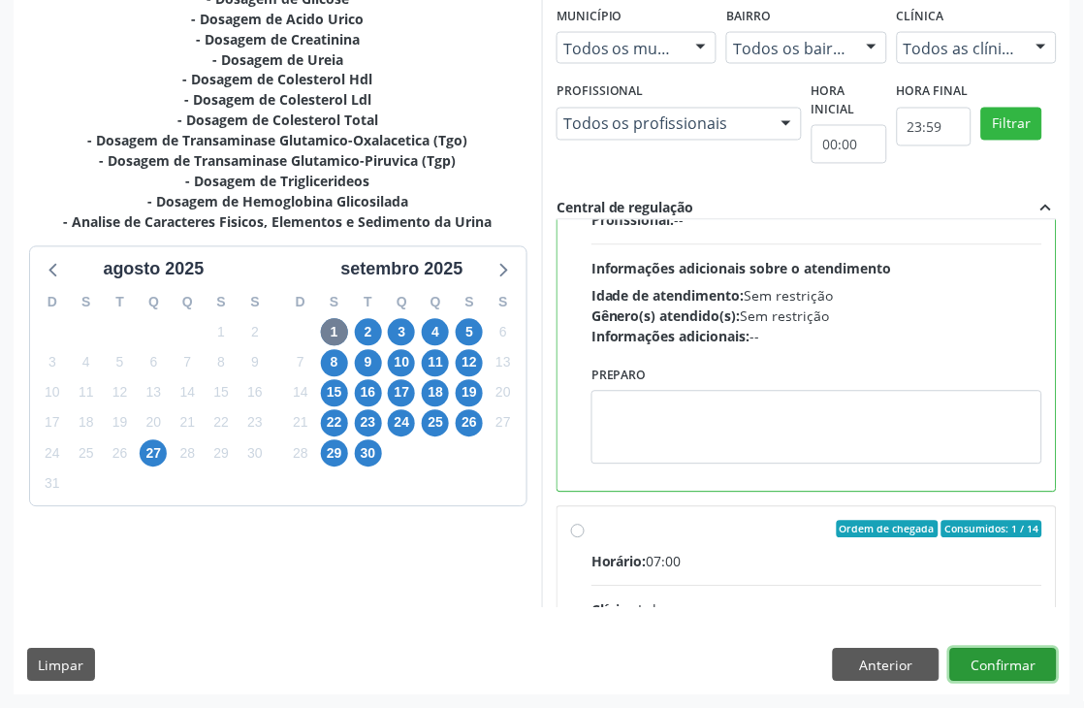
click at [1016, 664] on button "Confirmar" at bounding box center [1003, 665] width 107 height 33
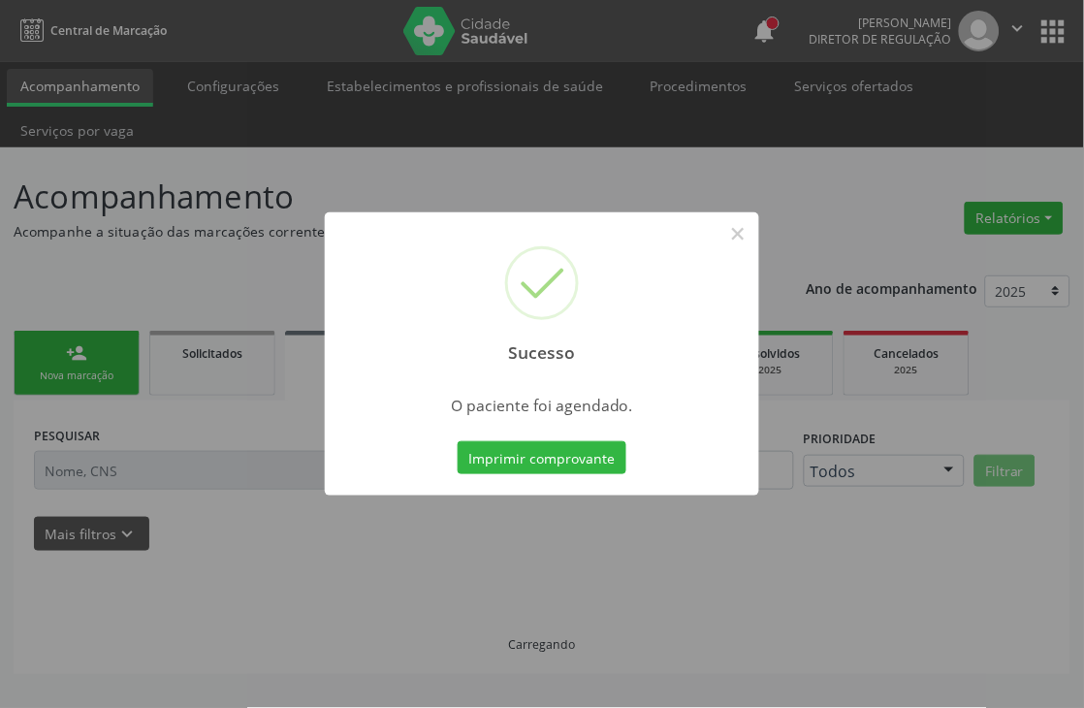
scroll to position [0, 0]
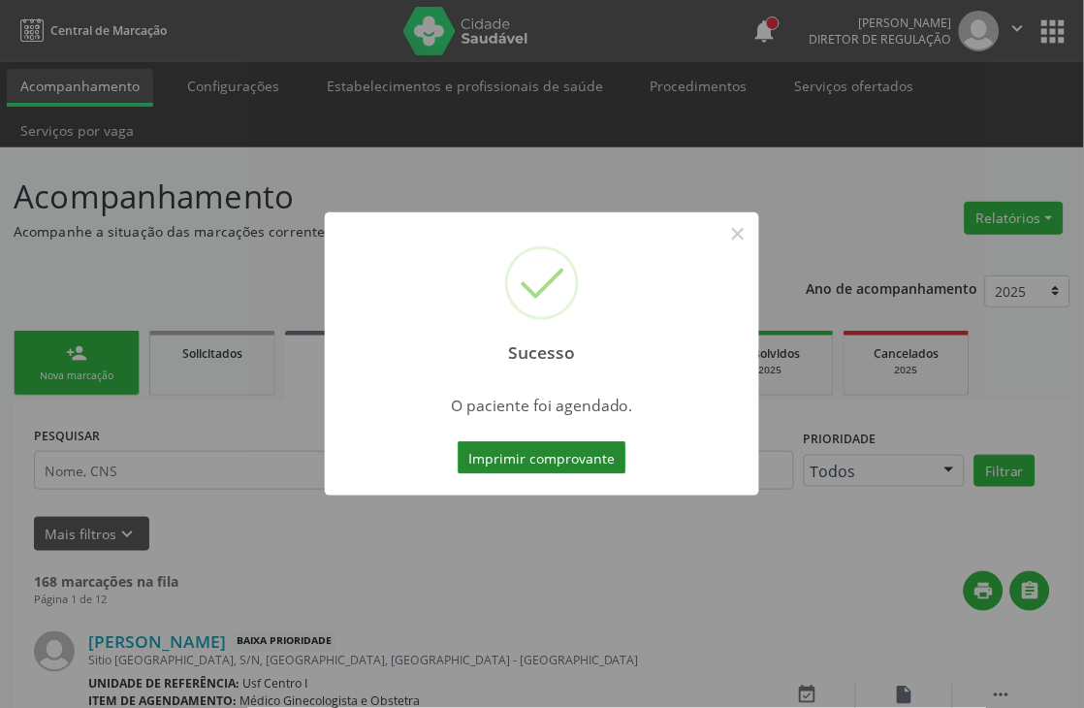
click at [547, 444] on button "Imprimir comprovante" at bounding box center [542, 457] width 169 height 33
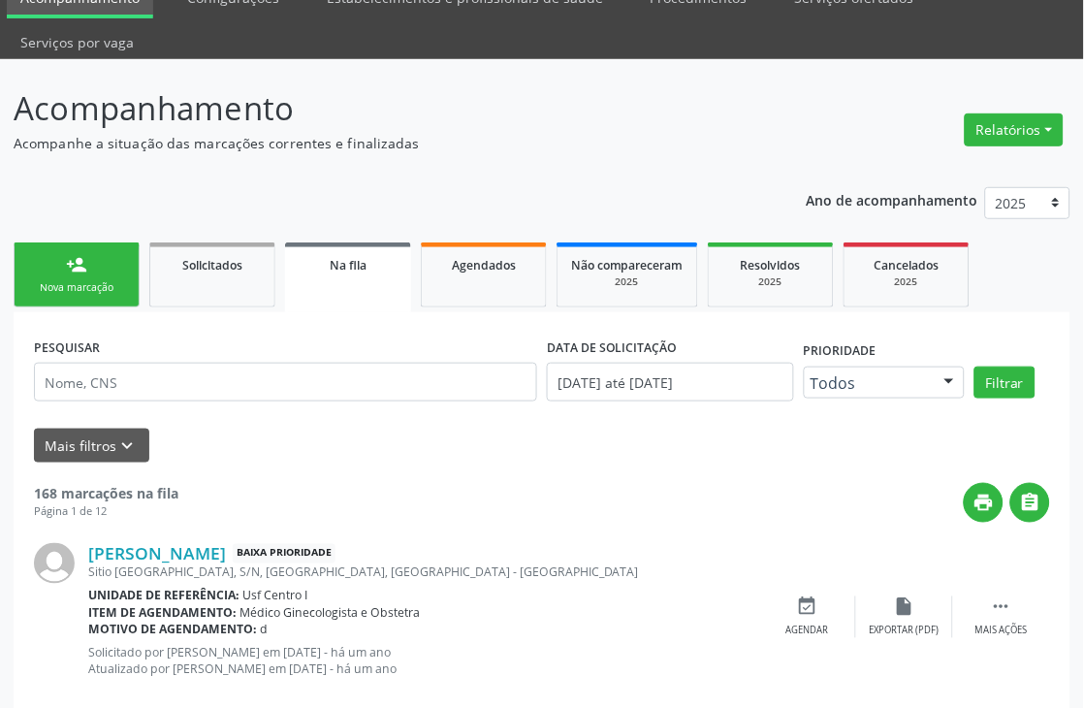
scroll to position [215, 0]
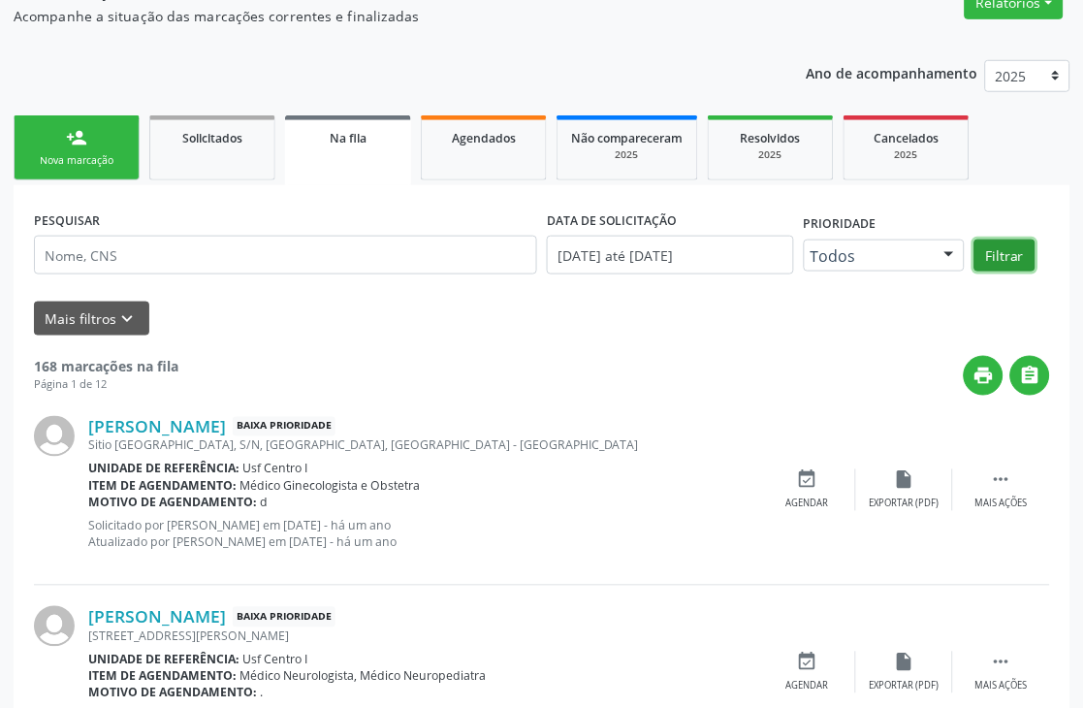
click at [983, 249] on button "Filtrar" at bounding box center [1004, 255] width 61 height 33
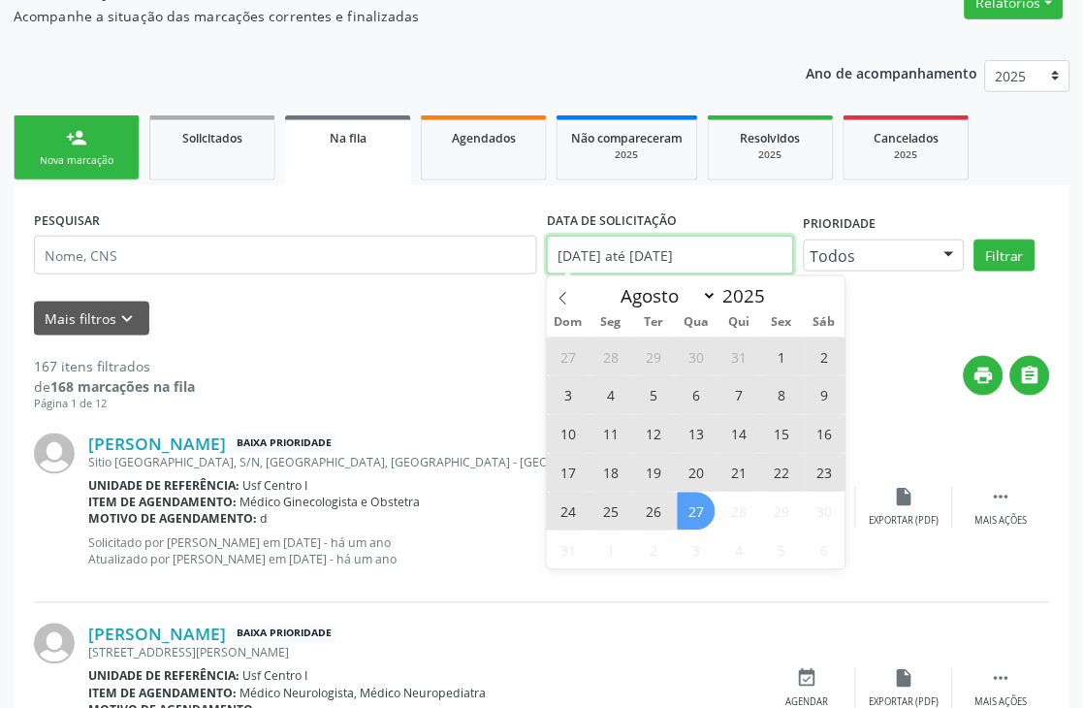
click at [613, 259] on input "[DATE] até [DATE]" at bounding box center [670, 255] width 247 height 39
click at [570, 294] on span at bounding box center [563, 292] width 33 height 33
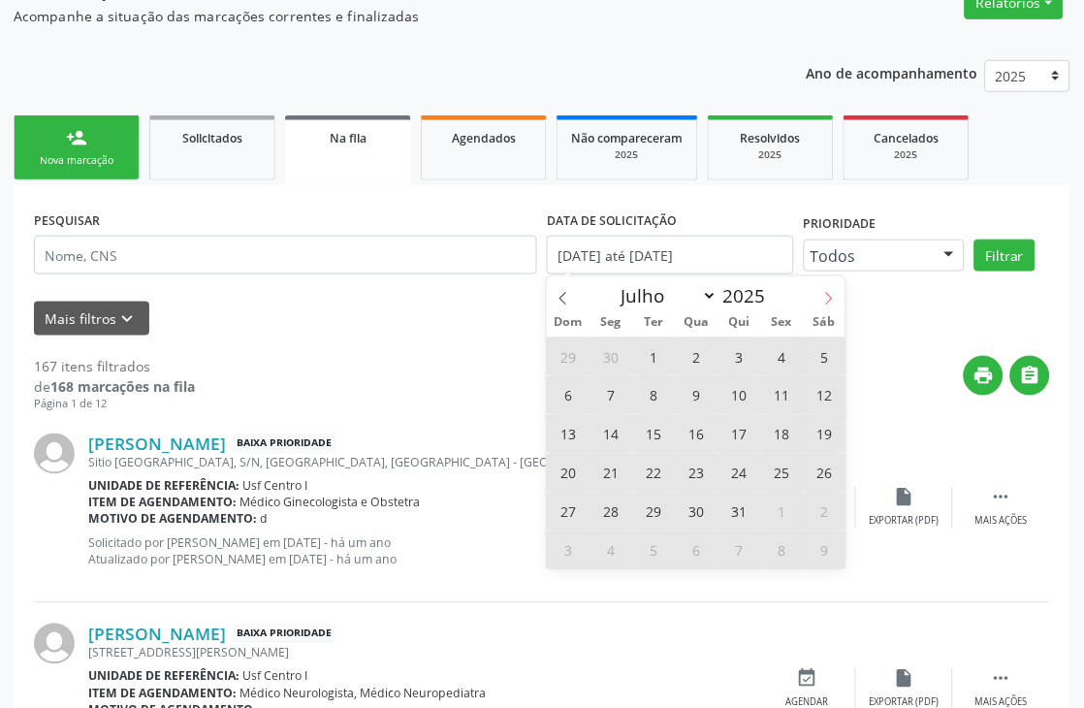
click at [835, 292] on icon at bounding box center [829, 299] width 14 height 14
select select "7"
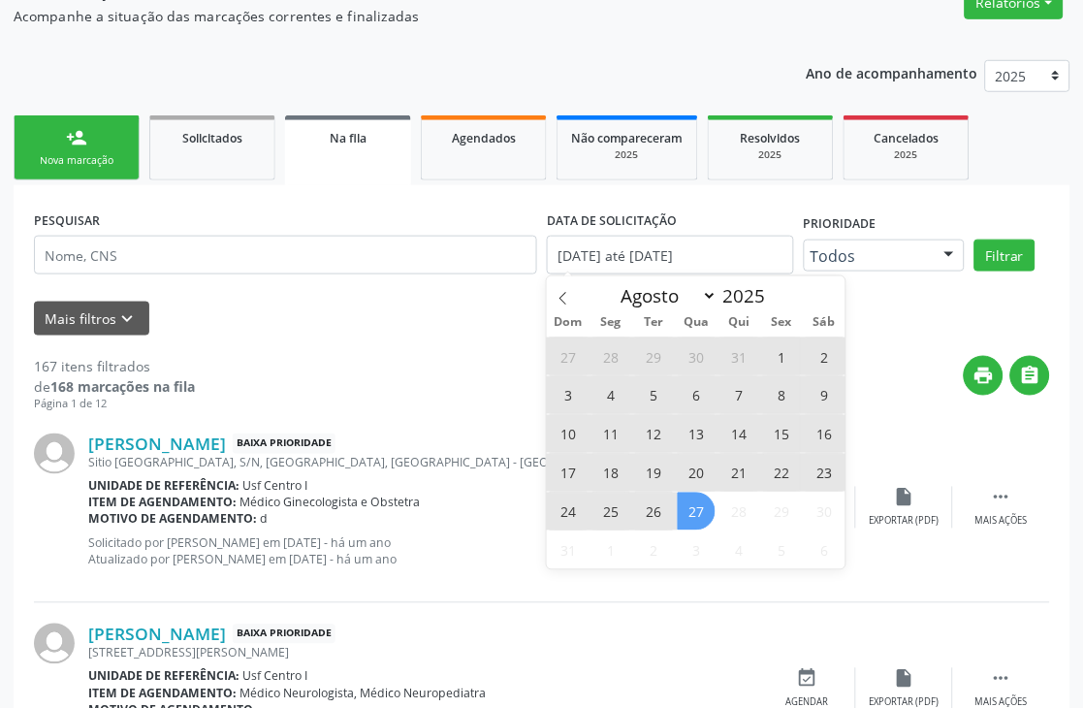
click at [340, 296] on form "PESQUISAR DATA DE SOLICITAÇÃO 01/01/2024 até 27/08/2025 Prioridade Todos Todos …" at bounding box center [542, 270] width 1016 height 129
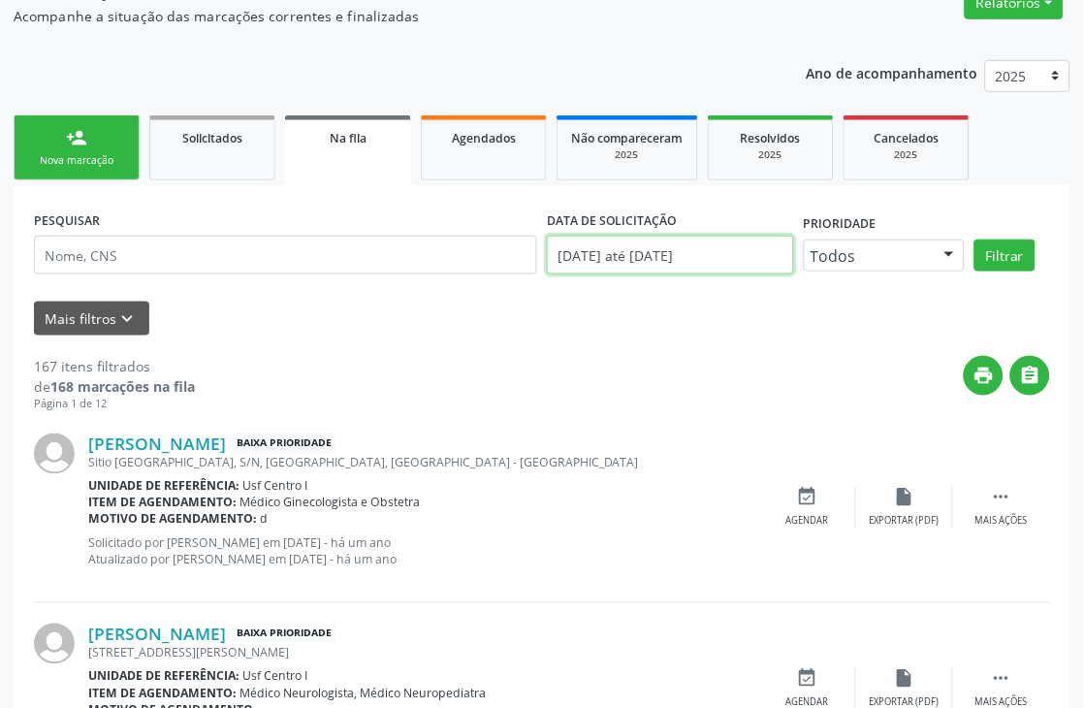
click at [644, 264] on input "[DATE] até [DATE]" at bounding box center [670, 255] width 247 height 39
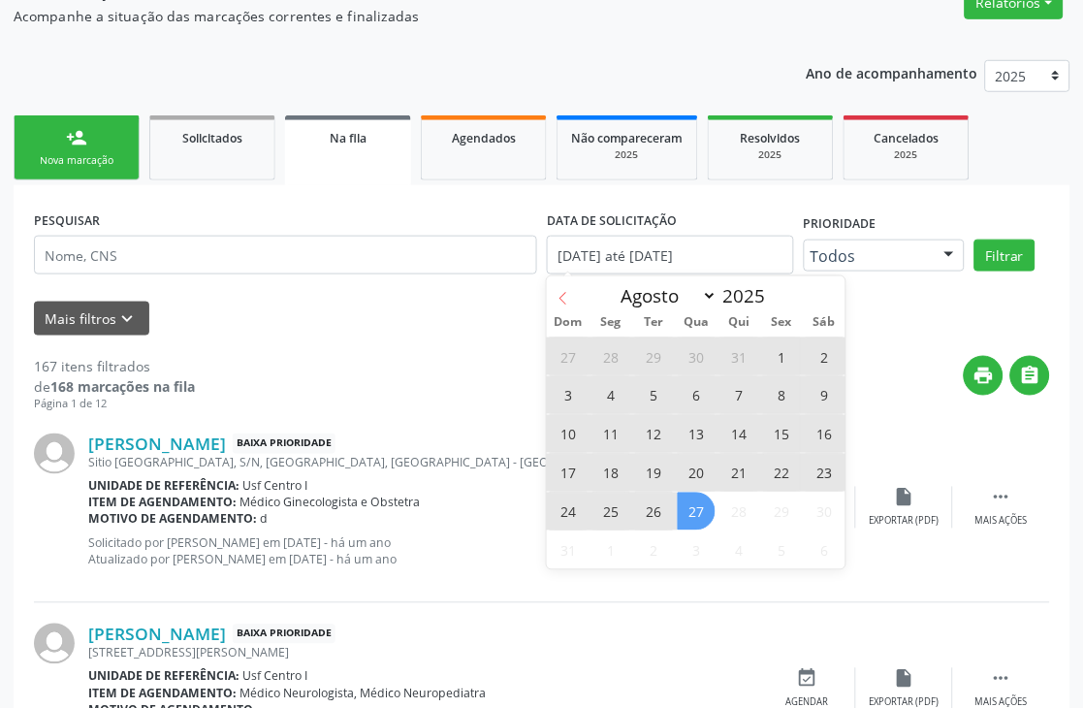
click at [558, 283] on span at bounding box center [563, 292] width 33 height 33
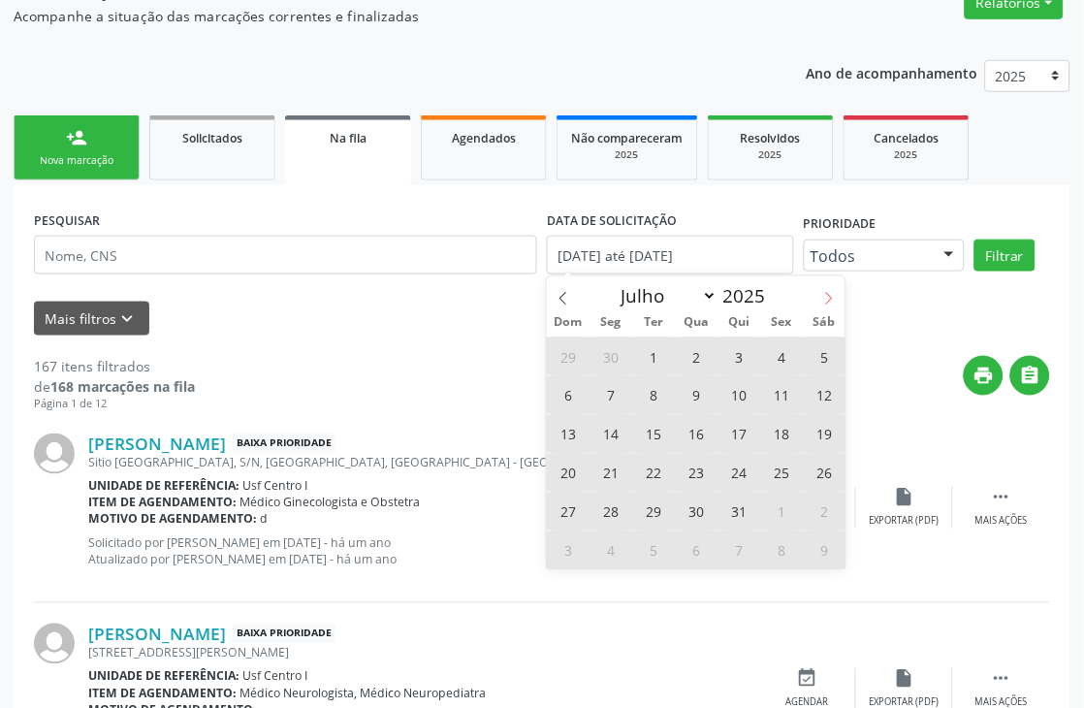
click at [824, 294] on icon at bounding box center [829, 299] width 14 height 14
select select "7"
click at [824, 294] on div "Janeiro Fevereiro Março Abril Maio Junho Julho Agosto 2025" at bounding box center [696, 292] width 299 height 33
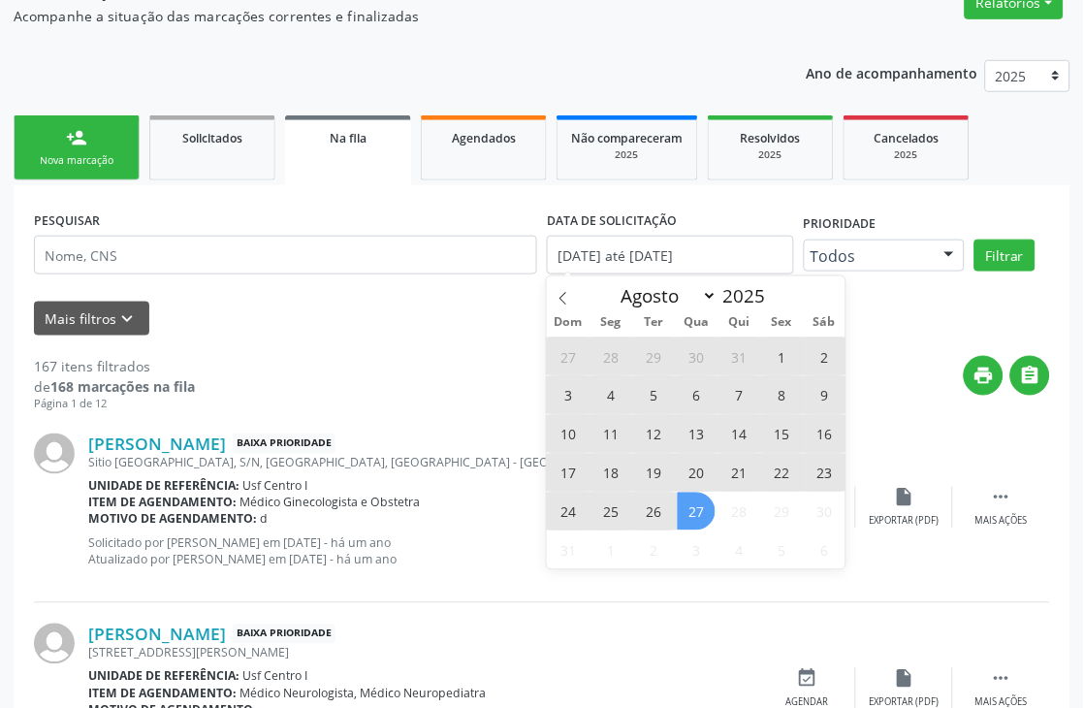
click at [824, 294] on div "Janeiro Fevereiro Março Abril Maio Junho Julho Agosto 2025" at bounding box center [696, 292] width 299 height 33
click at [656, 462] on span "19" at bounding box center [654, 473] width 38 height 38
type input "19/08/2025"
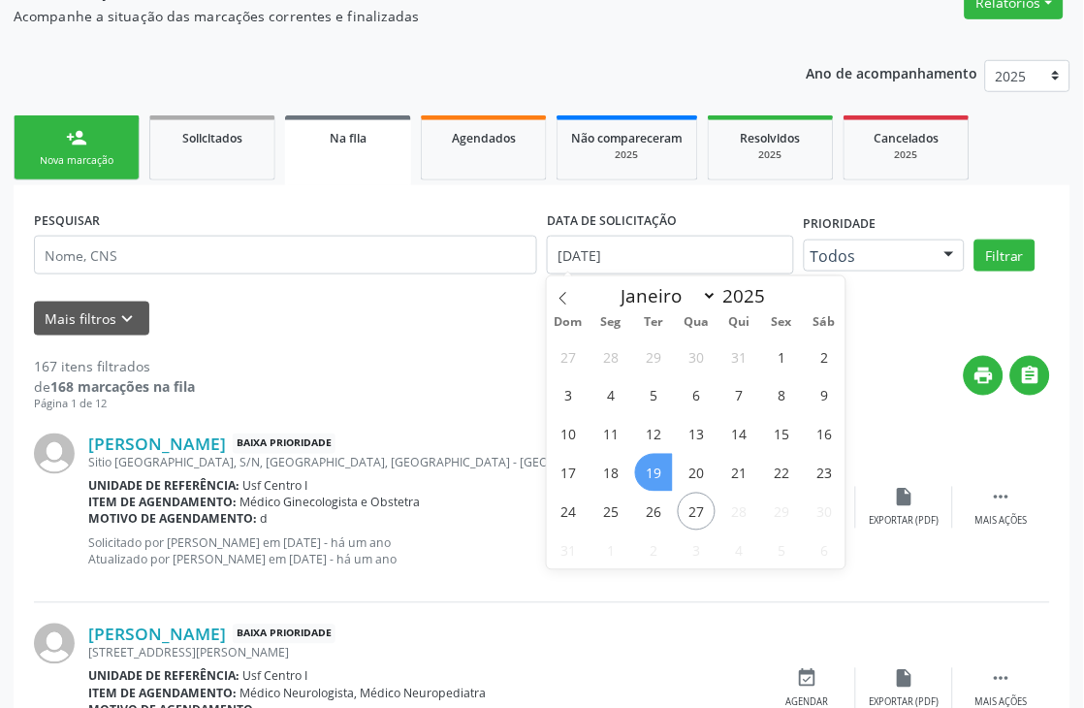
click at [656, 462] on span "19" at bounding box center [654, 473] width 38 height 38
select select "7"
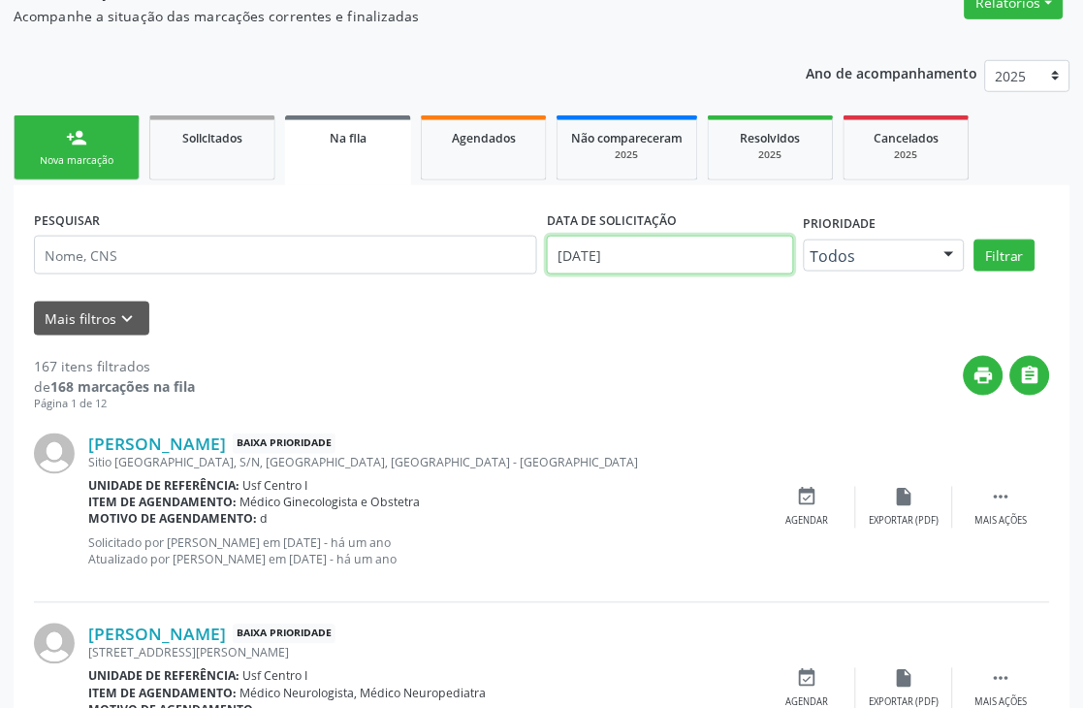
click at [644, 260] on input "19/08/2025" at bounding box center [670, 255] width 247 height 39
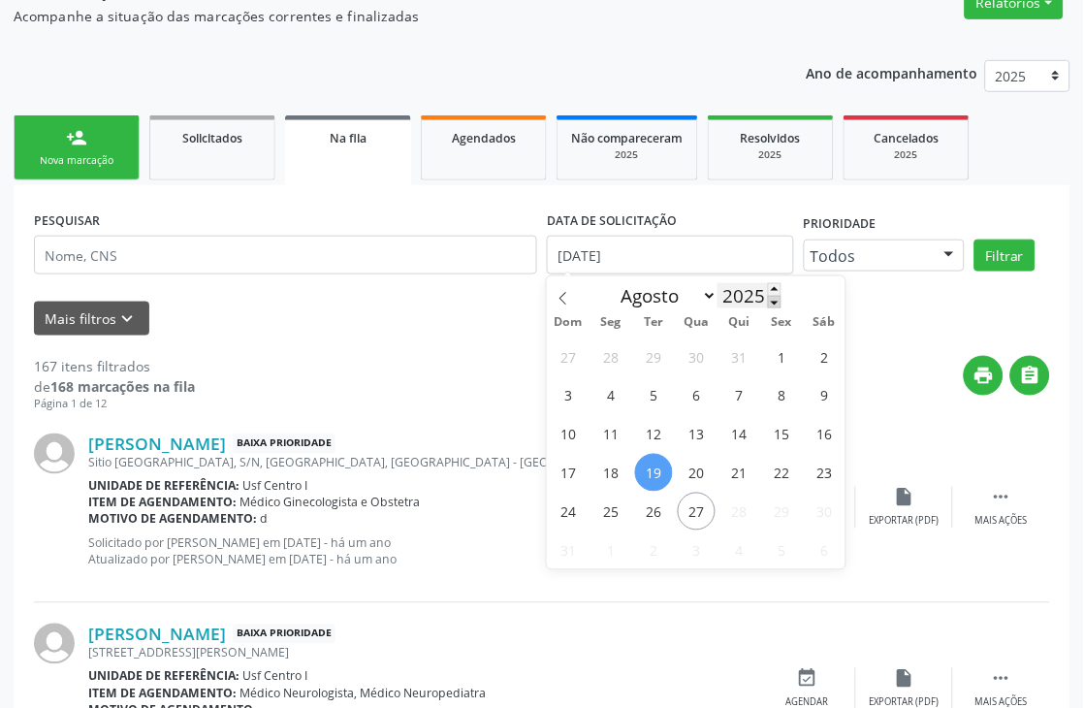
click at [776, 302] on span at bounding box center [775, 302] width 14 height 13
type input "2024"
click at [776, 302] on span at bounding box center [780, 302] width 14 height 13
click at [834, 299] on icon at bounding box center [829, 299] width 14 height 14
select select "8"
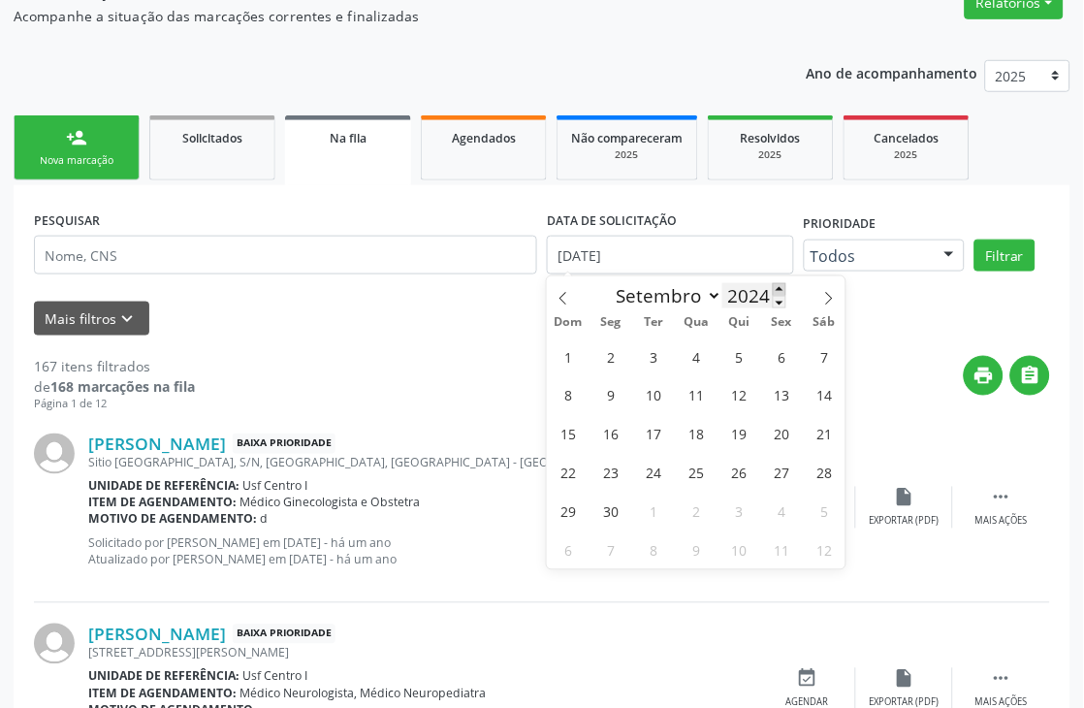
click at [781, 286] on span at bounding box center [780, 289] width 14 height 13
type input "2025"
select select "7"
click at [712, 286] on select "Janeiro Fevereiro Março Abril Maio Junho Julho Agosto" at bounding box center [665, 295] width 107 height 27
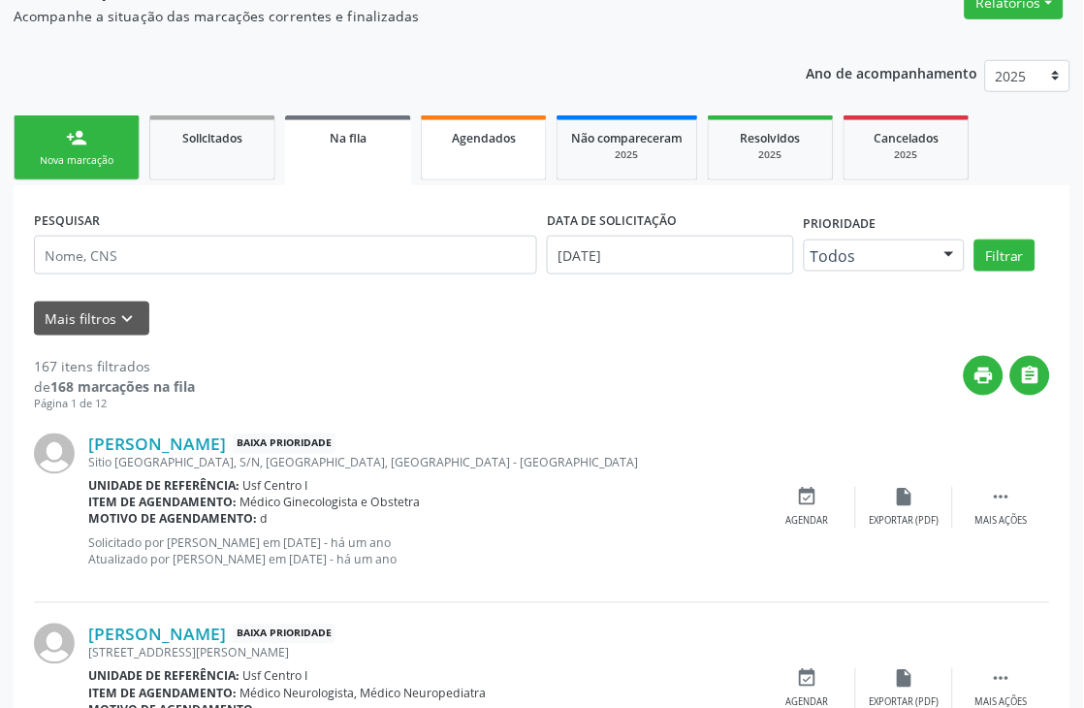
click at [506, 145] on div "Agendados" at bounding box center [483, 137] width 97 height 20
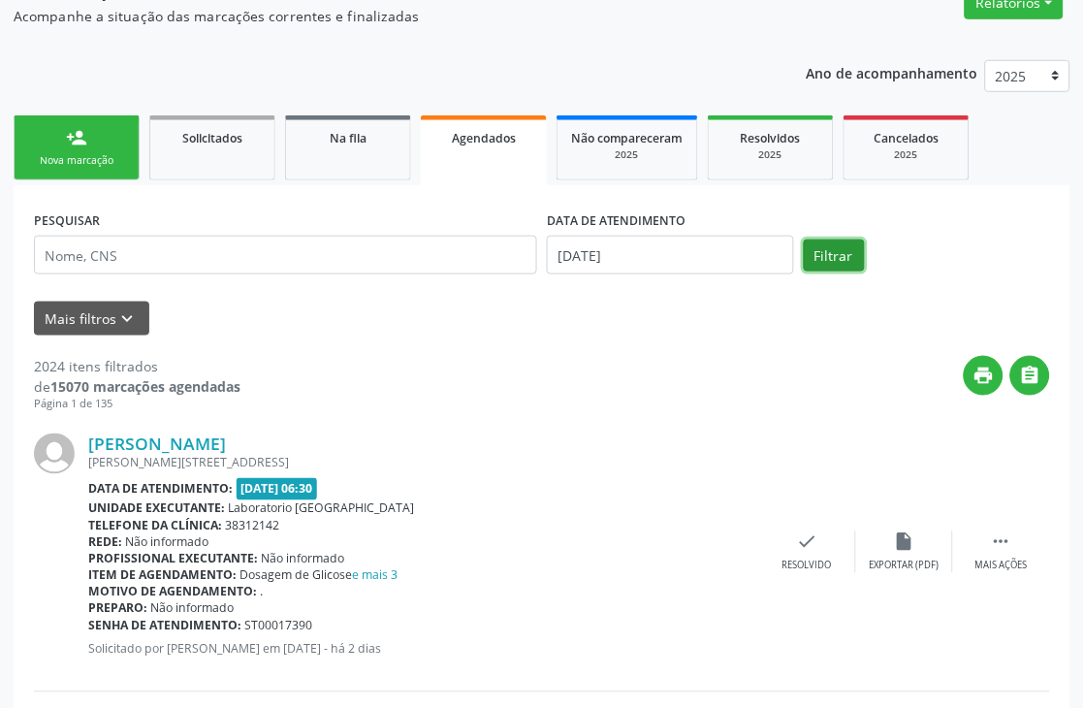
click at [835, 266] on button "Filtrar" at bounding box center [834, 255] width 61 height 33
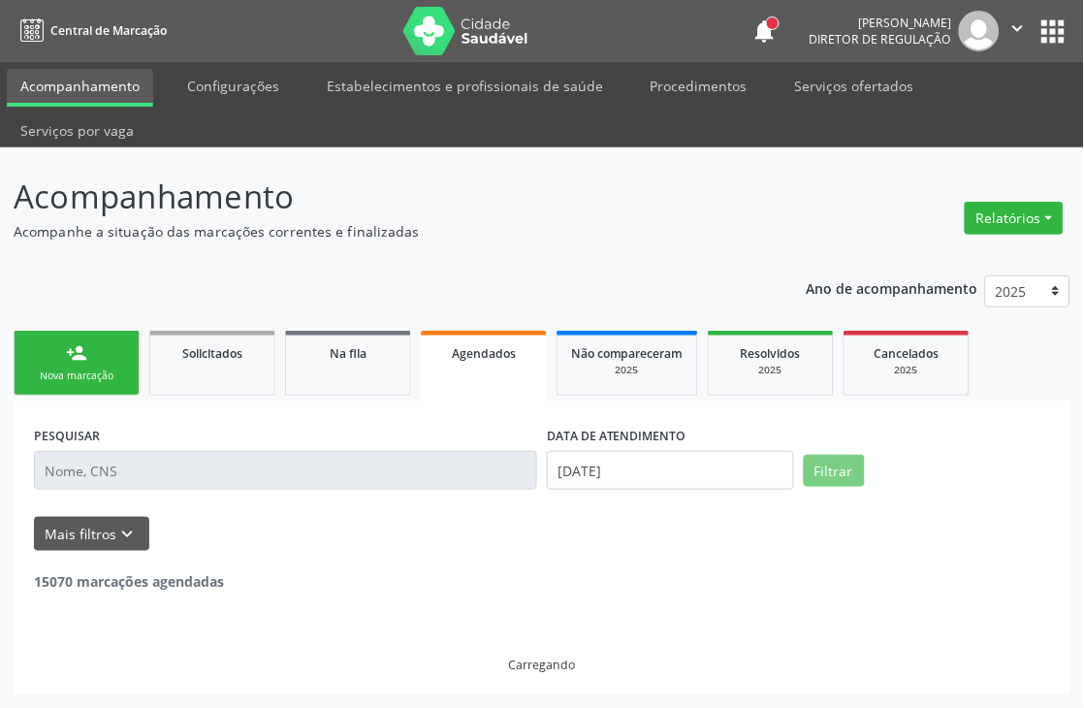
scroll to position [0, 0]
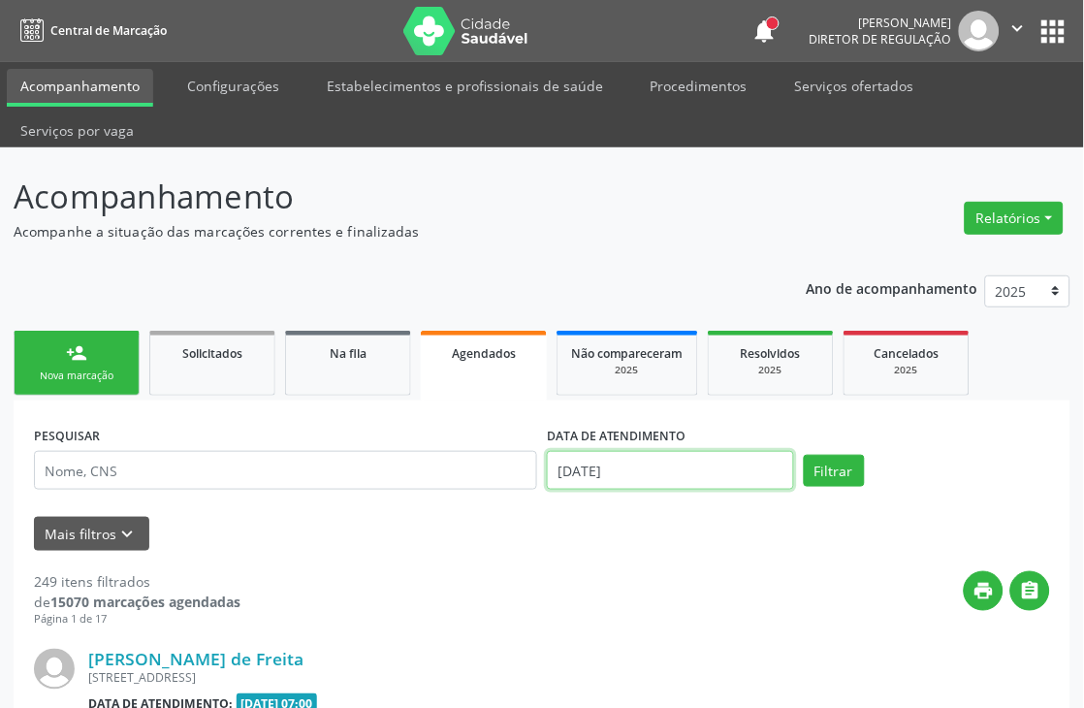
click at [623, 475] on input "2[DATE]" at bounding box center [670, 470] width 247 height 39
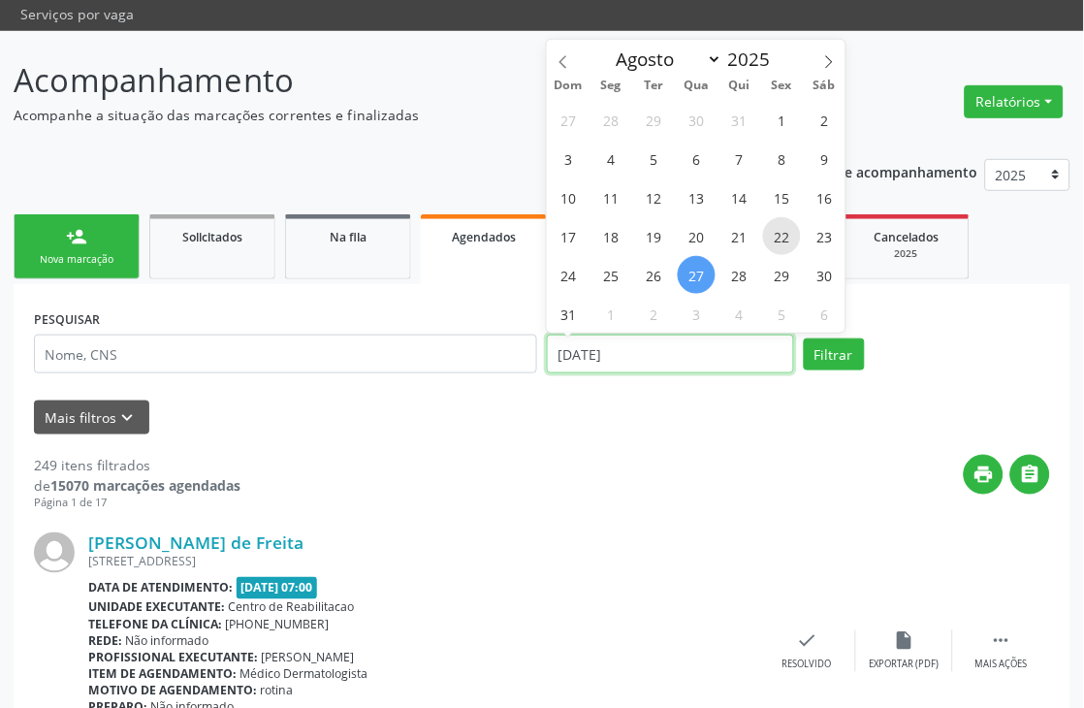
scroll to position [108, 0]
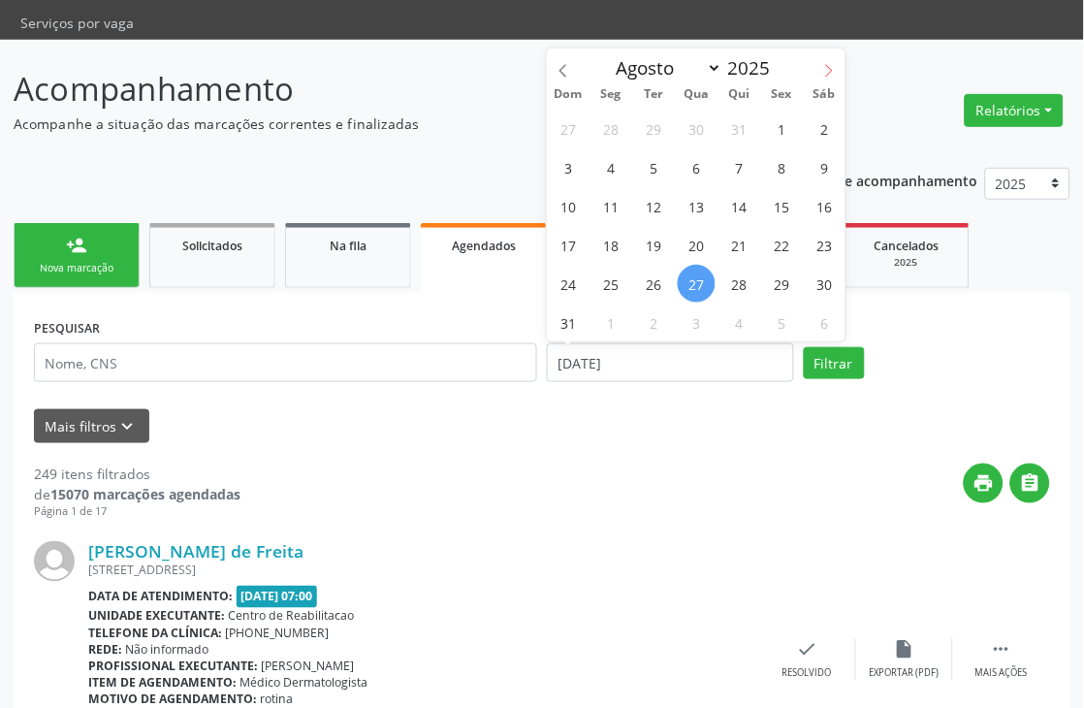
click at [824, 66] on icon at bounding box center [829, 71] width 14 height 14
select select "8"
click at [616, 123] on span "1" at bounding box center [611, 129] width 38 height 38
type input "0[DATE]"
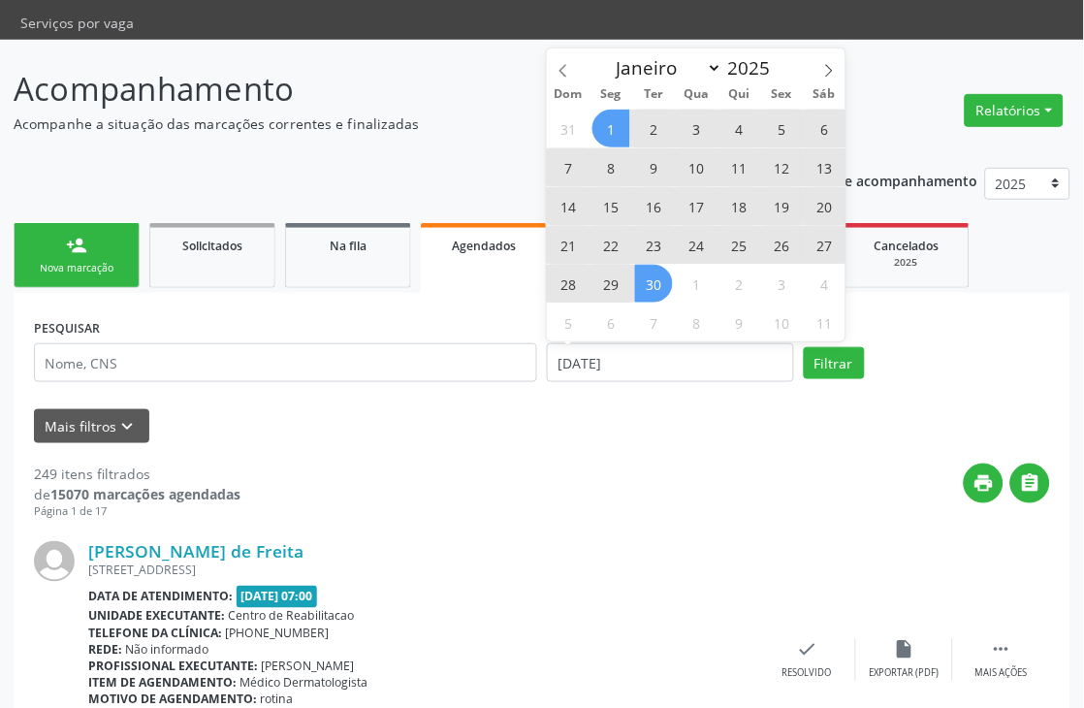
click at [664, 292] on span "30" at bounding box center [654, 284] width 38 height 38
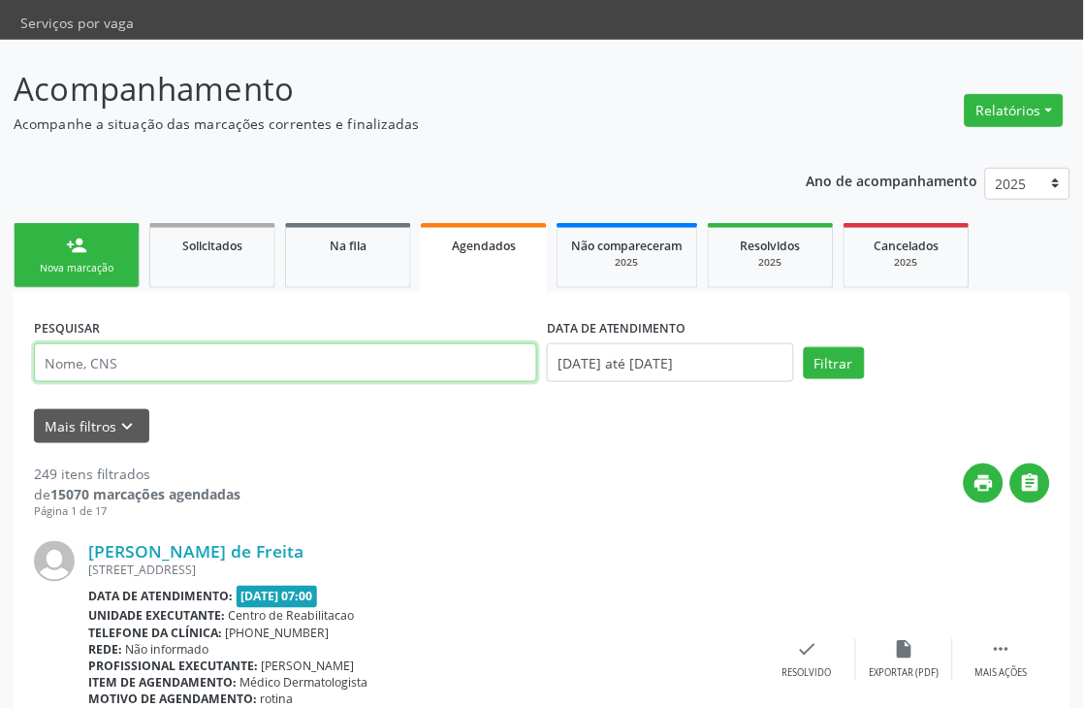
click at [303, 365] on input "text" at bounding box center [285, 362] width 503 height 39
type input "j"
type input "luis gre"
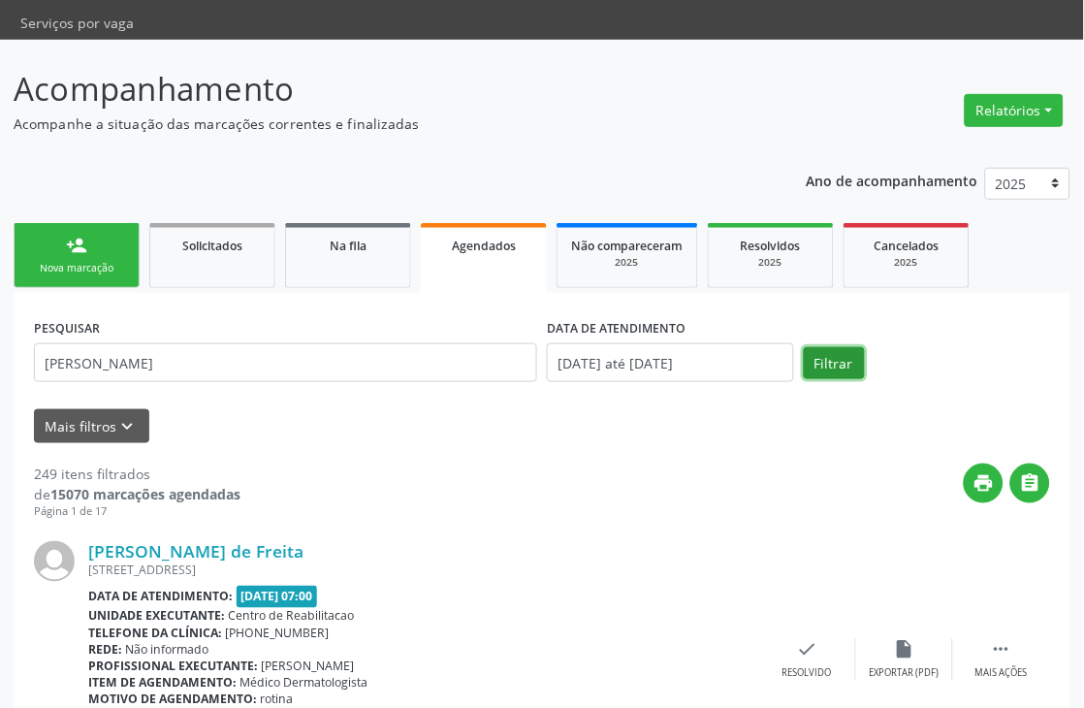
click at [815, 372] on button "Filtrar" at bounding box center [834, 363] width 61 height 33
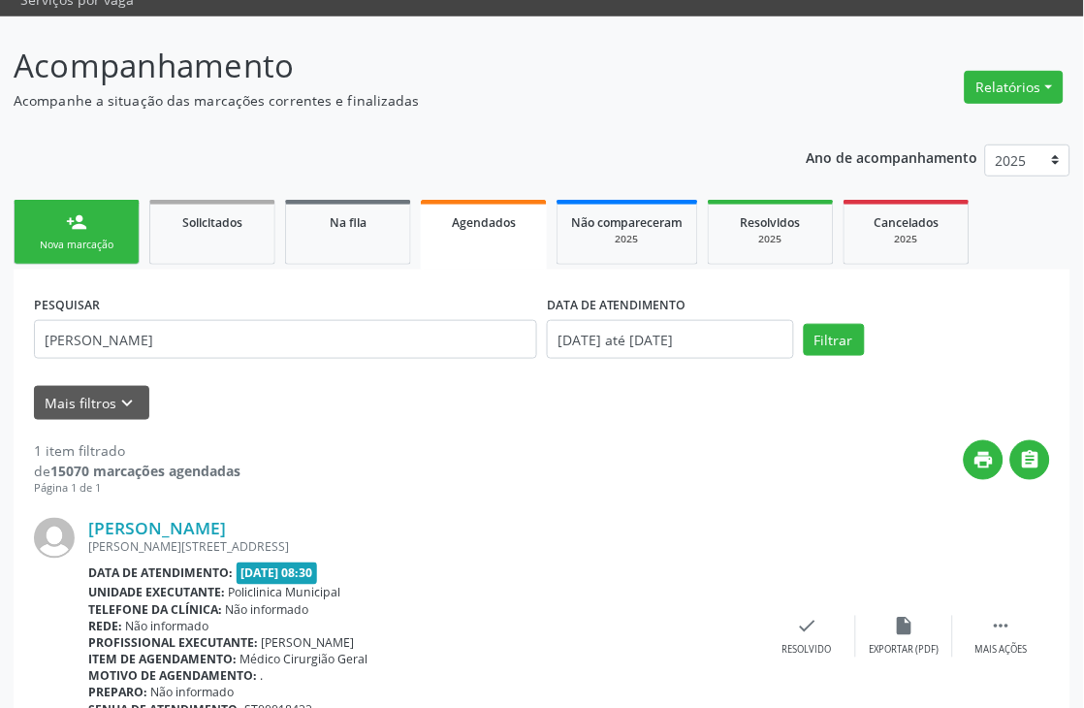
scroll to position [0, 0]
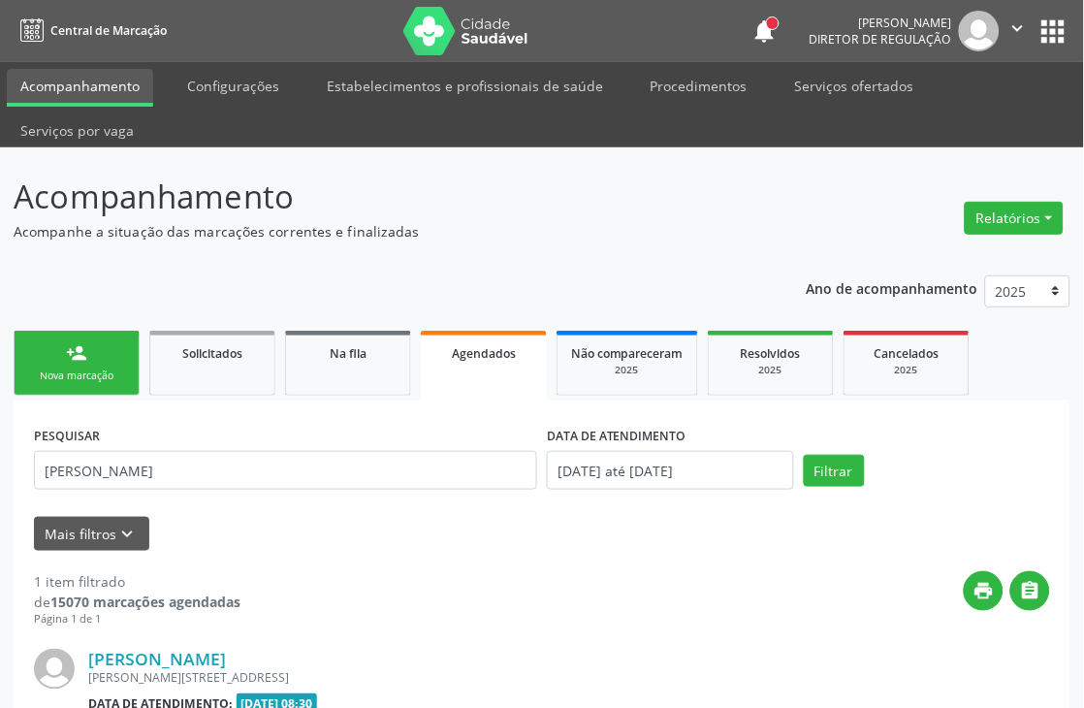
click at [1053, 19] on button "apps" at bounding box center [1053, 32] width 34 height 34
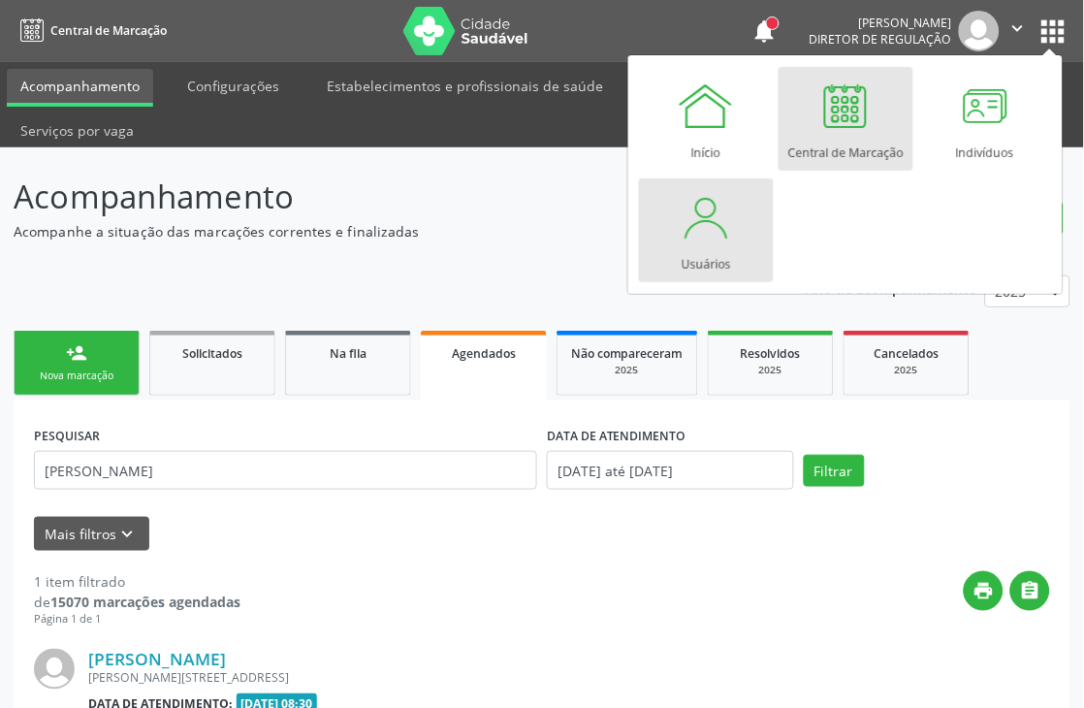
click at [670, 235] on link "Usuários" at bounding box center [706, 230] width 135 height 104
click at [708, 236] on div at bounding box center [706, 217] width 58 height 58
